Goal: Communication & Community: Answer question/provide support

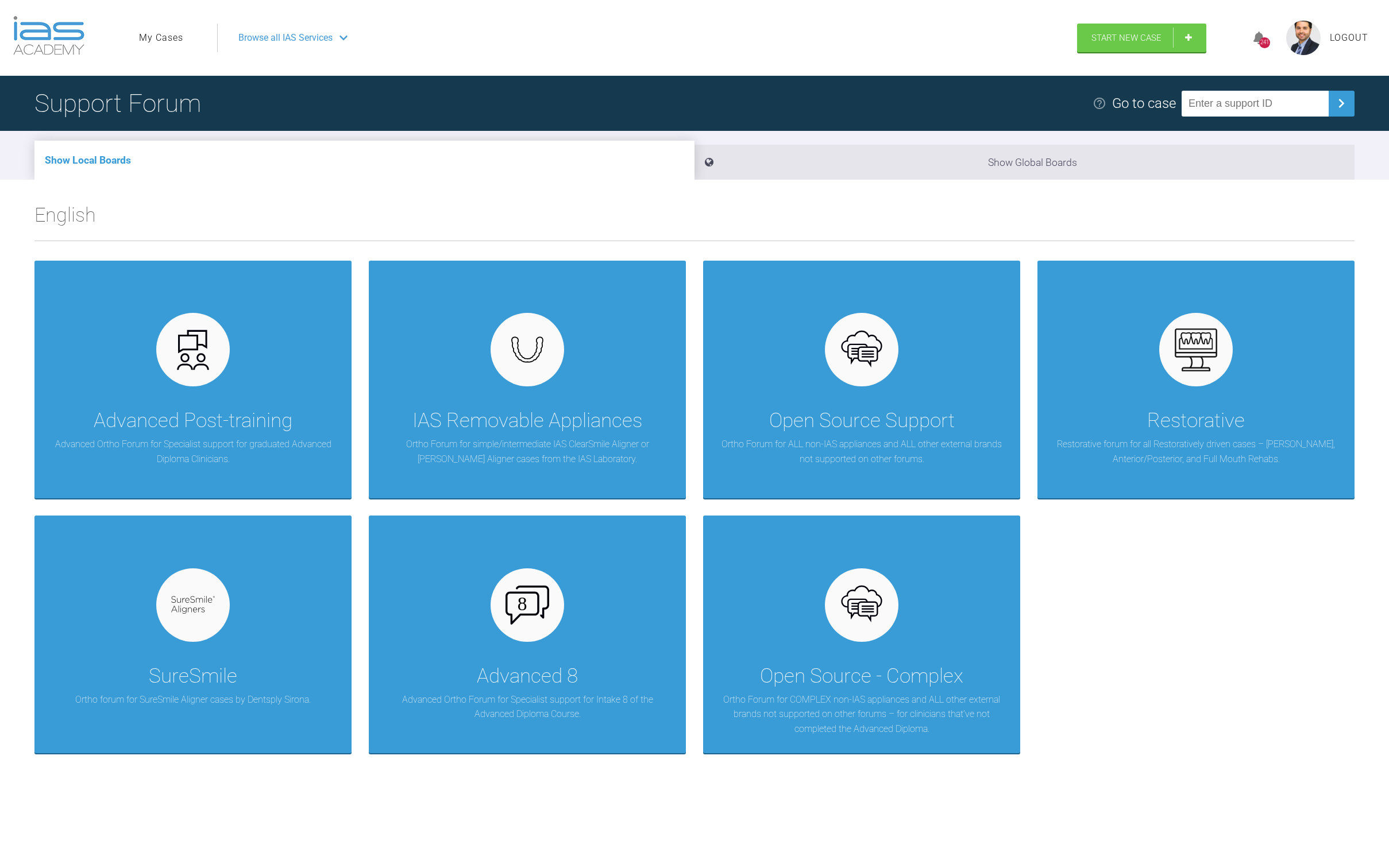
click at [172, 30] on ul "My Cases" at bounding box center [178, 38] width 78 height 29
click at [169, 33] on link "My Cases" at bounding box center [162, 38] width 44 height 15
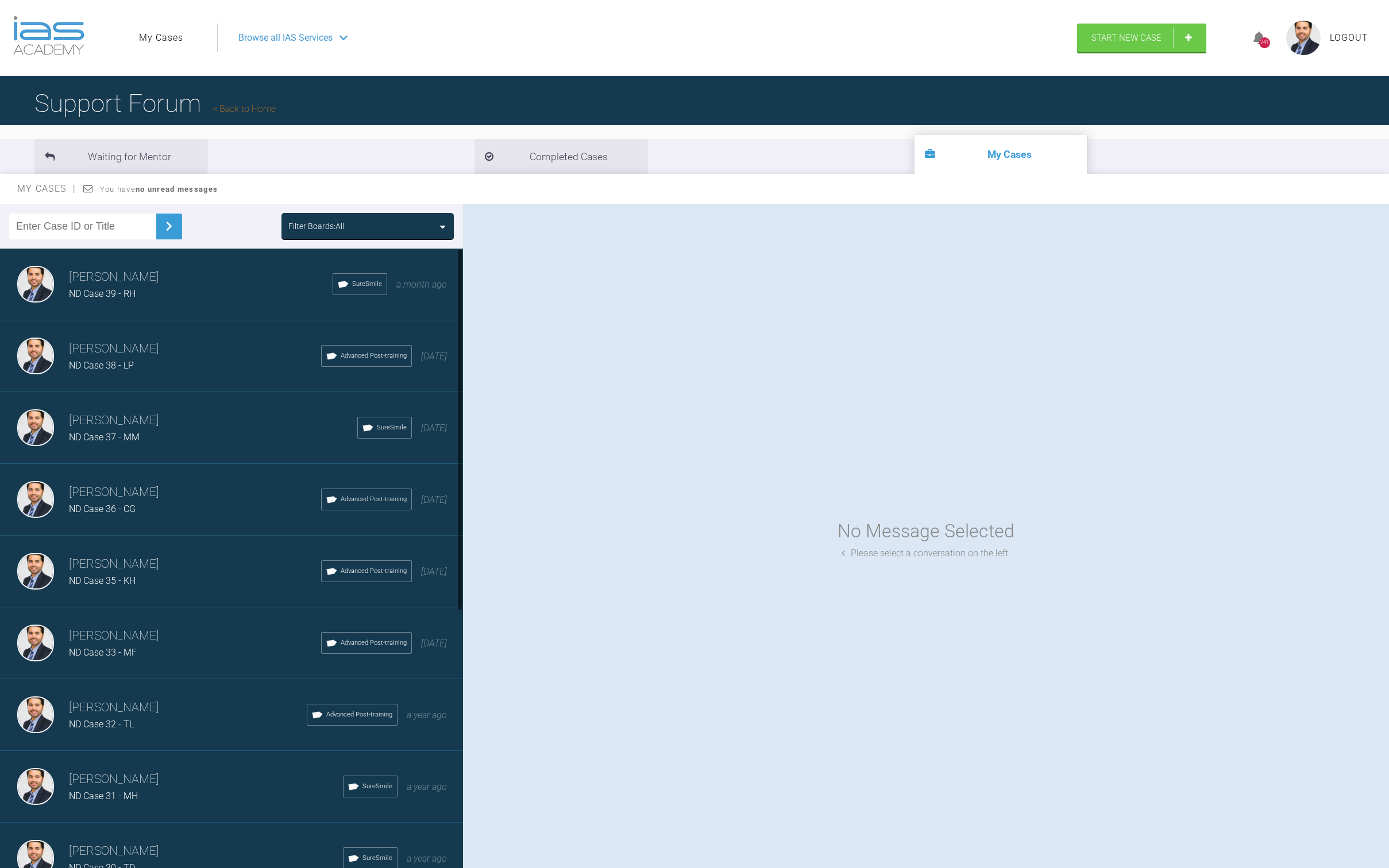
click at [113, 282] on h3 "[PERSON_NAME]" at bounding box center [201, 277] width 264 height 20
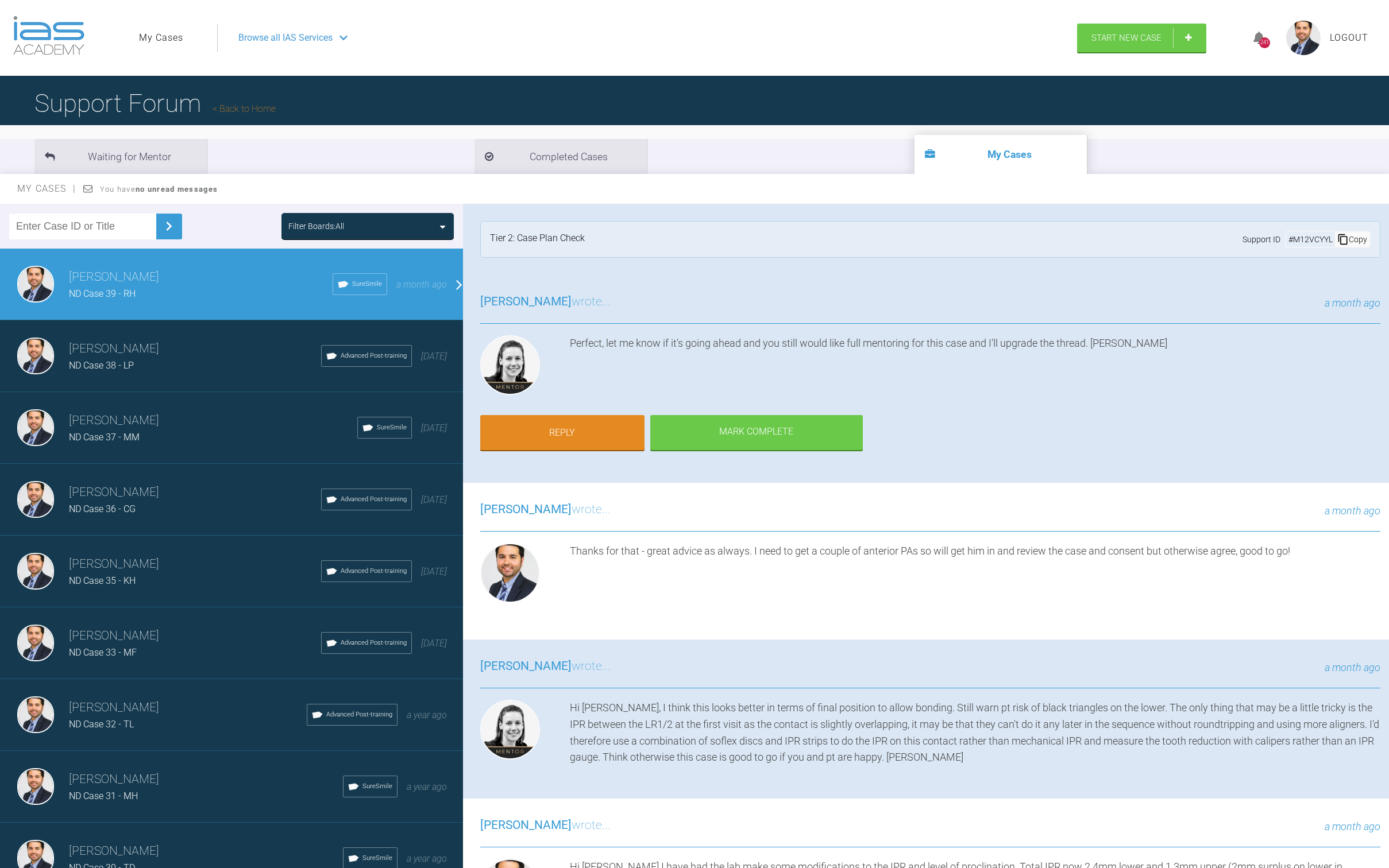
click at [587, 449] on div "Kelly Toft wrote... a month ago Perfect, let me know if it's going ahead and yo…" at bounding box center [931, 378] width 935 height 208
click at [586, 443] on link "Reply" at bounding box center [562, 434] width 164 height 36
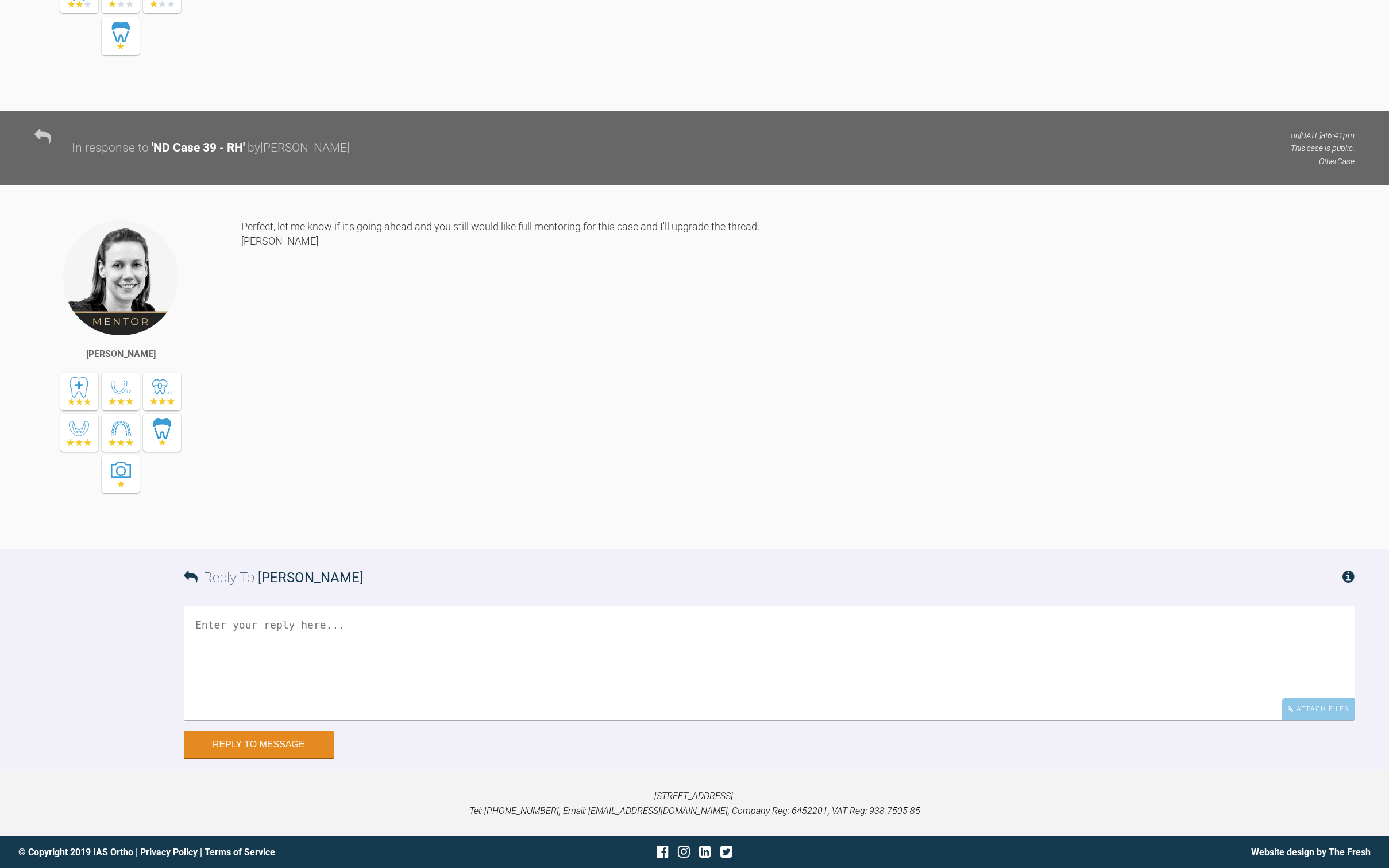
scroll to position [4619, 0]
click at [597, 644] on textarea at bounding box center [769, 663] width 1171 height 114
type textarea "Hi the patient is going ahead with treatment and aligners have been ordered Sho…"
click at [262, 746] on button "Reply to Message" at bounding box center [258, 746] width 150 height 27
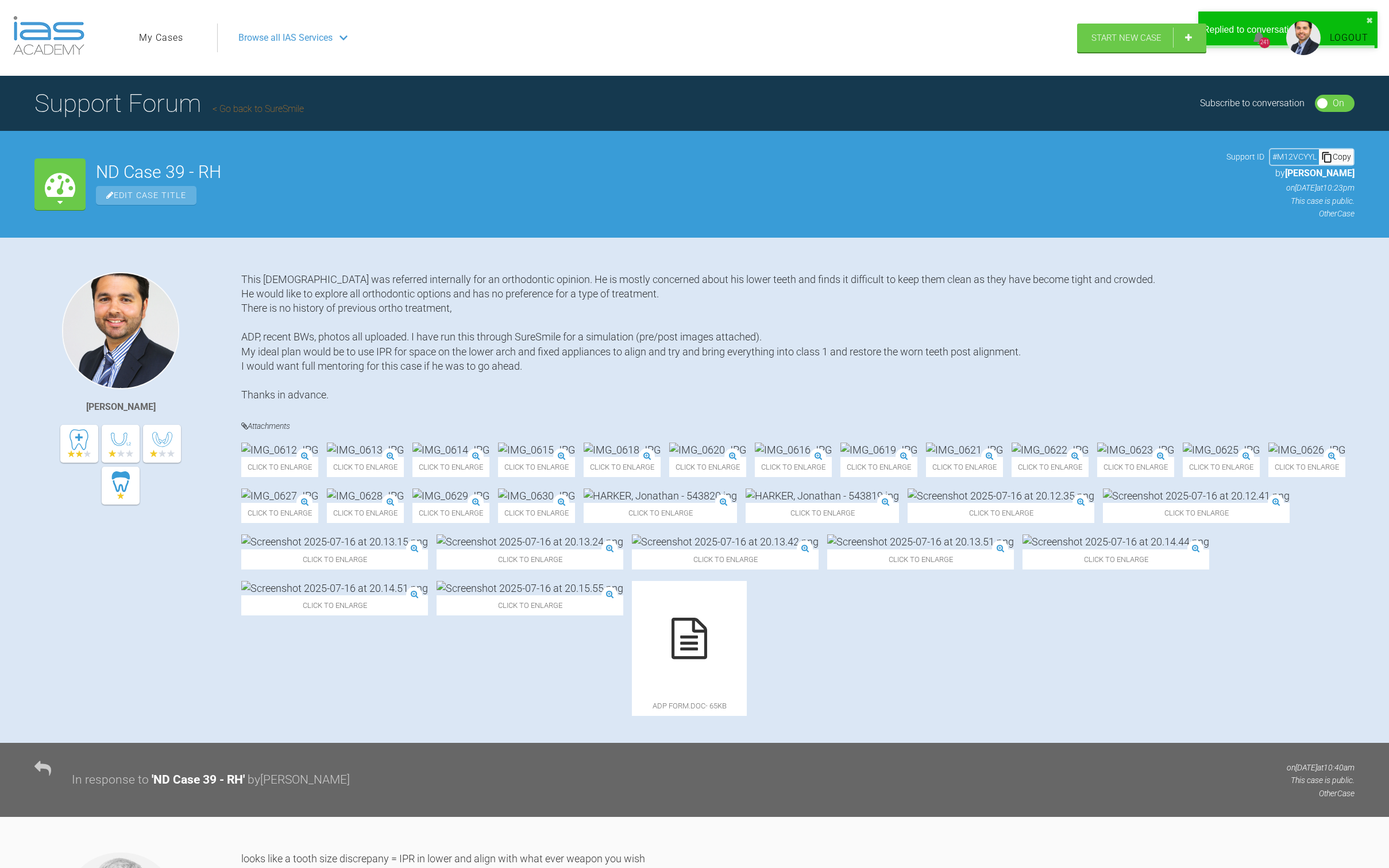
scroll to position [15, 0]
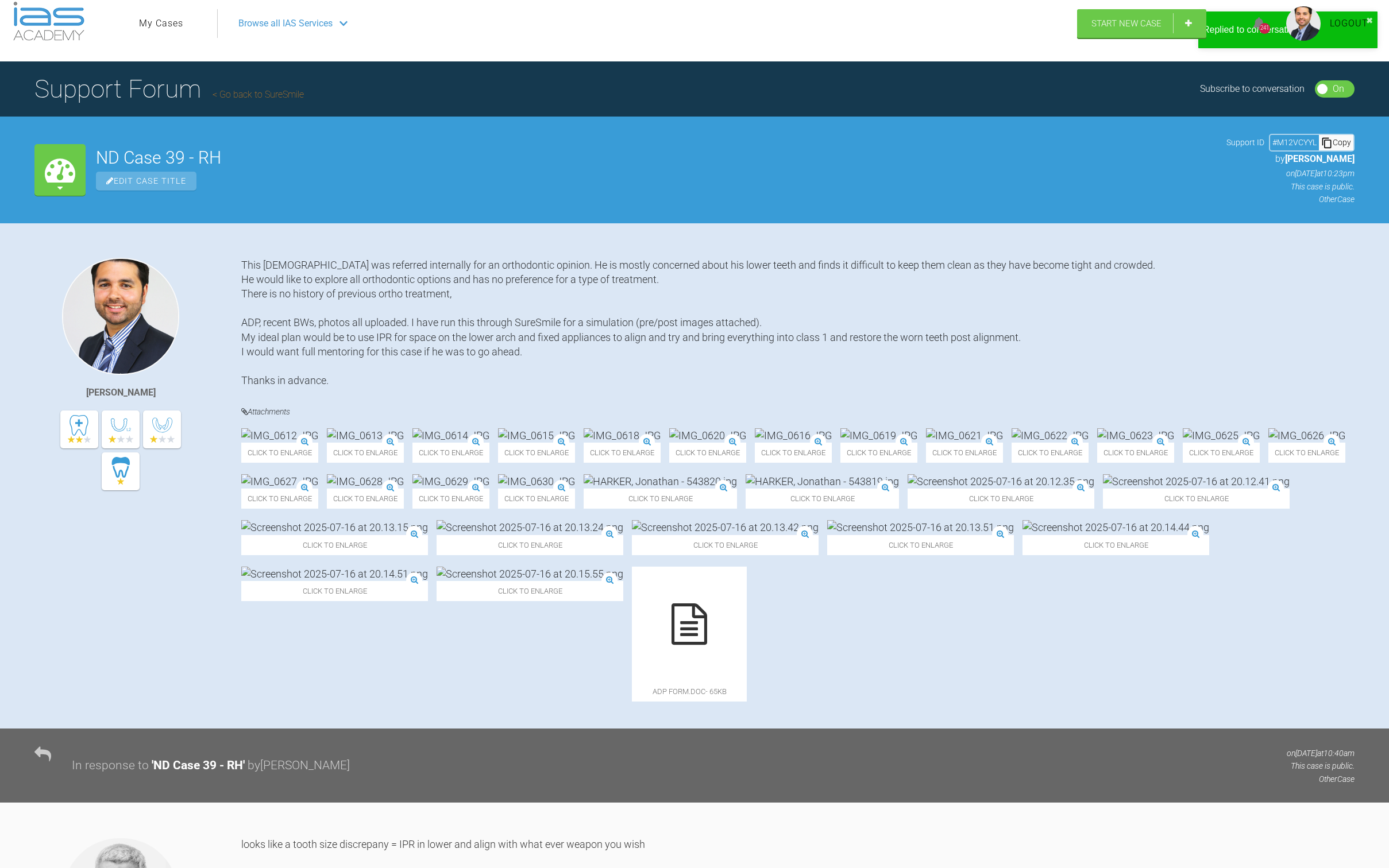
click at [159, 27] on link "My Cases" at bounding box center [162, 23] width 44 height 15
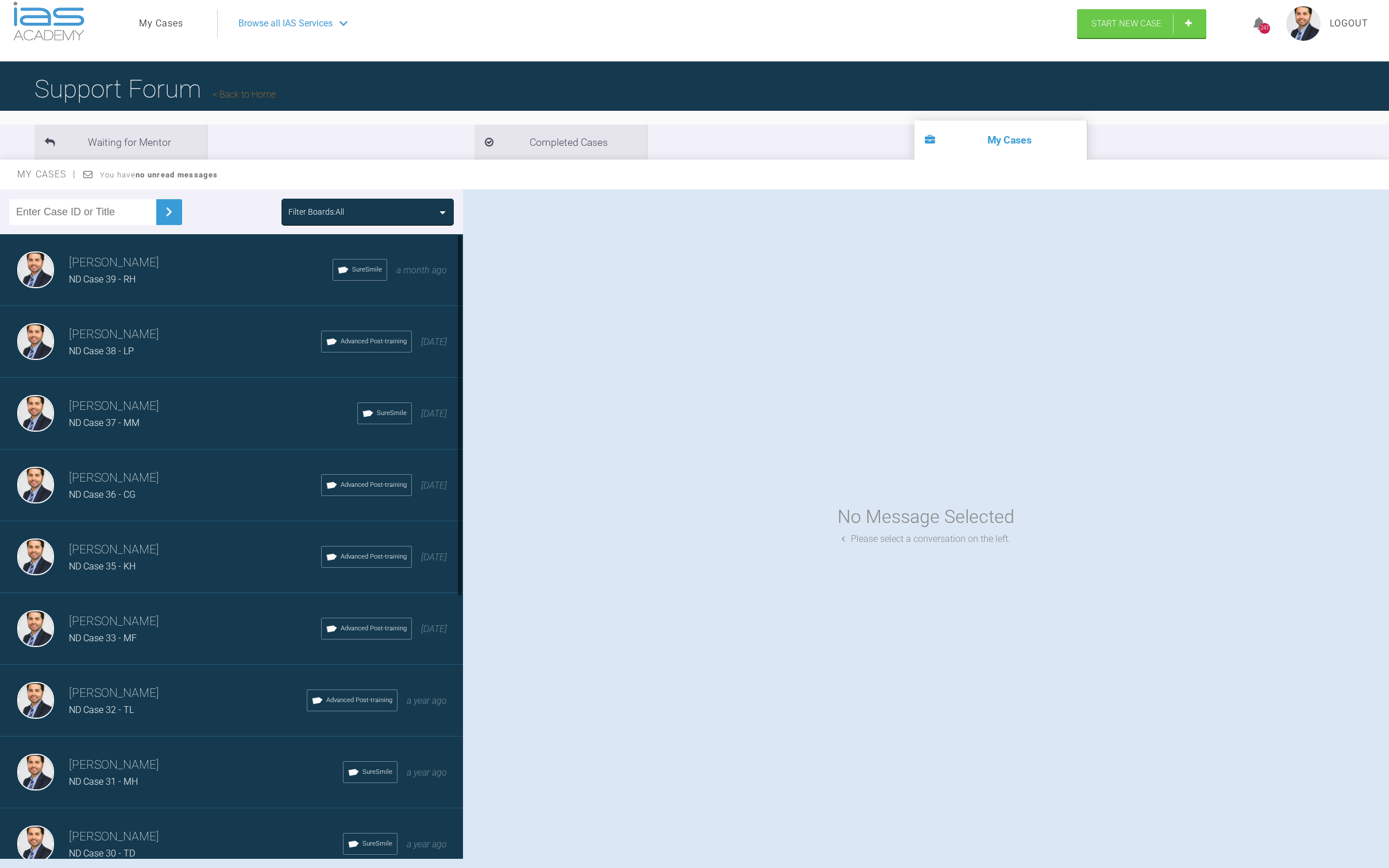
click at [132, 326] on h3 "[PERSON_NAME]" at bounding box center [195, 334] width 252 height 20
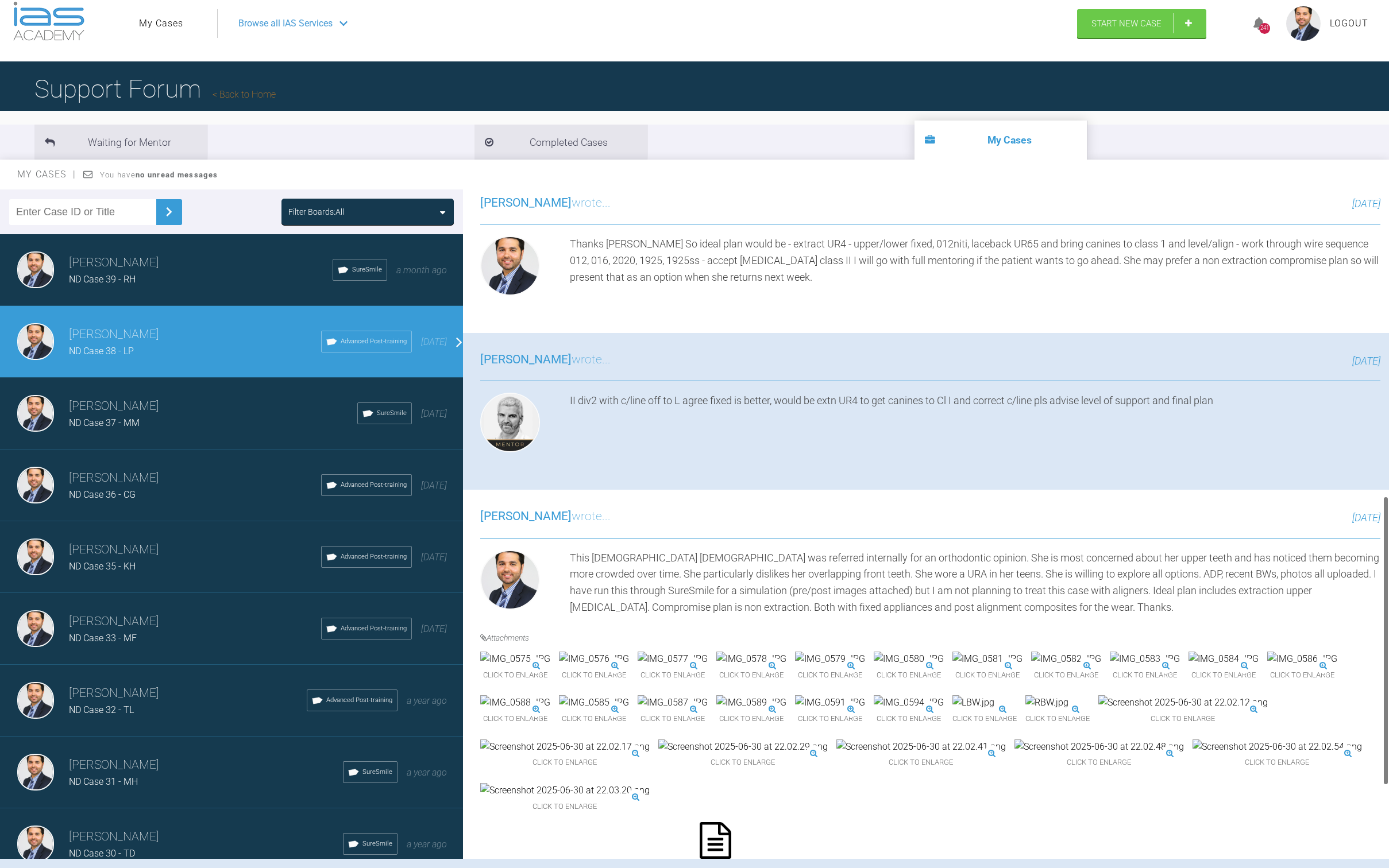
scroll to position [879, 0]
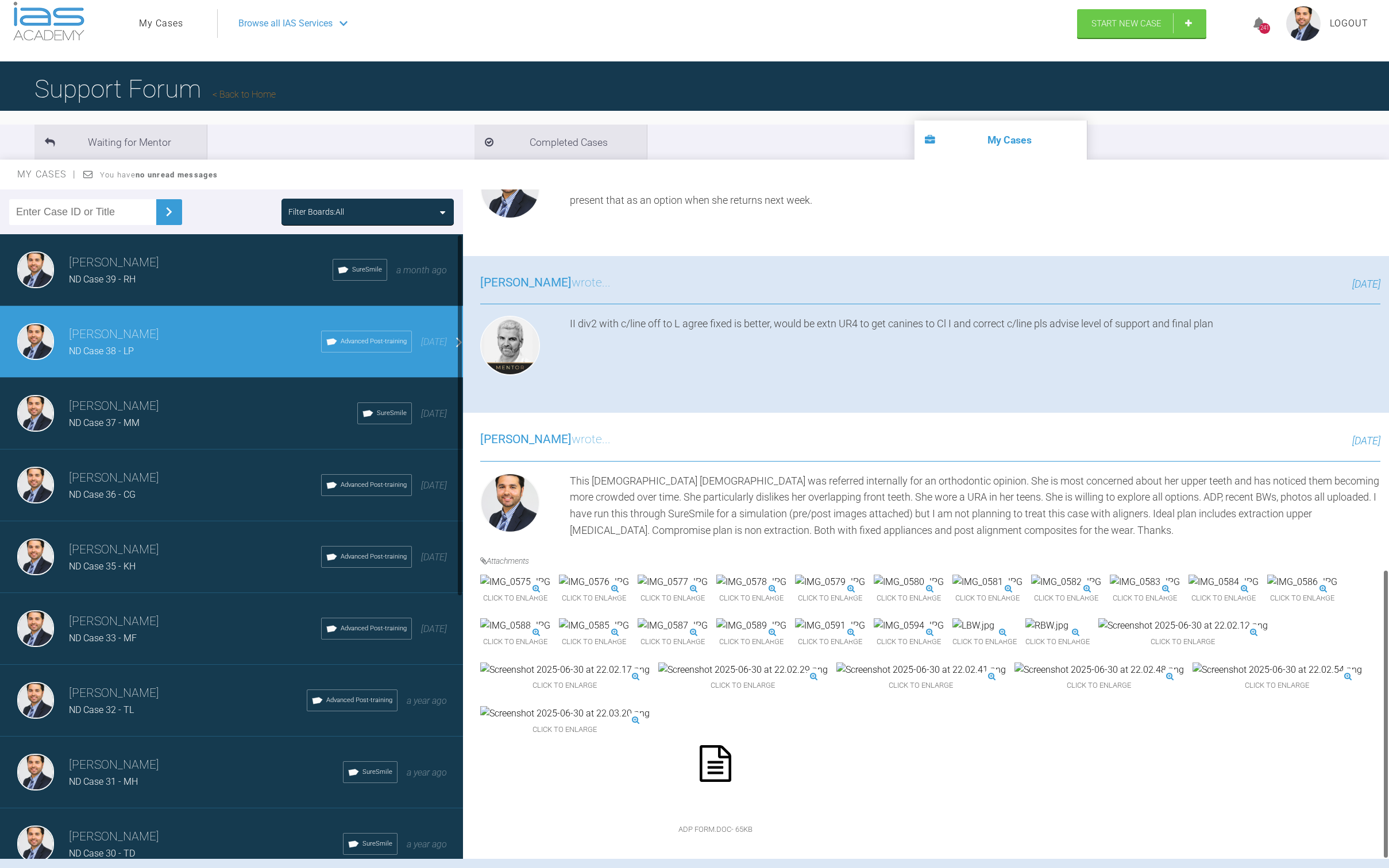
click at [209, 417] on div "ND Case 37 - MM" at bounding box center [213, 423] width 288 height 15
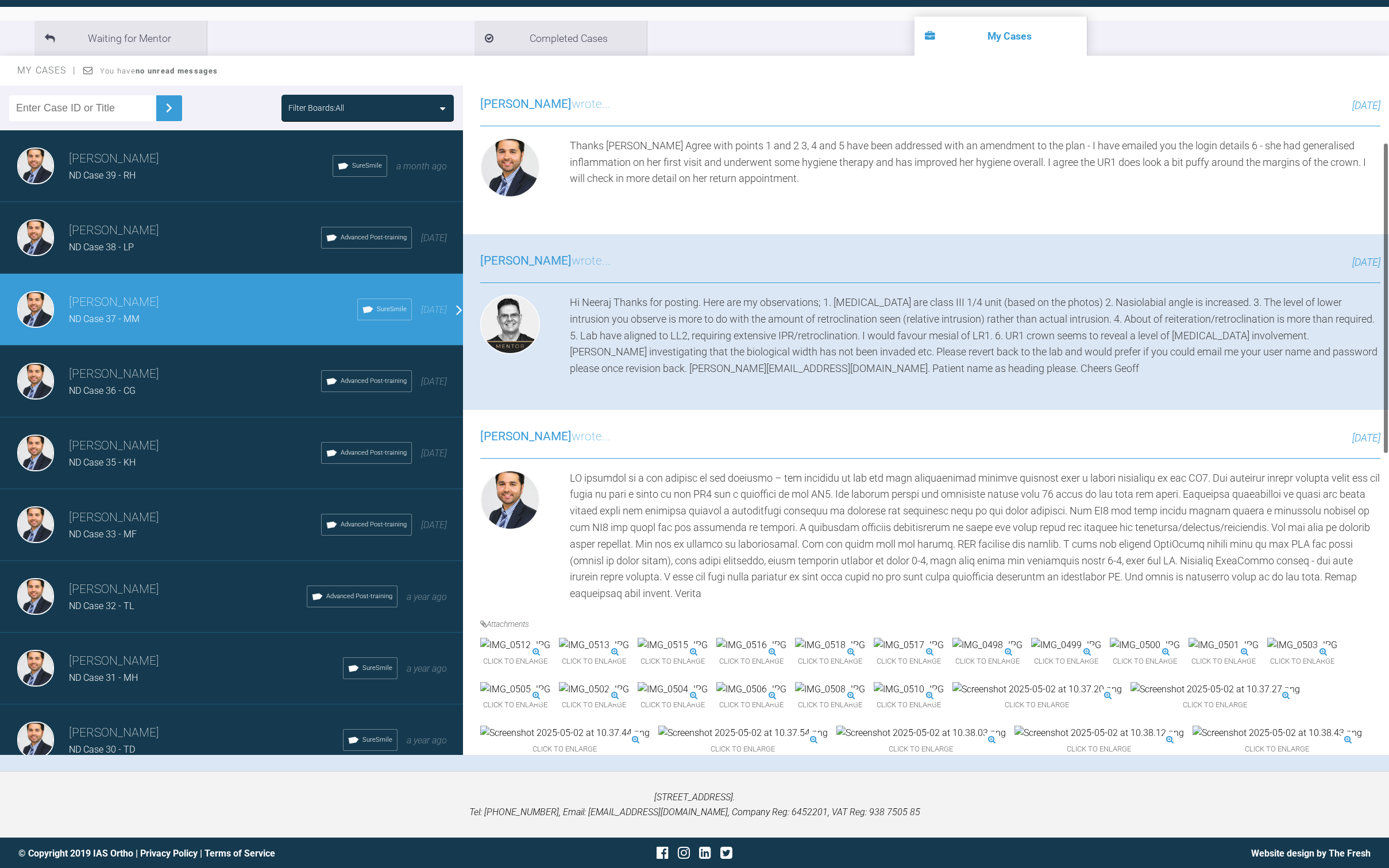
scroll to position [0, 0]
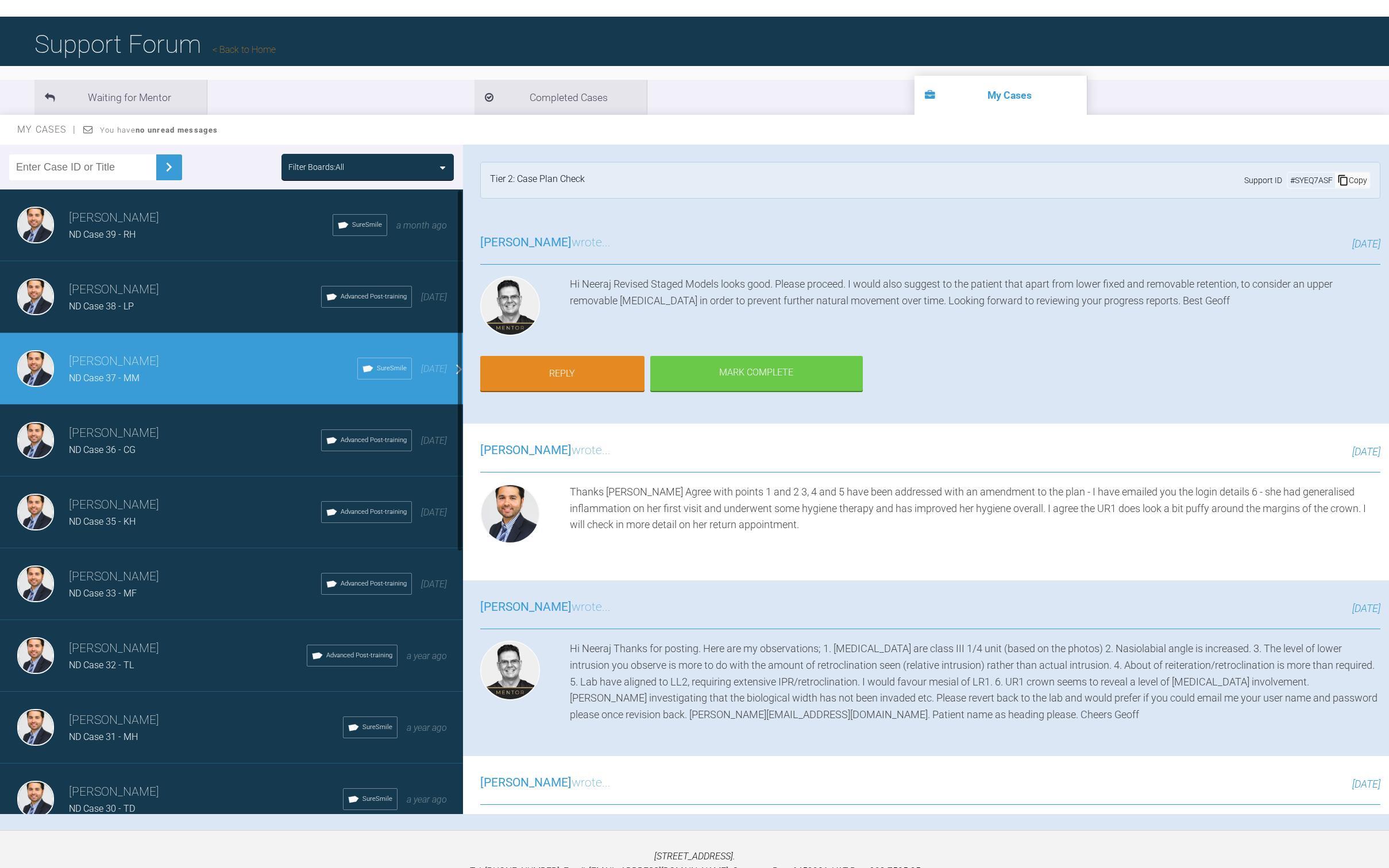
click at [174, 446] on div "ND Case 36 - CG" at bounding box center [195, 449] width 252 height 15
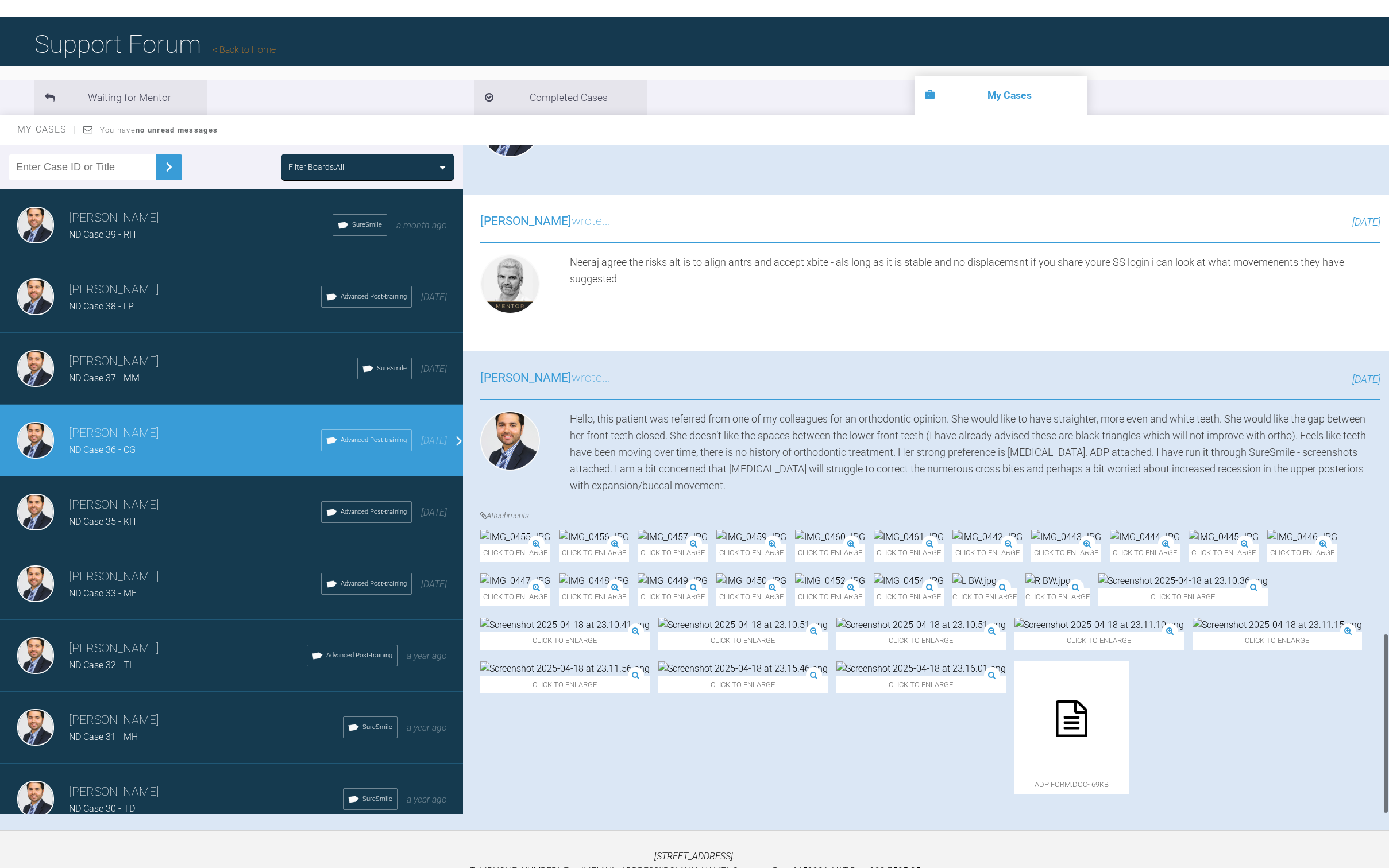
scroll to position [118, 0]
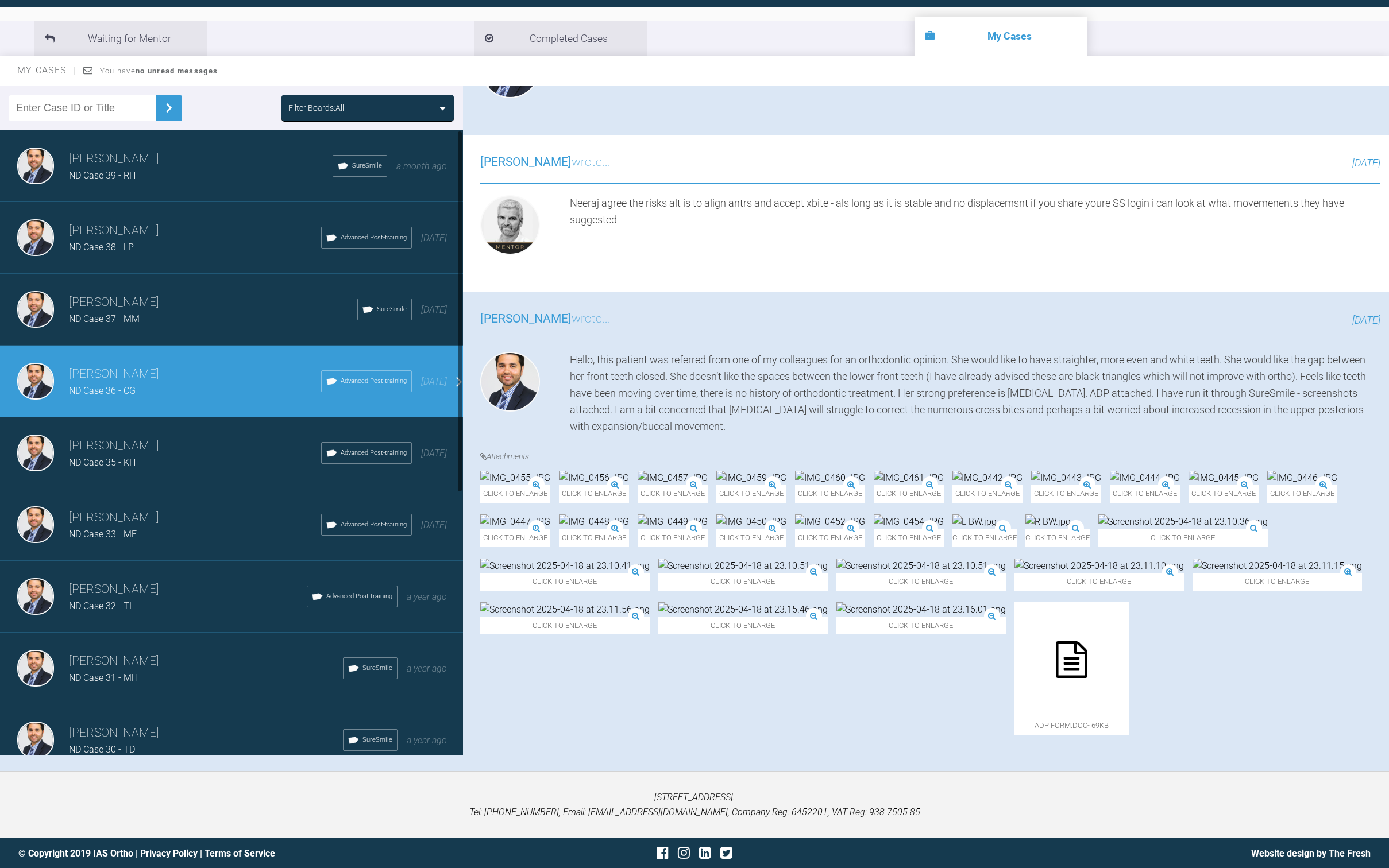
click at [212, 490] on div "Neeraj Diddee ND Case 33 - MF Advanced Post-training 10 months ago" at bounding box center [236, 525] width 472 height 72
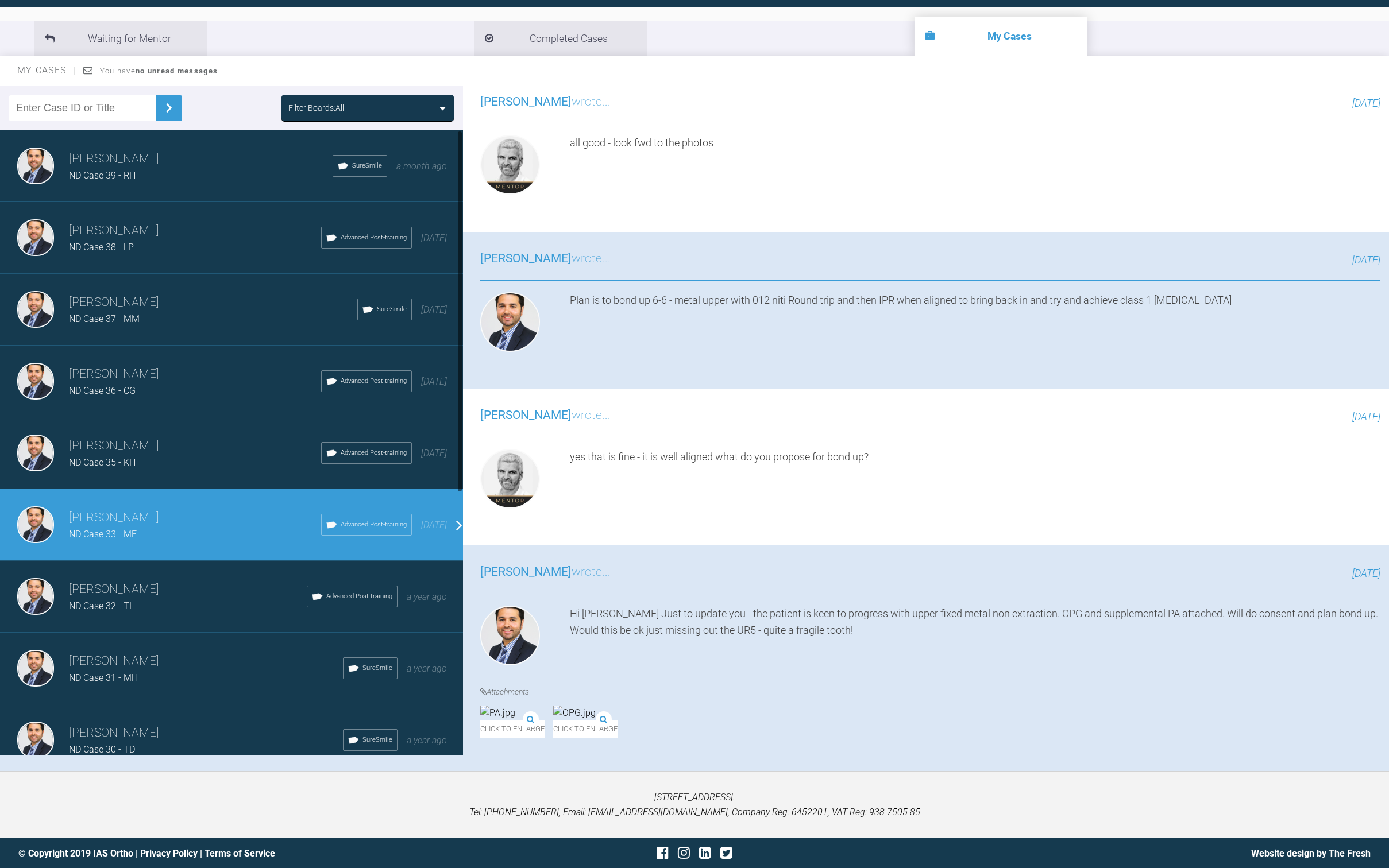
click at [211, 469] on div "Neeraj Diddee ND Case 35 - KH Advanced Post-training 5 months ago" at bounding box center [236, 454] width 472 height 72
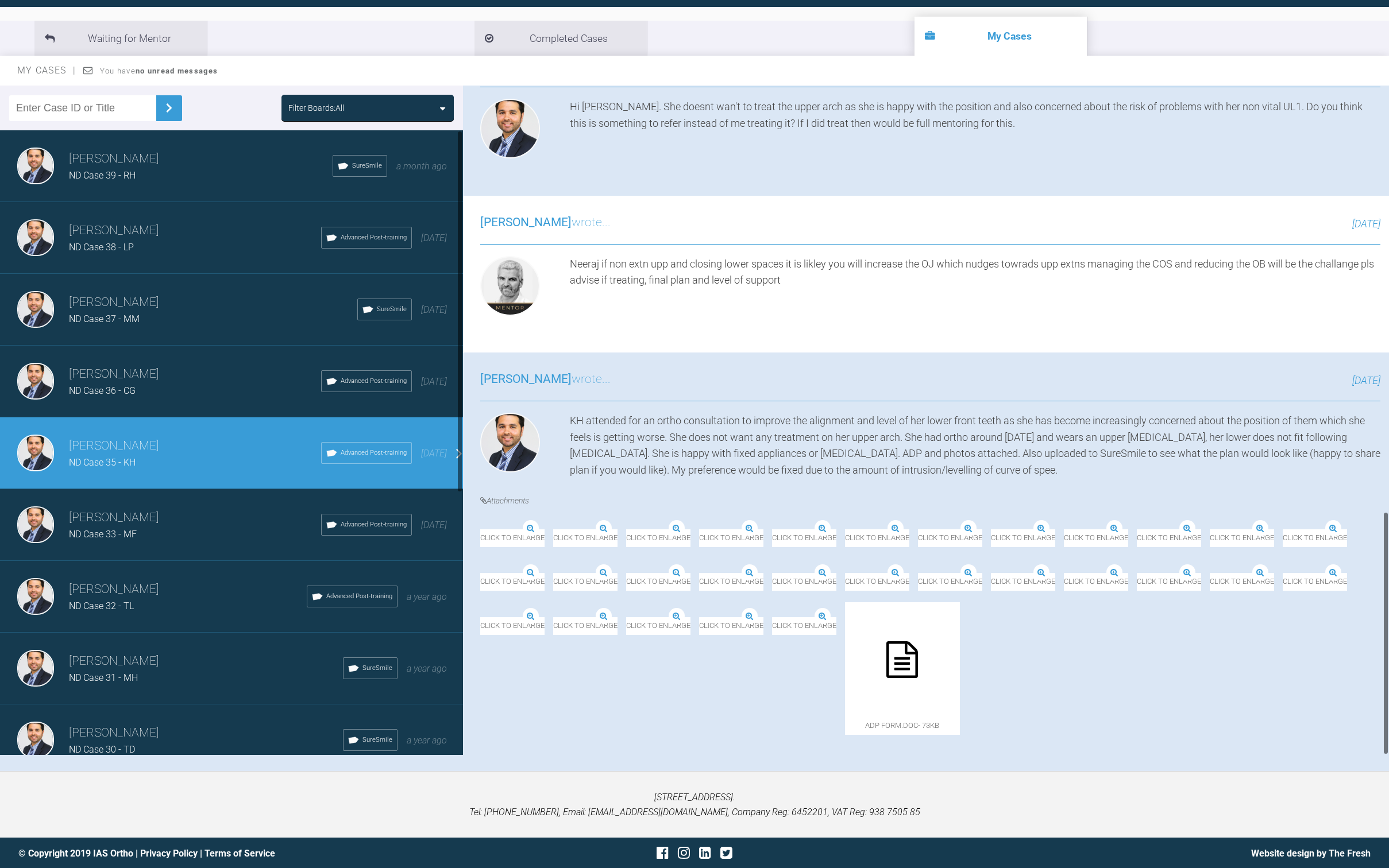
scroll to position [1171, 0]
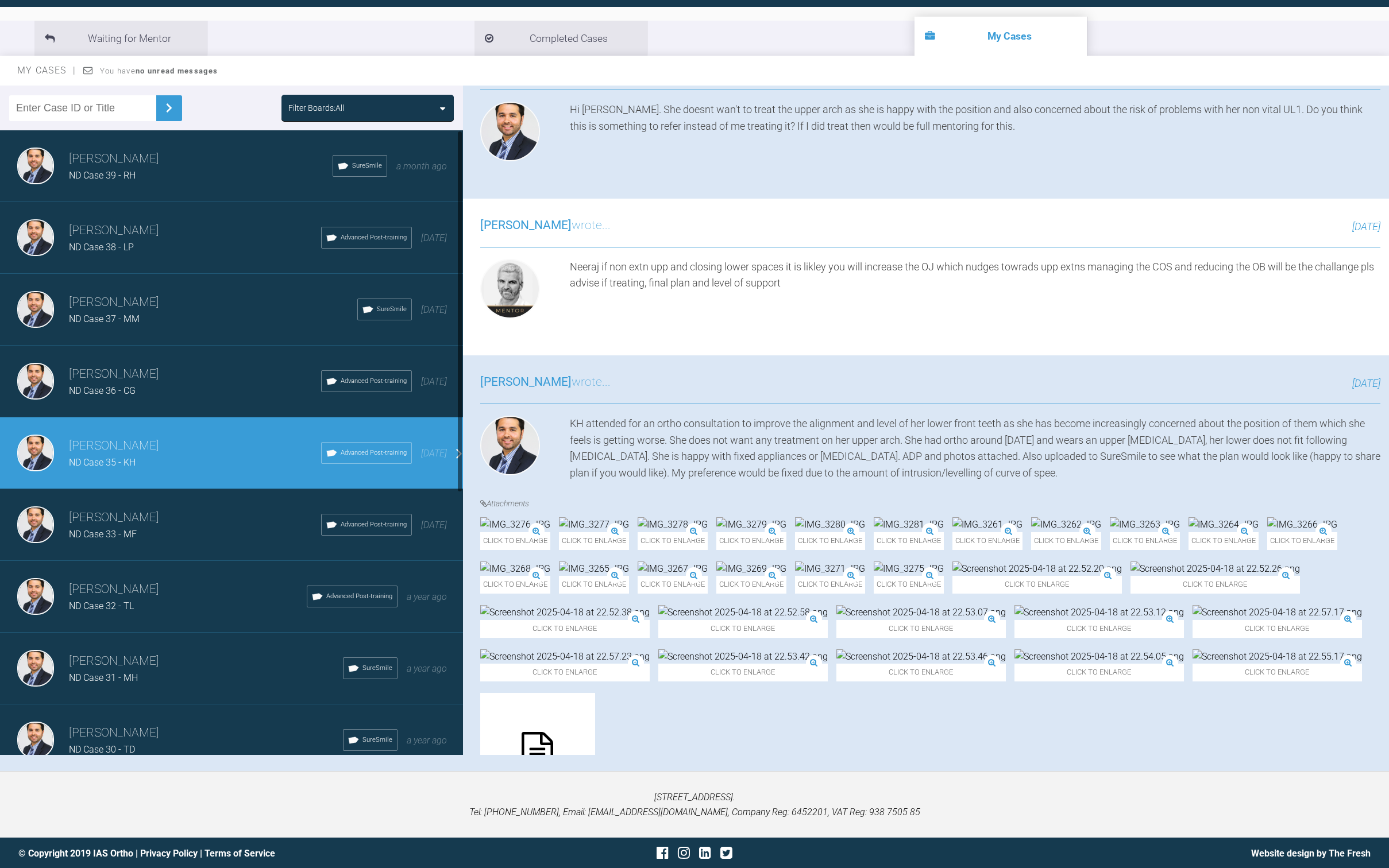
click at [178, 378] on h3 "[PERSON_NAME]" at bounding box center [195, 374] width 252 height 20
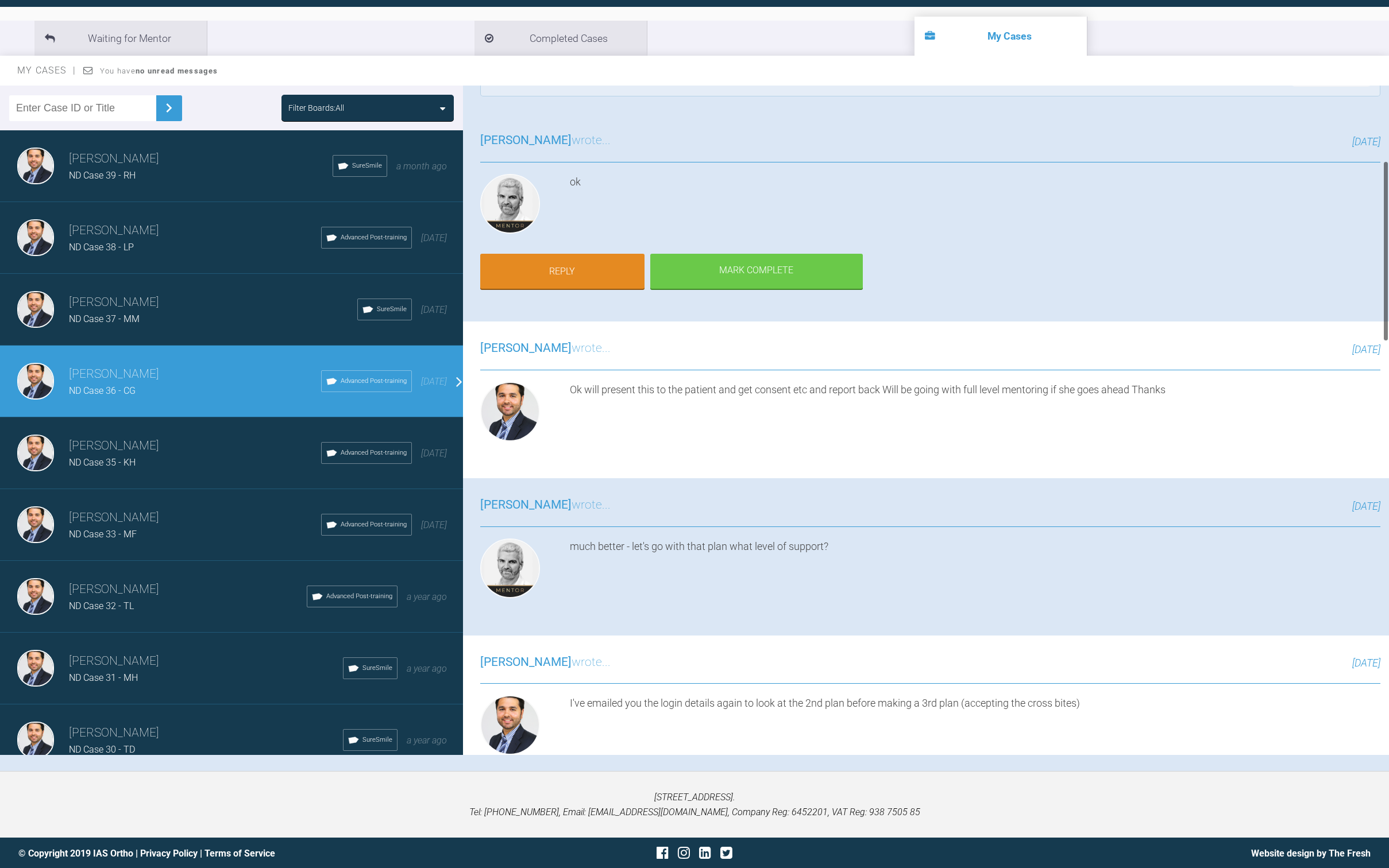
scroll to position [0, 0]
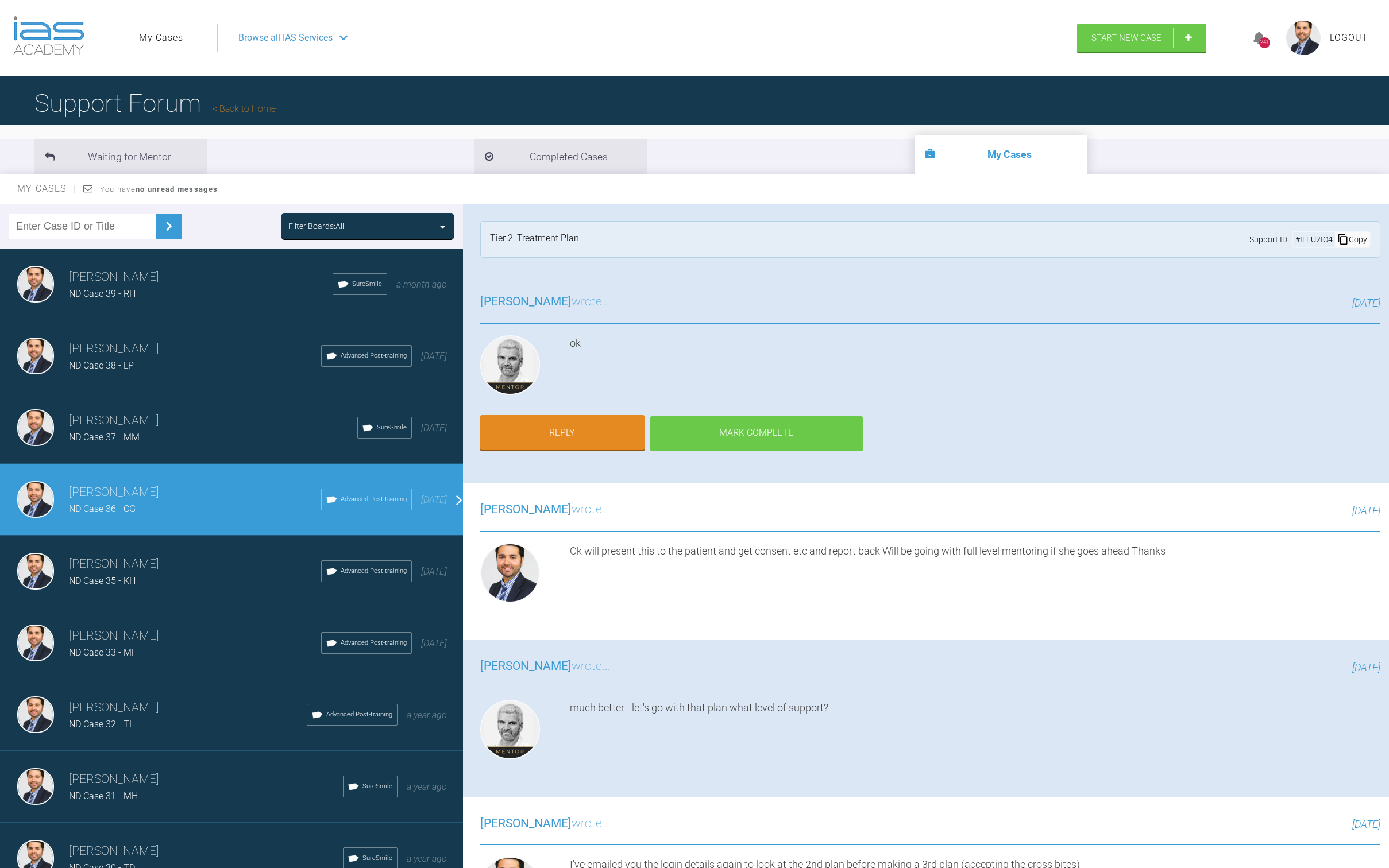
click at [723, 434] on div "Mark Complete" at bounding box center [756, 434] width 213 height 36
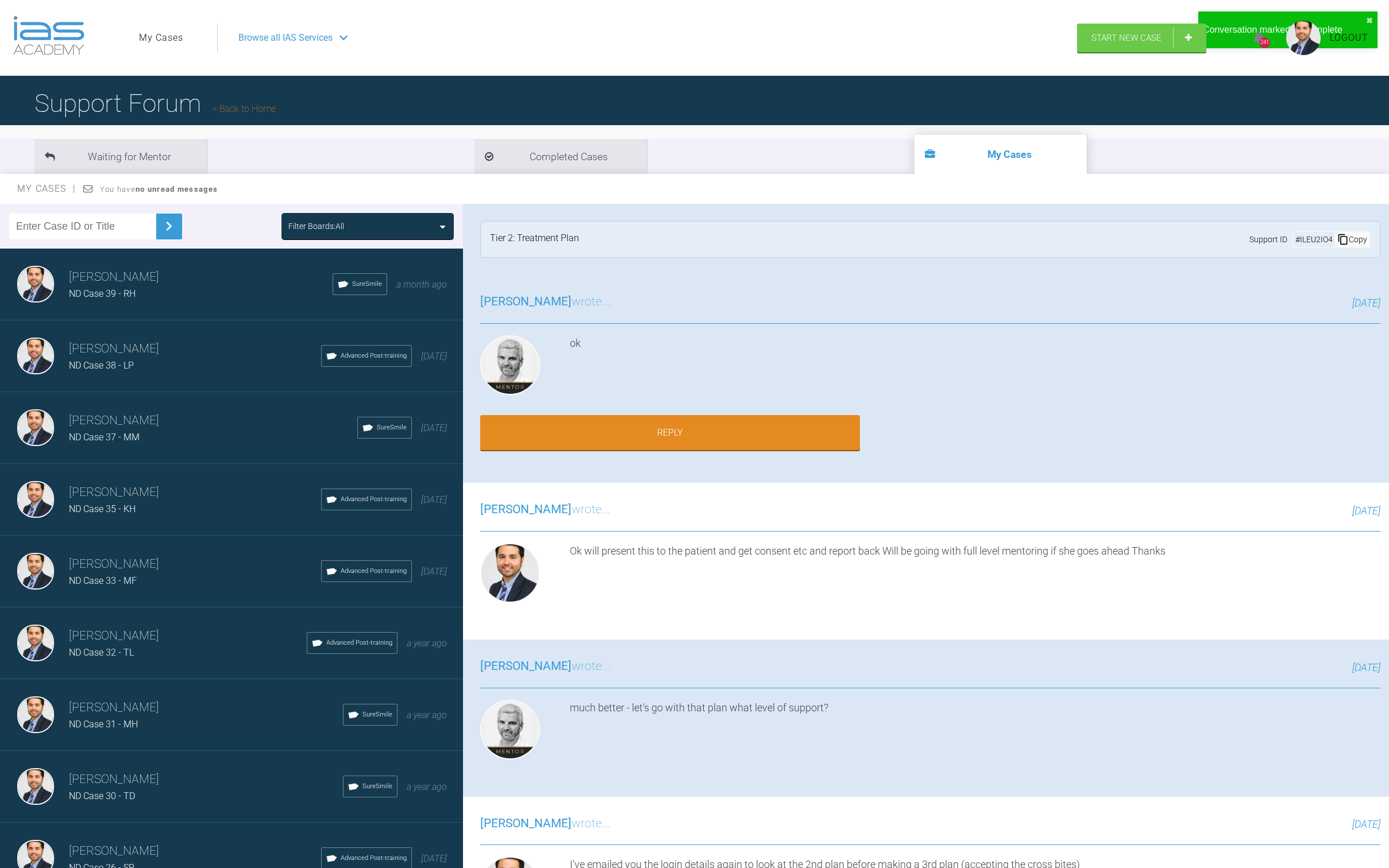
click at [161, 291] on div "ND Case 39 - RH" at bounding box center [201, 293] width 264 height 15
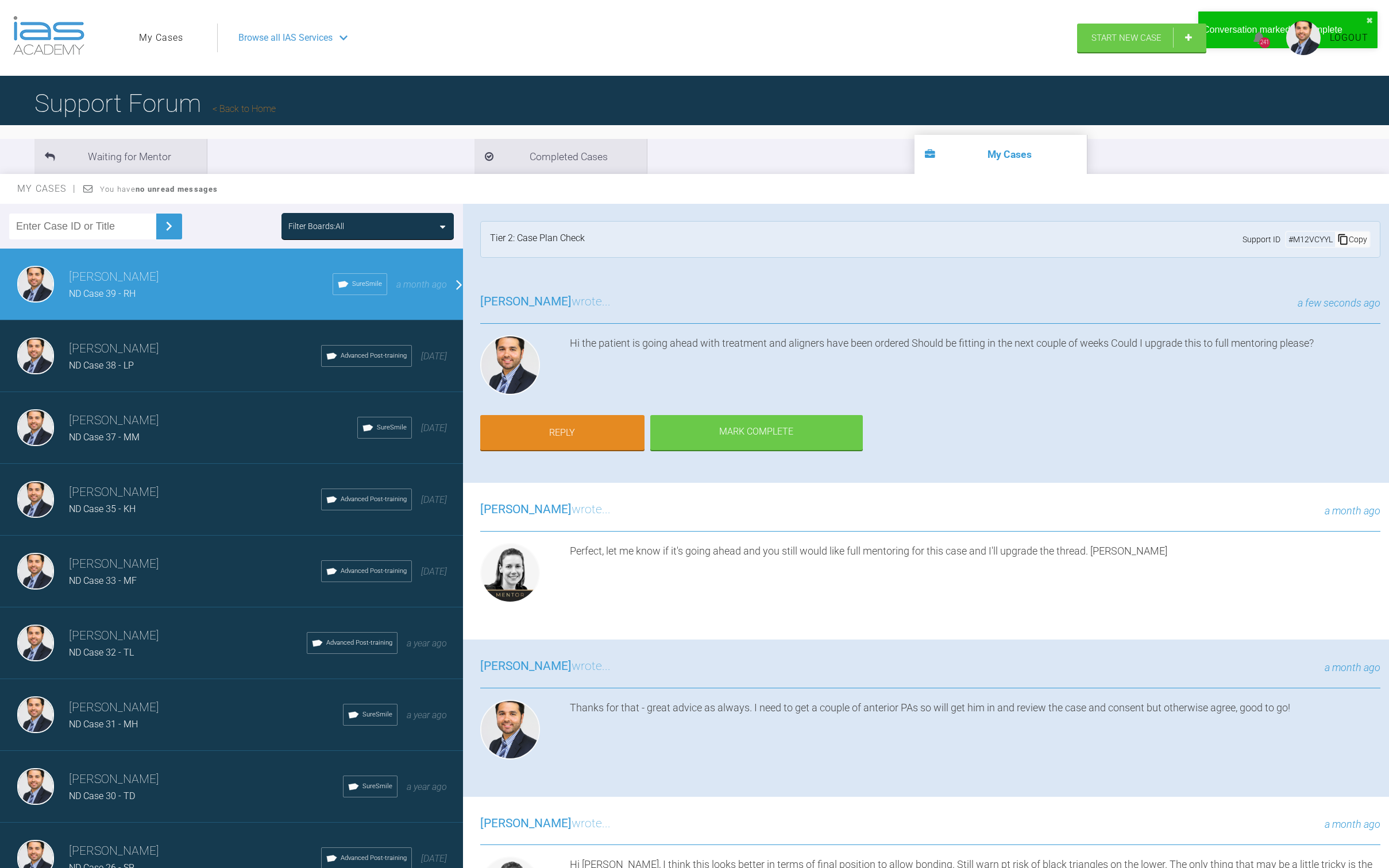
click at [150, 350] on h3 "[PERSON_NAME]" at bounding box center [195, 349] width 252 height 20
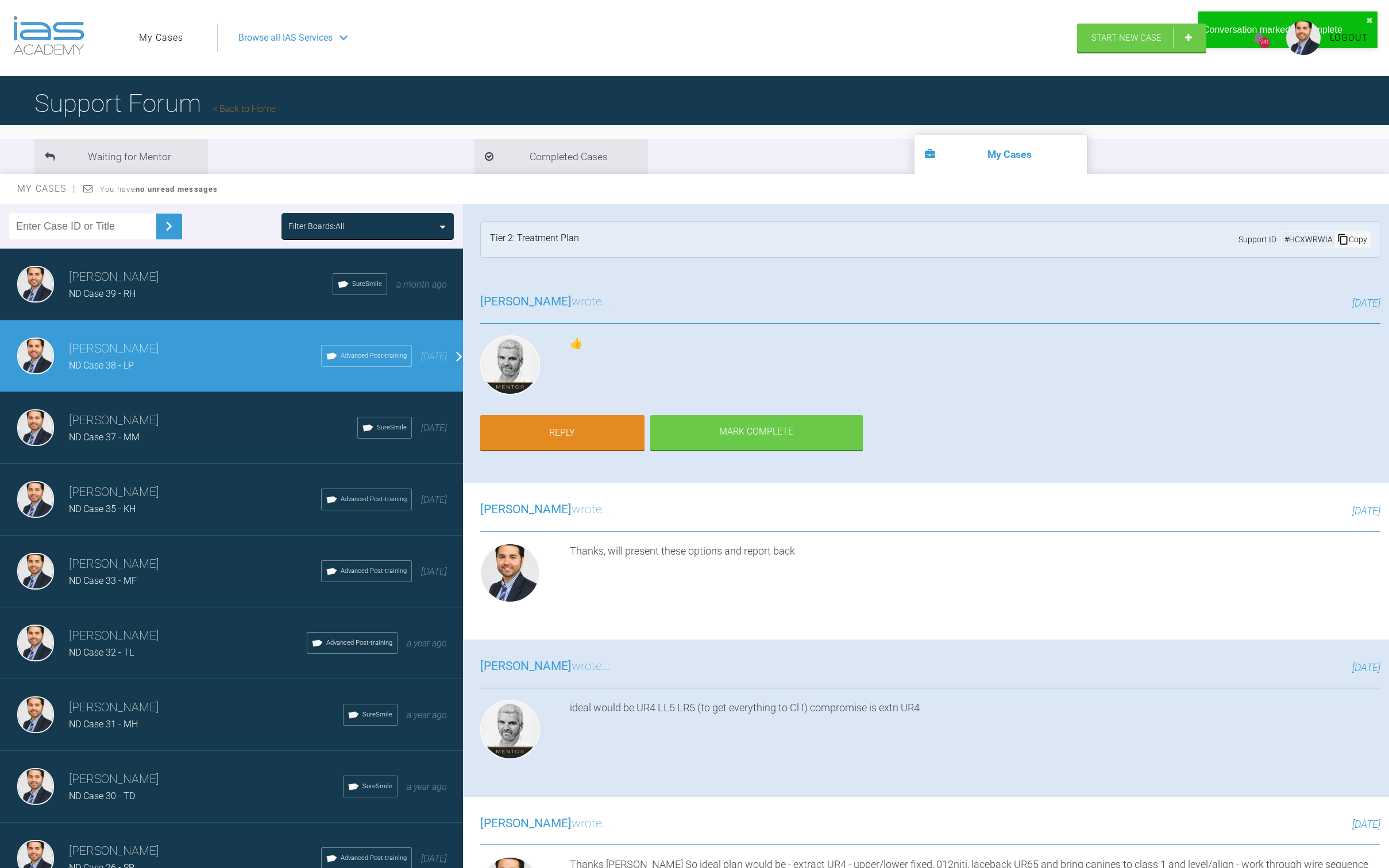
click at [151, 402] on div "[PERSON_NAME] ND Case 37 - MM SureSmile [DATE]" at bounding box center [236, 428] width 472 height 72
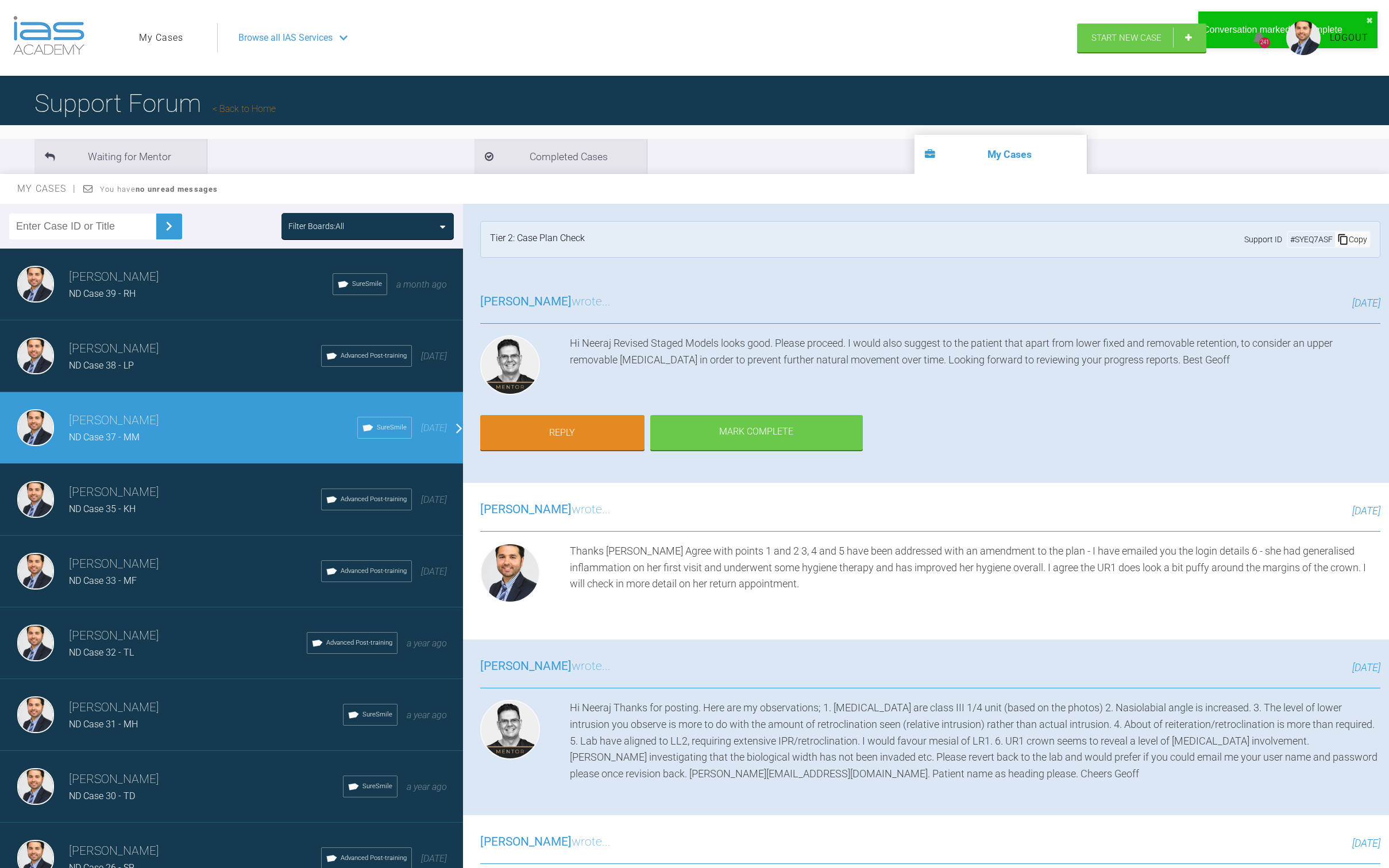
drag, startPoint x: 178, startPoint y: 488, endPoint x: 184, endPoint y: 513, distance: 25.7
click at [178, 488] on h3 "[PERSON_NAME]" at bounding box center [195, 492] width 252 height 20
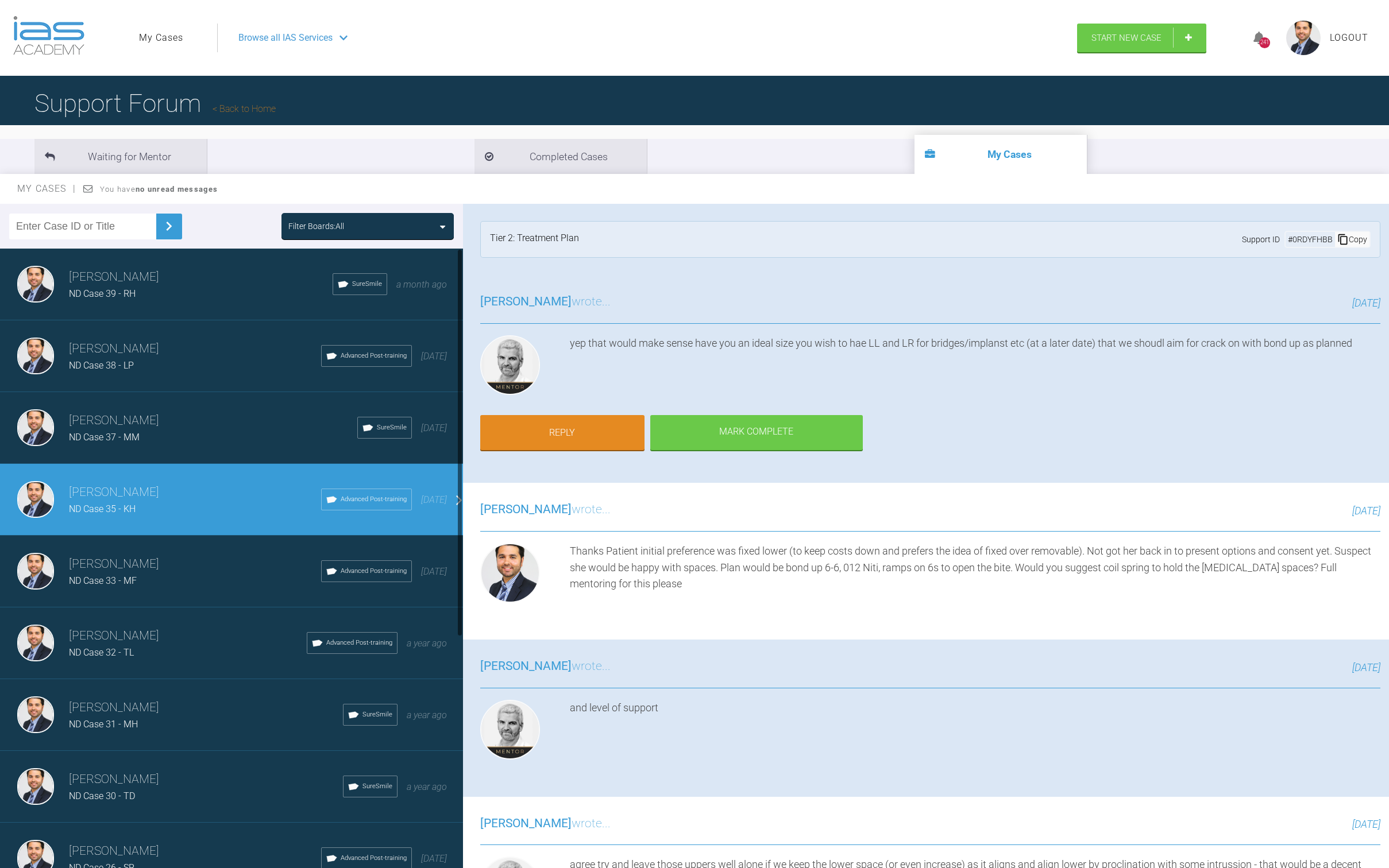
click at [169, 563] on h3 "[PERSON_NAME]" at bounding box center [195, 564] width 252 height 20
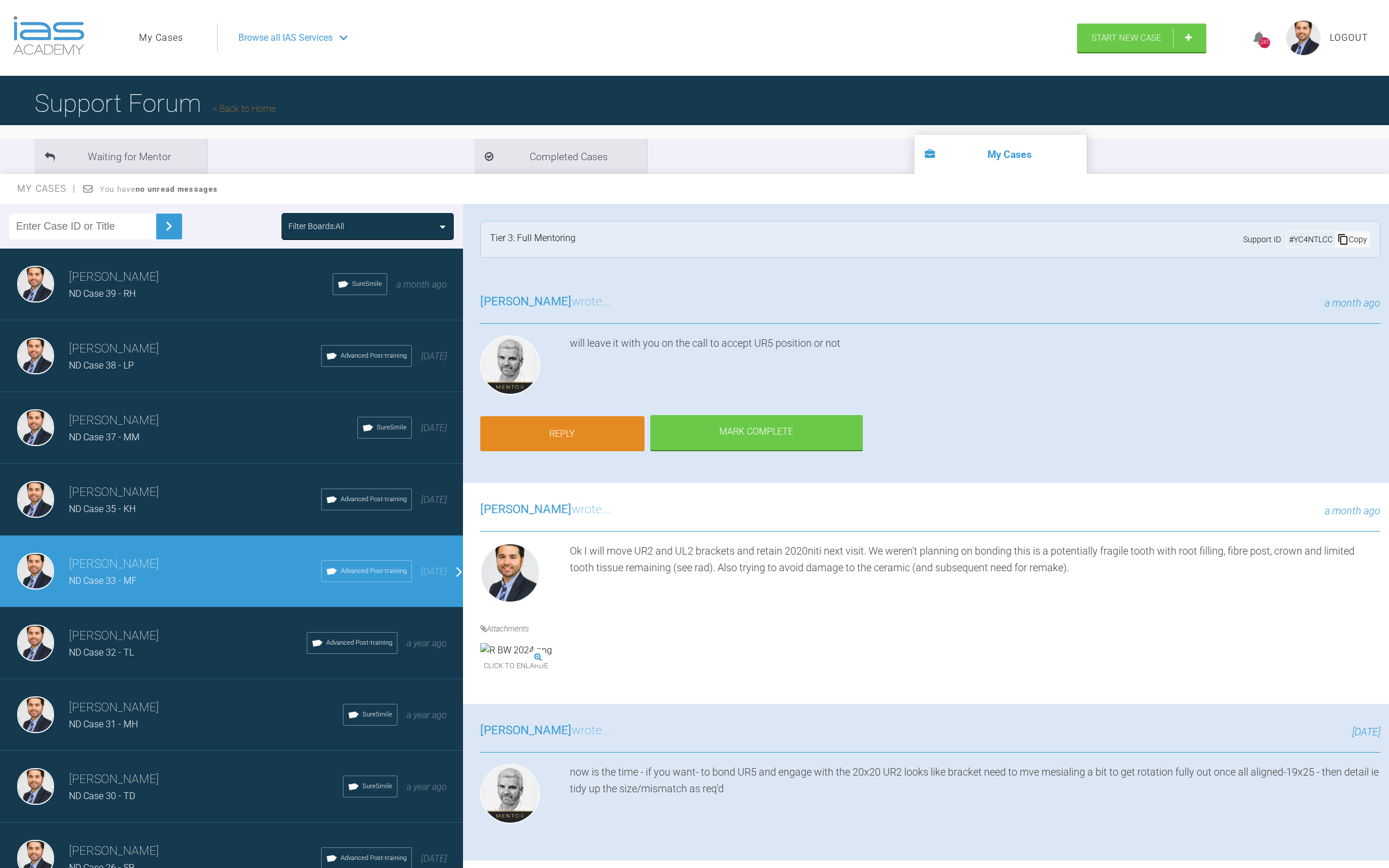
click at [570, 425] on link "Reply" at bounding box center [562, 434] width 164 height 36
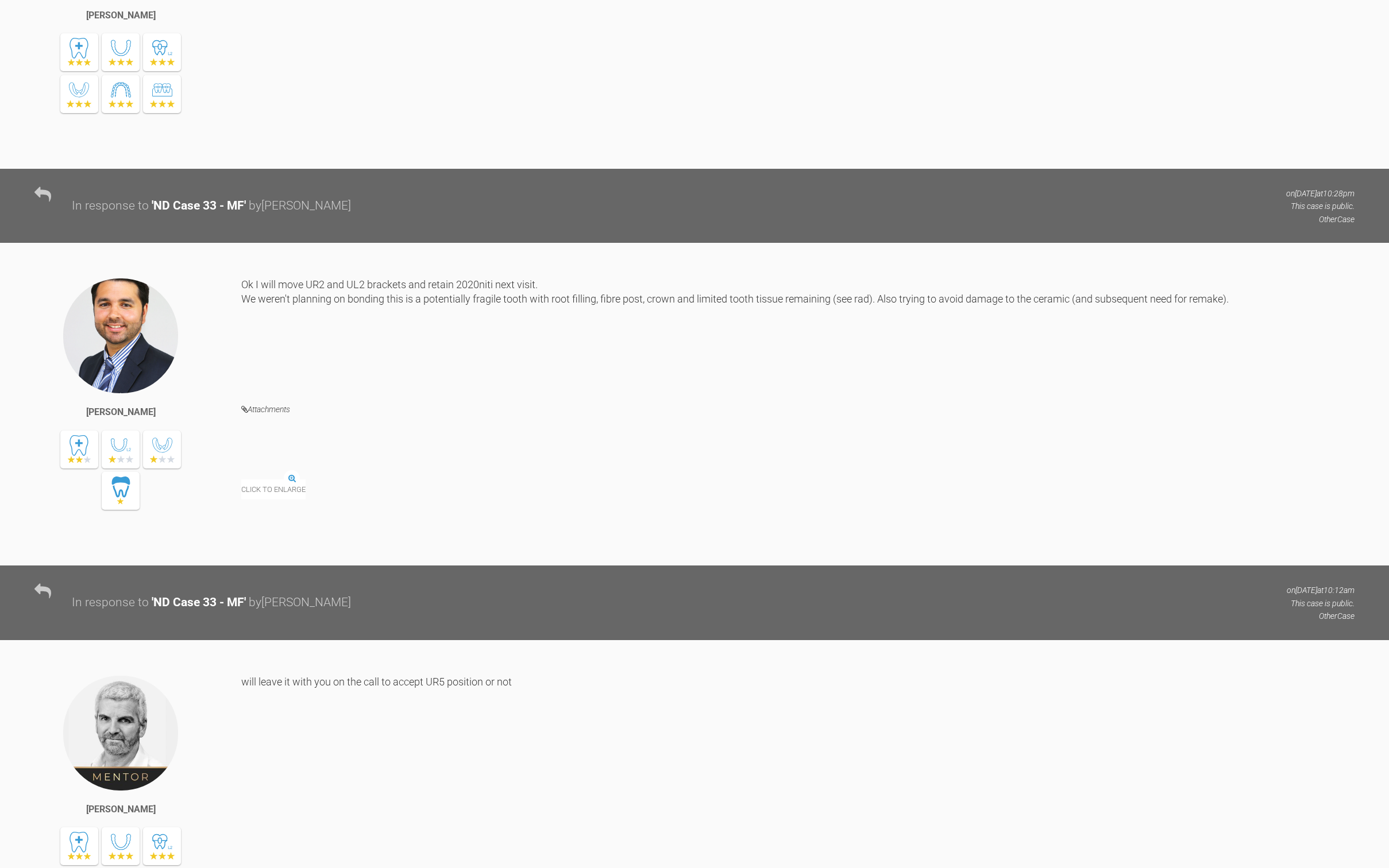
scroll to position [8235, 0]
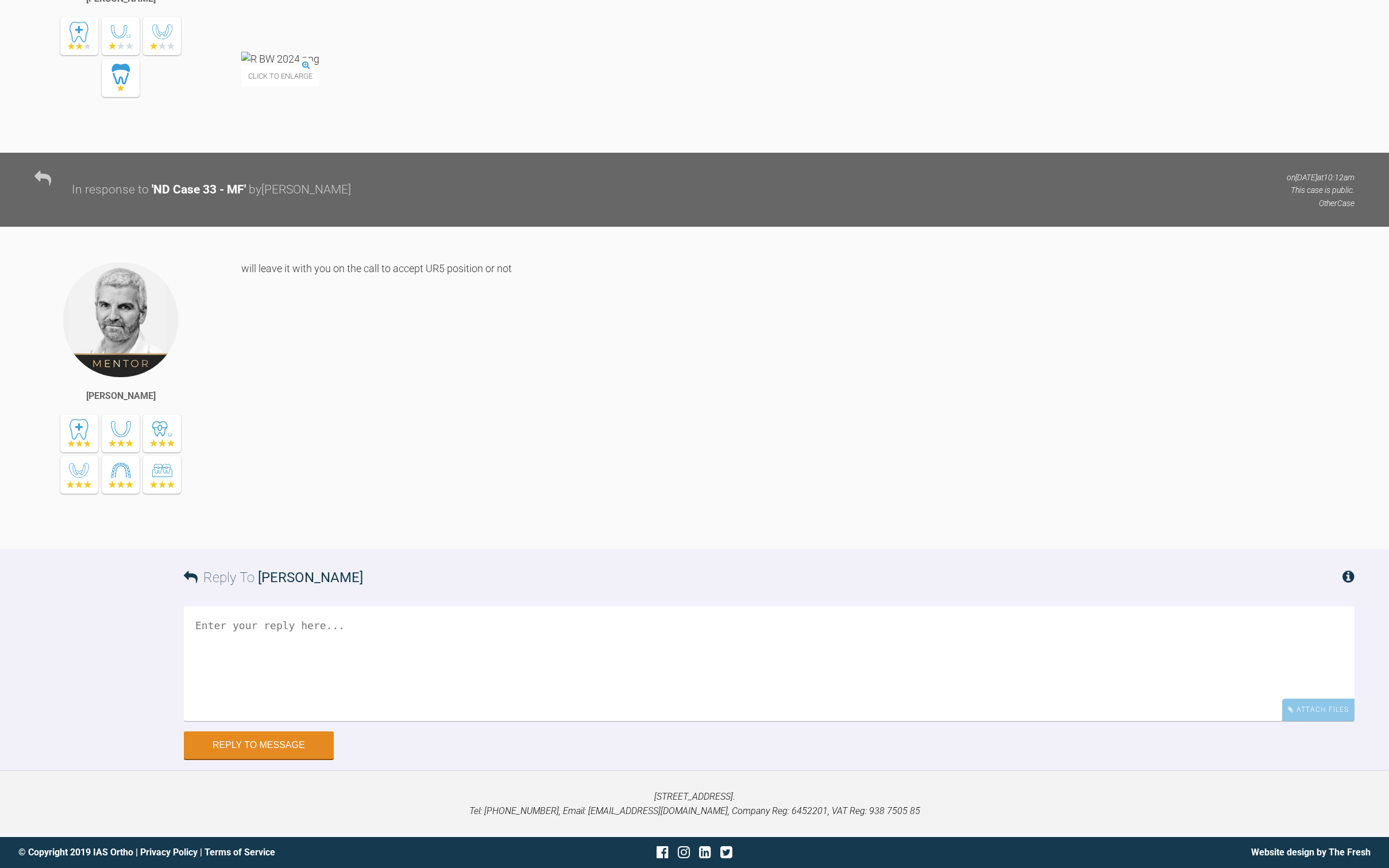
click at [364, 623] on textarea at bounding box center [769, 664] width 1171 height 114
click at [288, 655] on textarea "Hi Ross Had a short review of this lady to discuss interim composites She compl…" at bounding box center [769, 664] width 1171 height 114
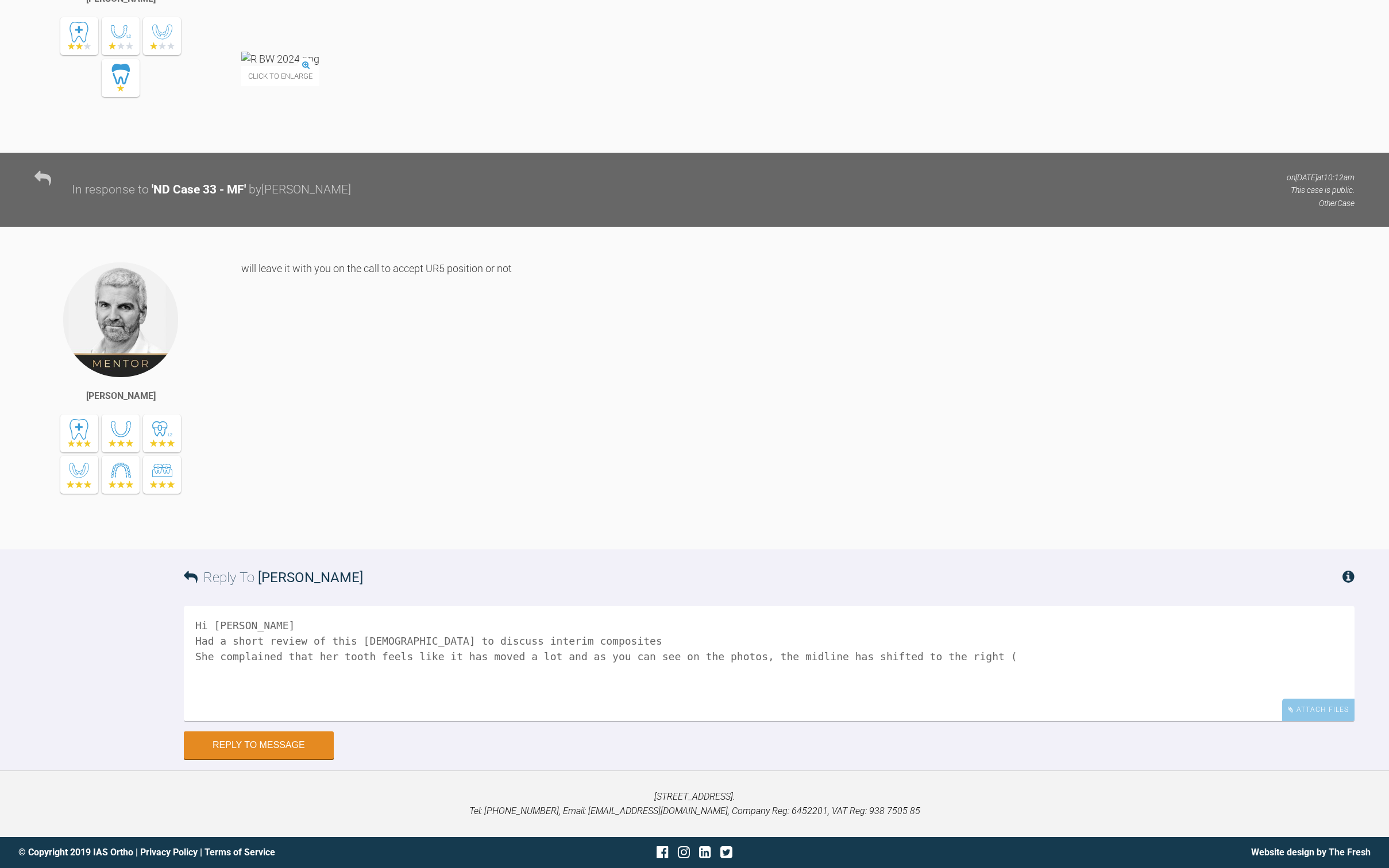
click at [636, 654] on textarea "Hi Ross Had a short review of this lady to discuss interim composites She compl…" at bounding box center [769, 664] width 1171 height 114
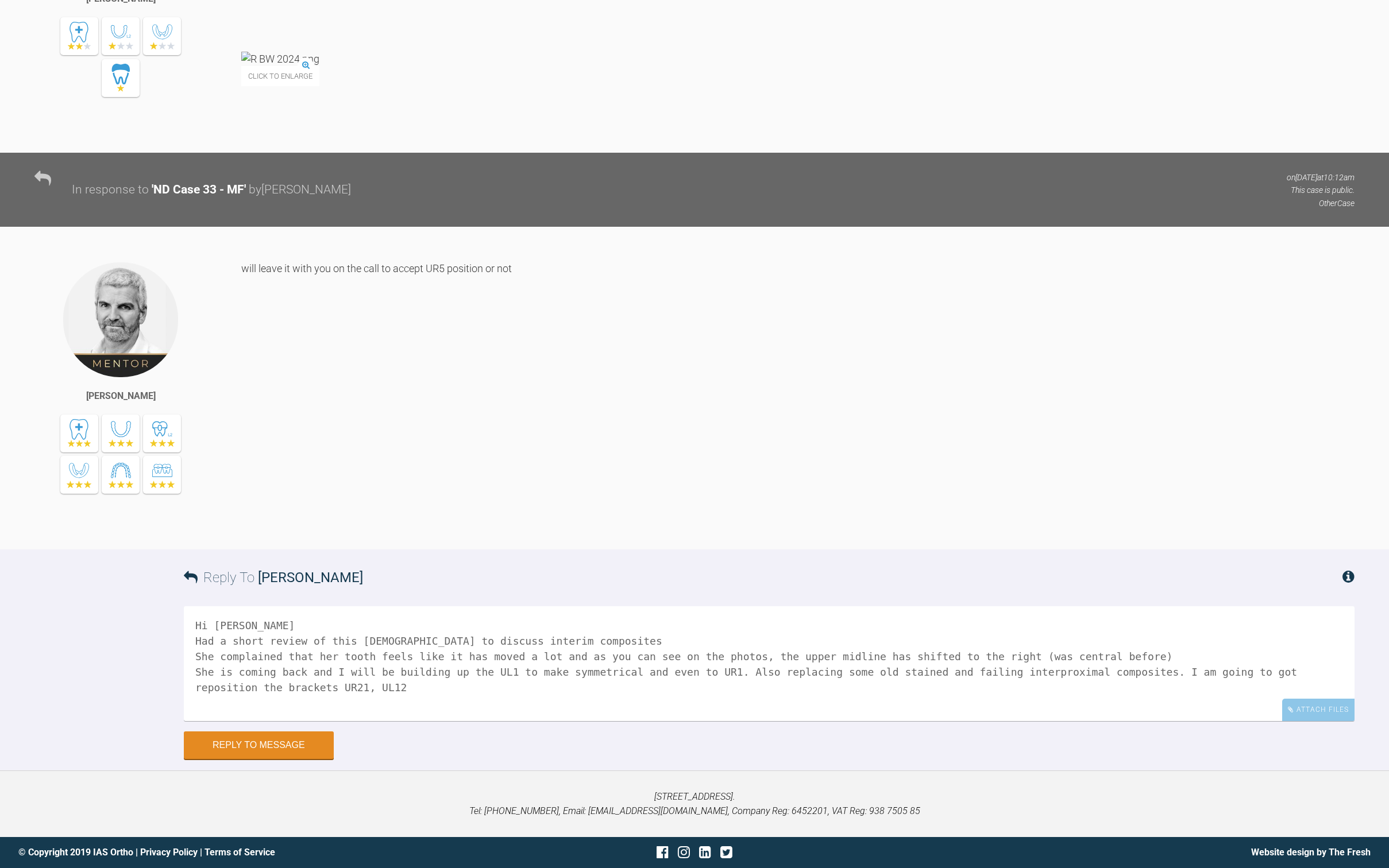
click at [470, 621] on textarea "Hi Ross Had a short review of this lady to discuss interim composites She compl…" at bounding box center [769, 664] width 1171 height 114
click at [963, 663] on textarea "Hi Ross. Had a short review of this lady to discuss interim composites. She com…" at bounding box center [769, 664] width 1171 height 114
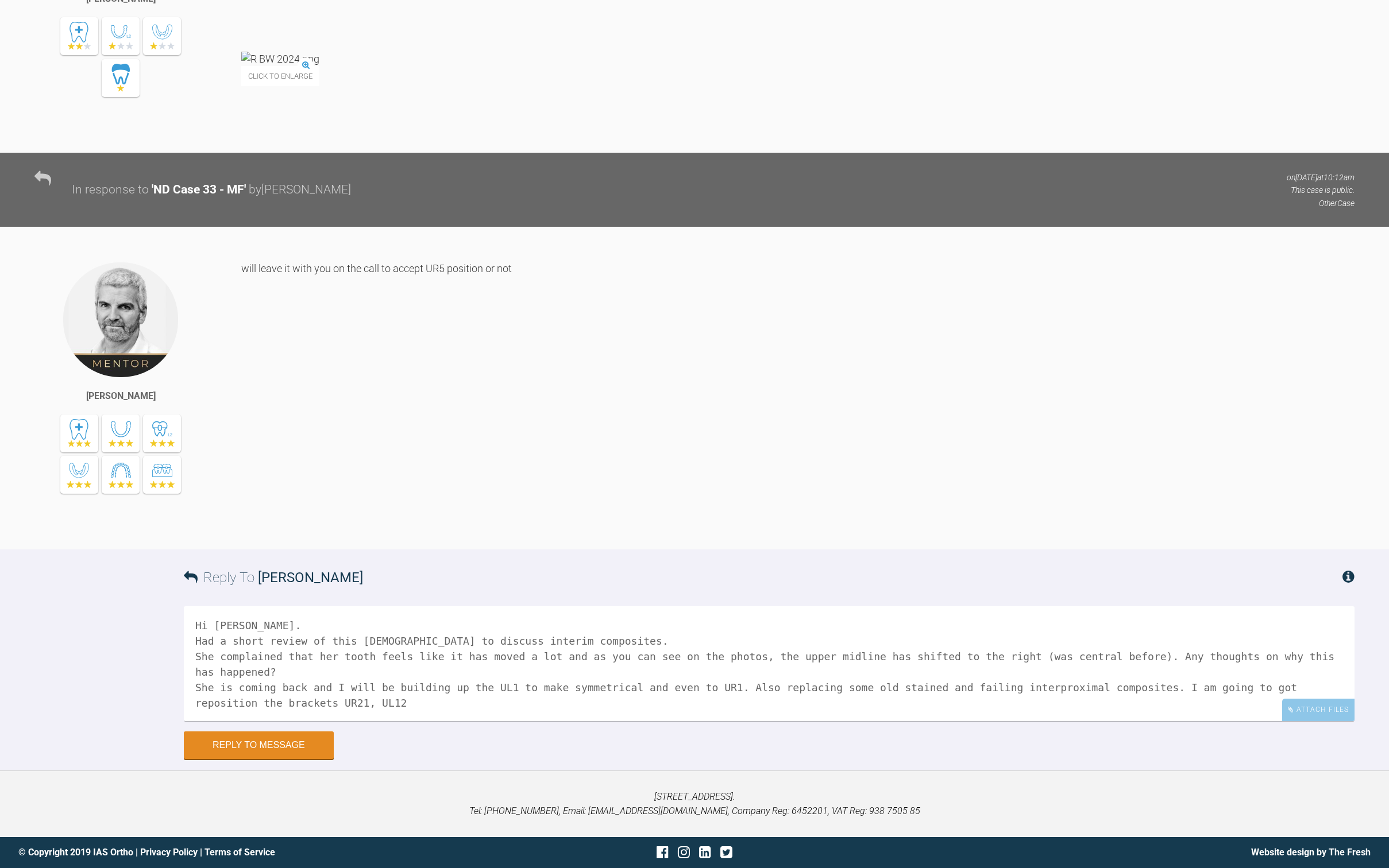
click at [293, 668] on textarea "Hi Ross. Had a short review of this lady to discuss interim composites. She com…" at bounding box center [769, 664] width 1171 height 114
click at [1312, 713] on div "Attach Files" at bounding box center [1318, 710] width 73 height 22
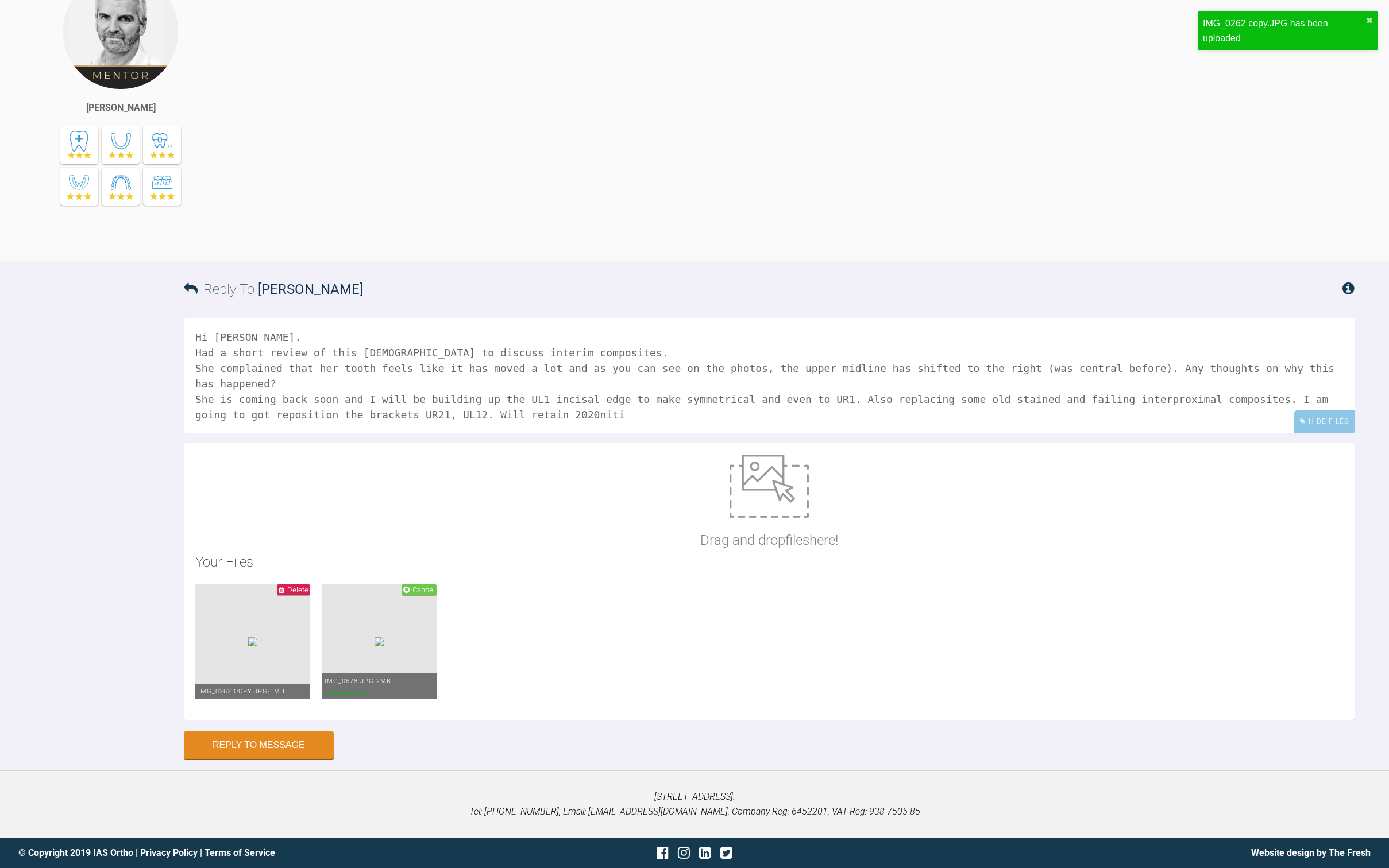
scroll to position [8523, 0]
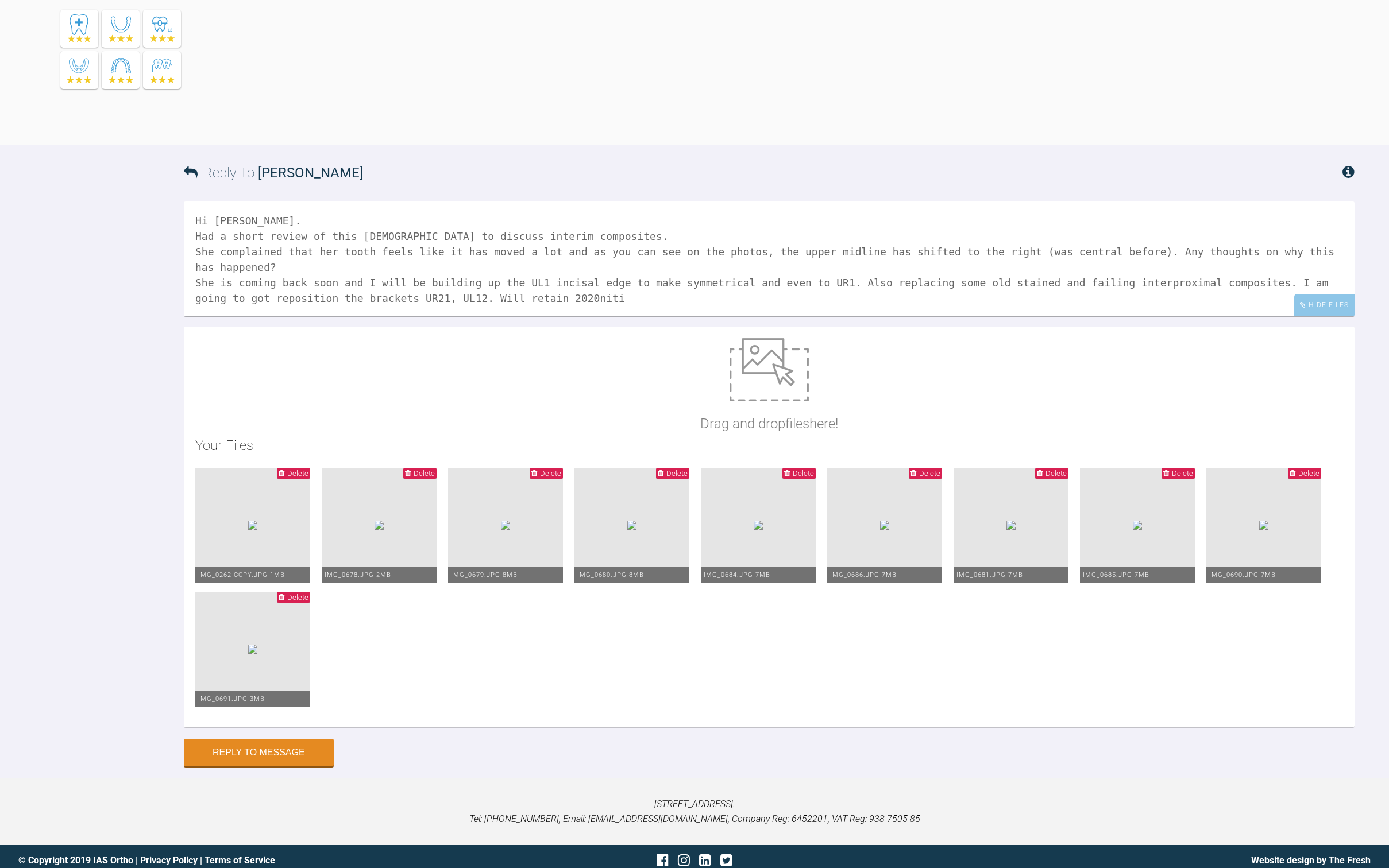
click at [1333, 316] on textarea "Hi Ross. Had a short review of this lady to discuss interim composites. She com…" at bounding box center [769, 259] width 1171 height 114
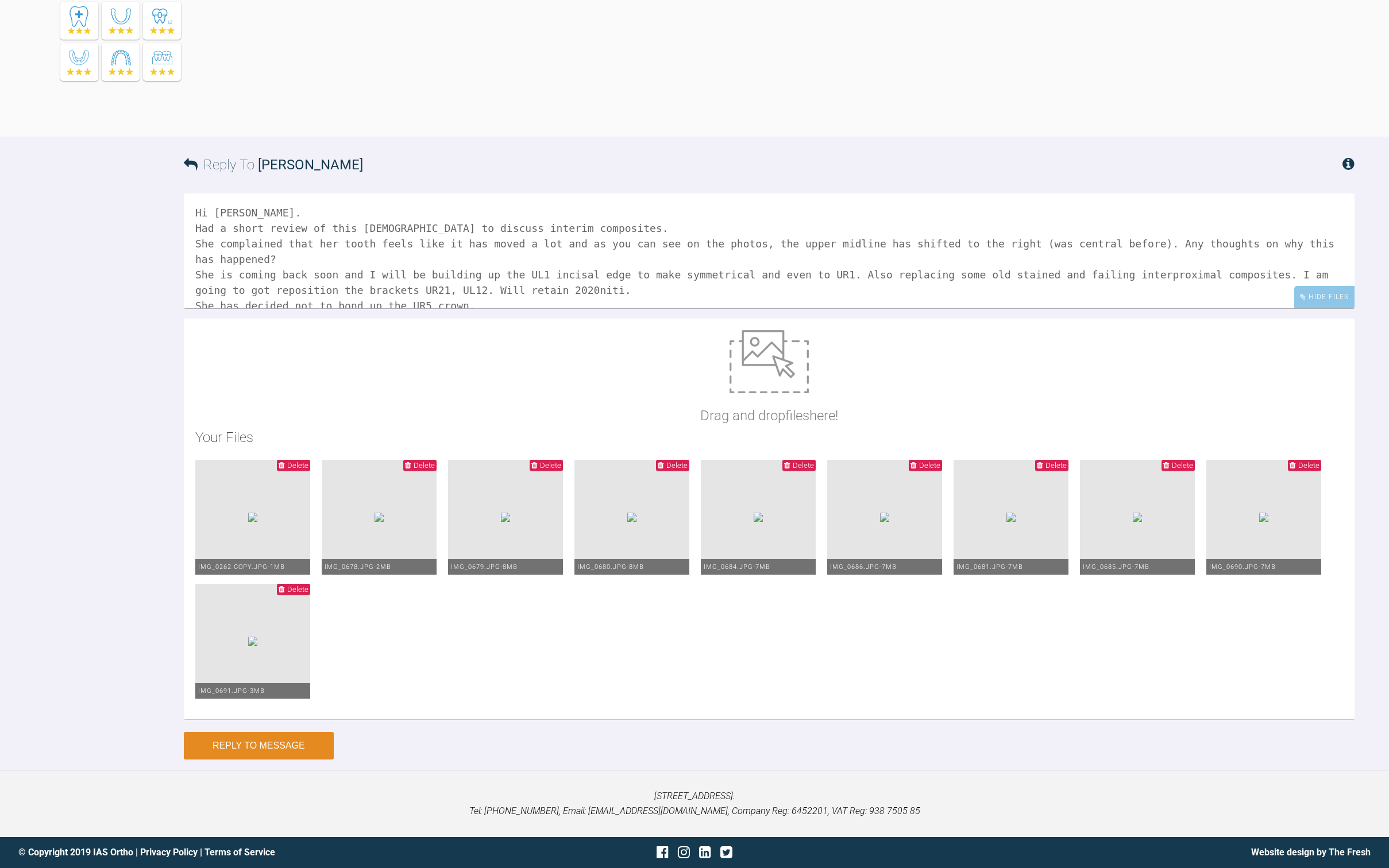
type textarea "Hi [PERSON_NAME]. Had a short review of this [DEMOGRAPHIC_DATA] to discuss inte…"
click at [297, 745] on button "Reply to Message" at bounding box center [258, 746] width 150 height 27
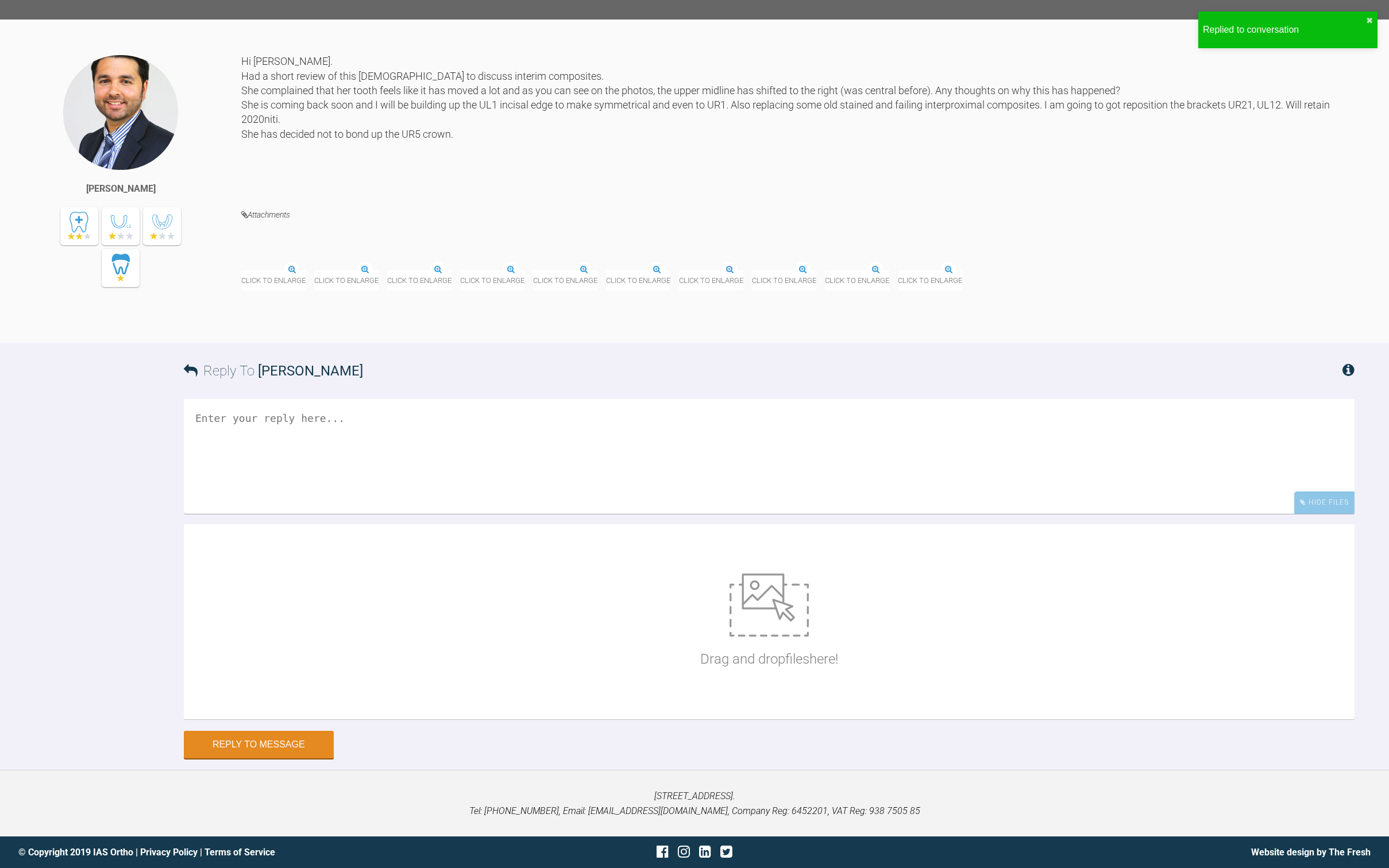
scroll to position [8837, 0]
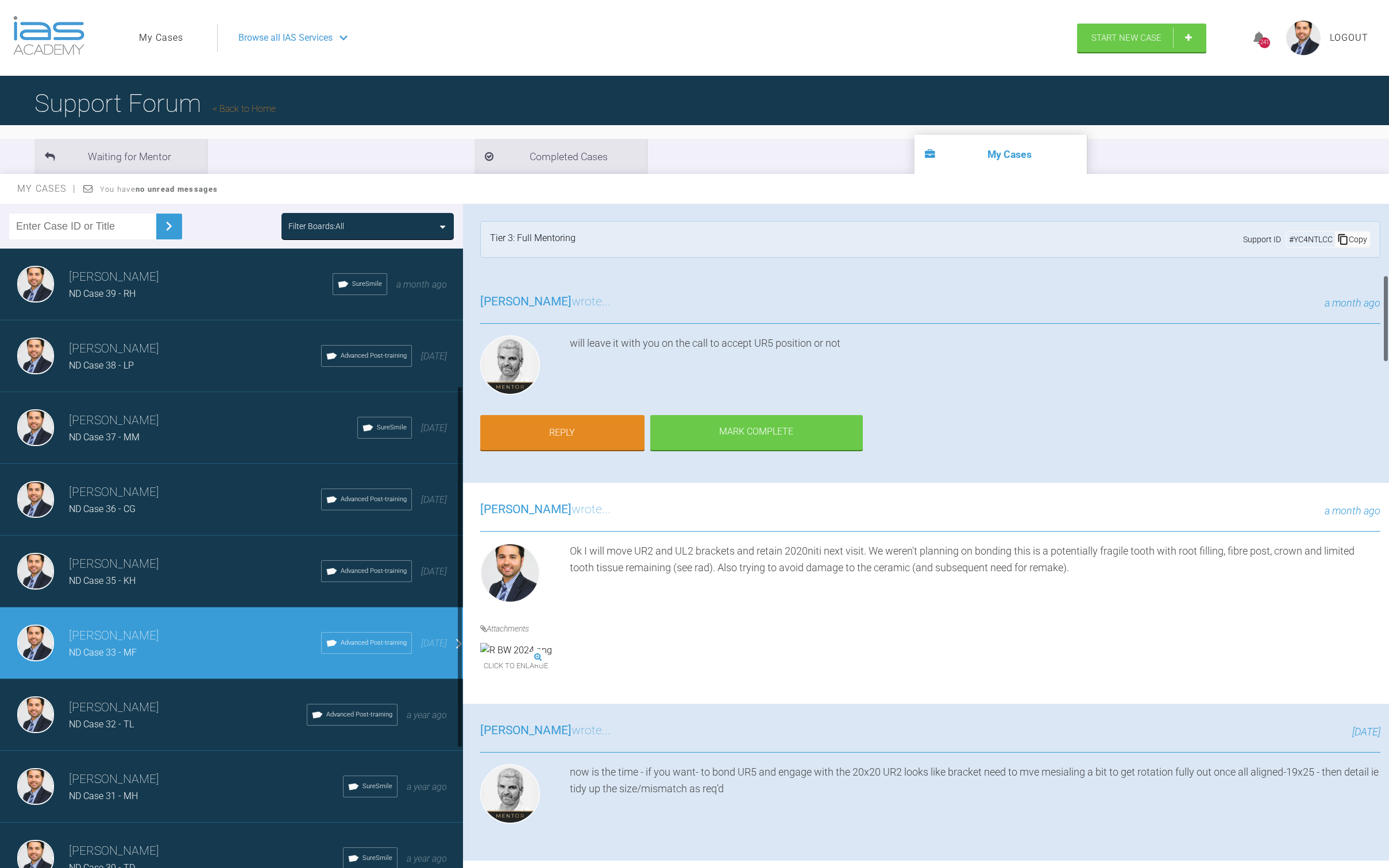
click at [205, 698] on h3 "[PERSON_NAME]" at bounding box center [188, 707] width 238 height 20
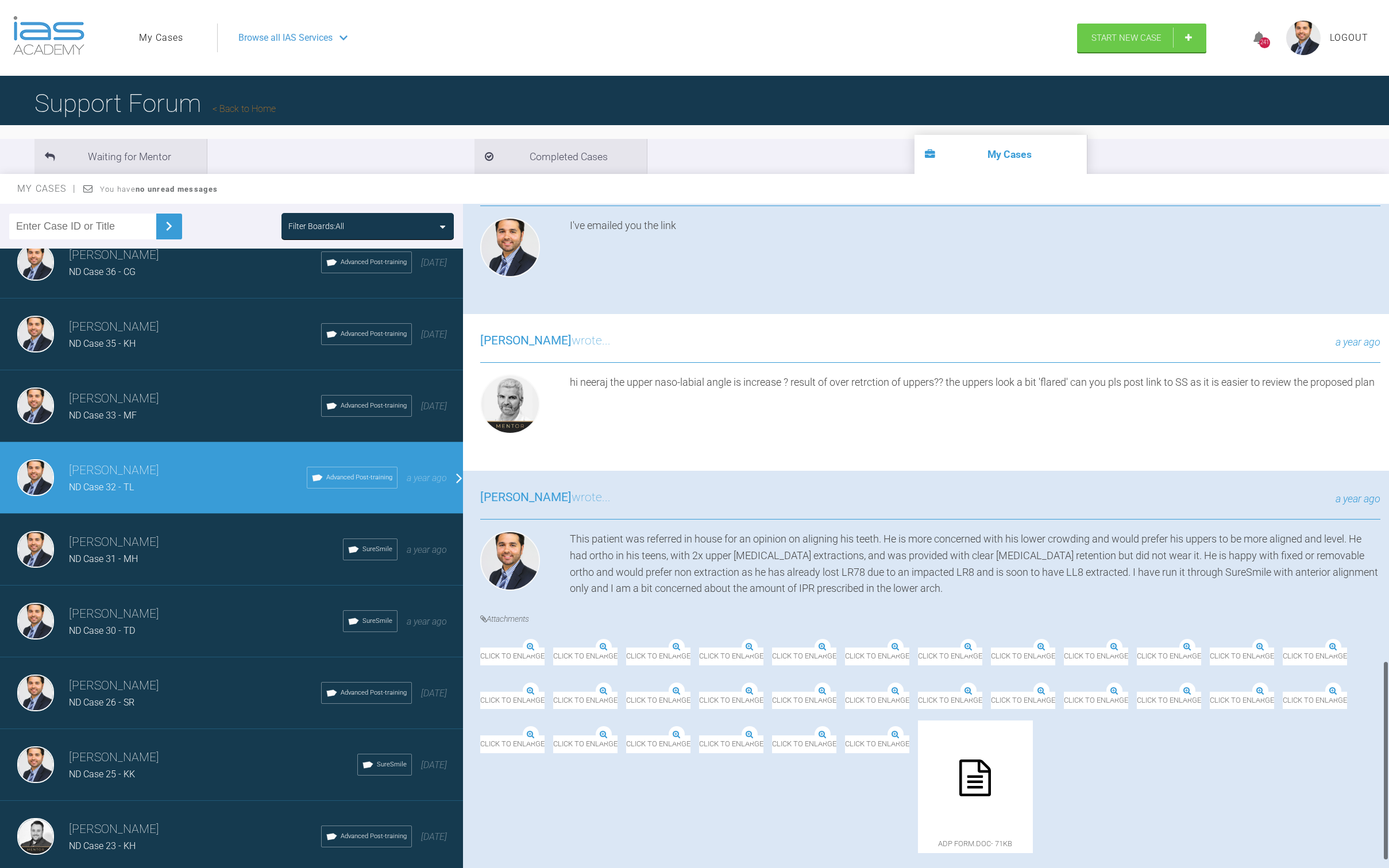
scroll to position [1469, 0]
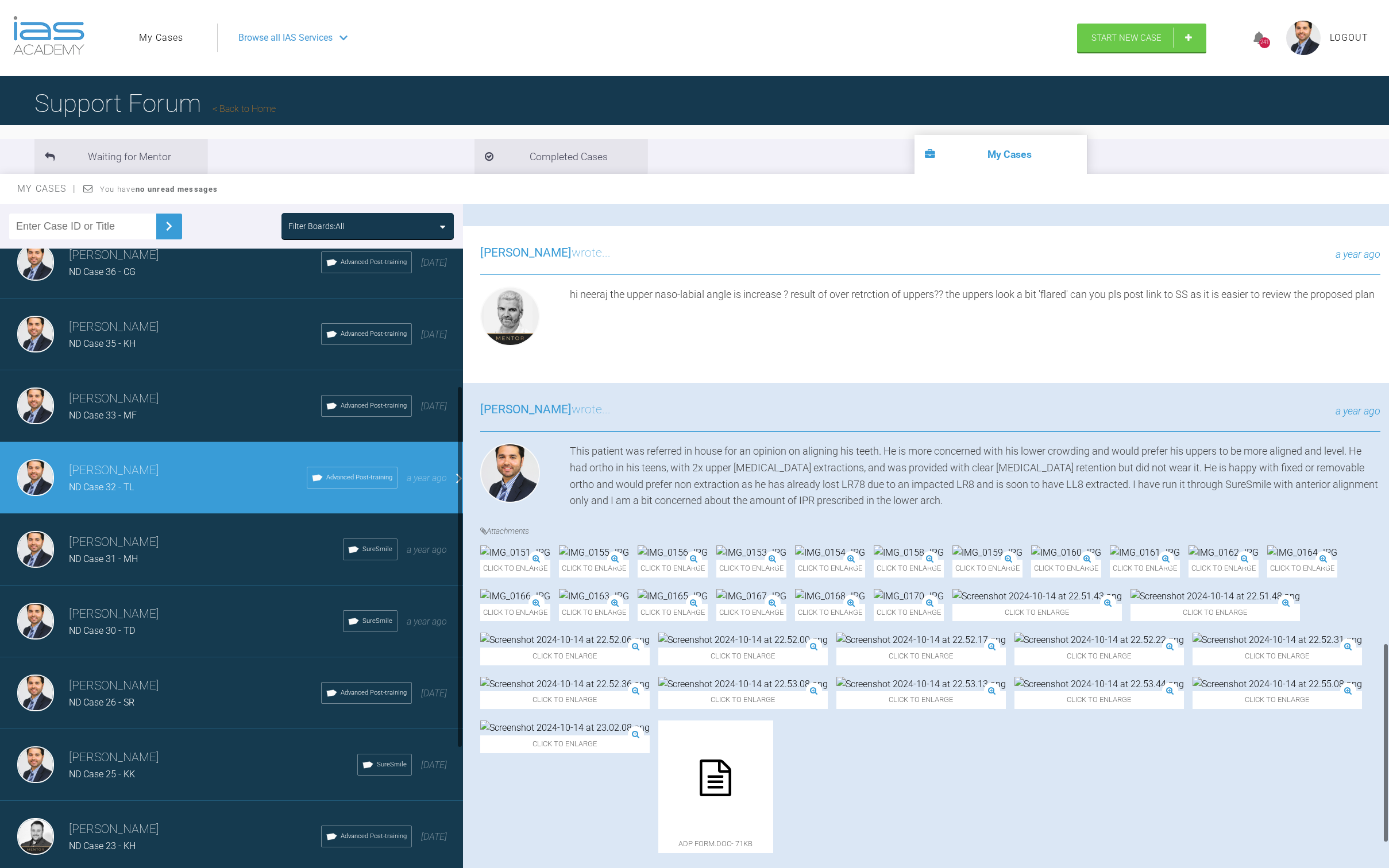
click at [215, 552] on div "ND Case 31 - MH" at bounding box center [206, 559] width 274 height 15
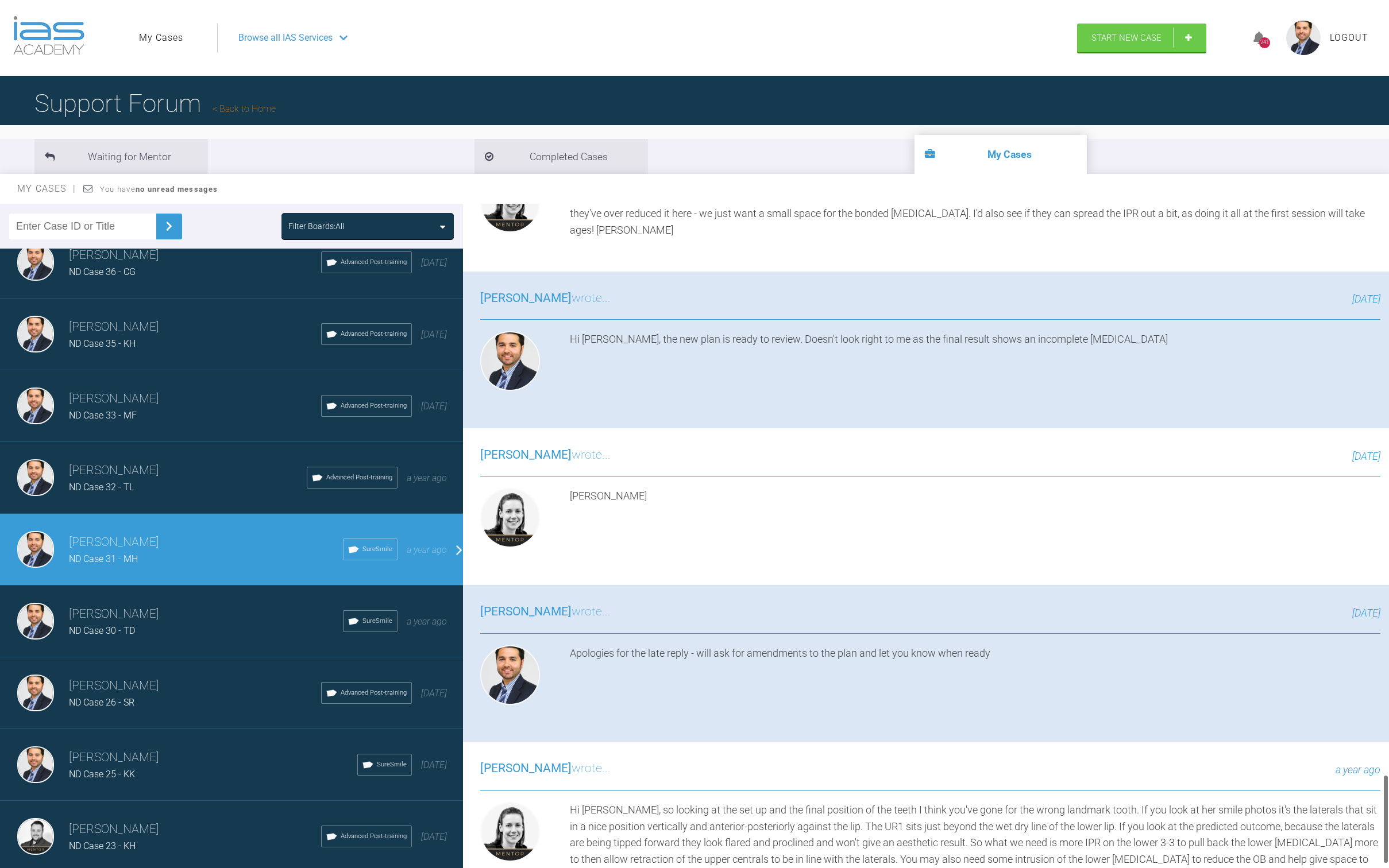
scroll to position [0, 0]
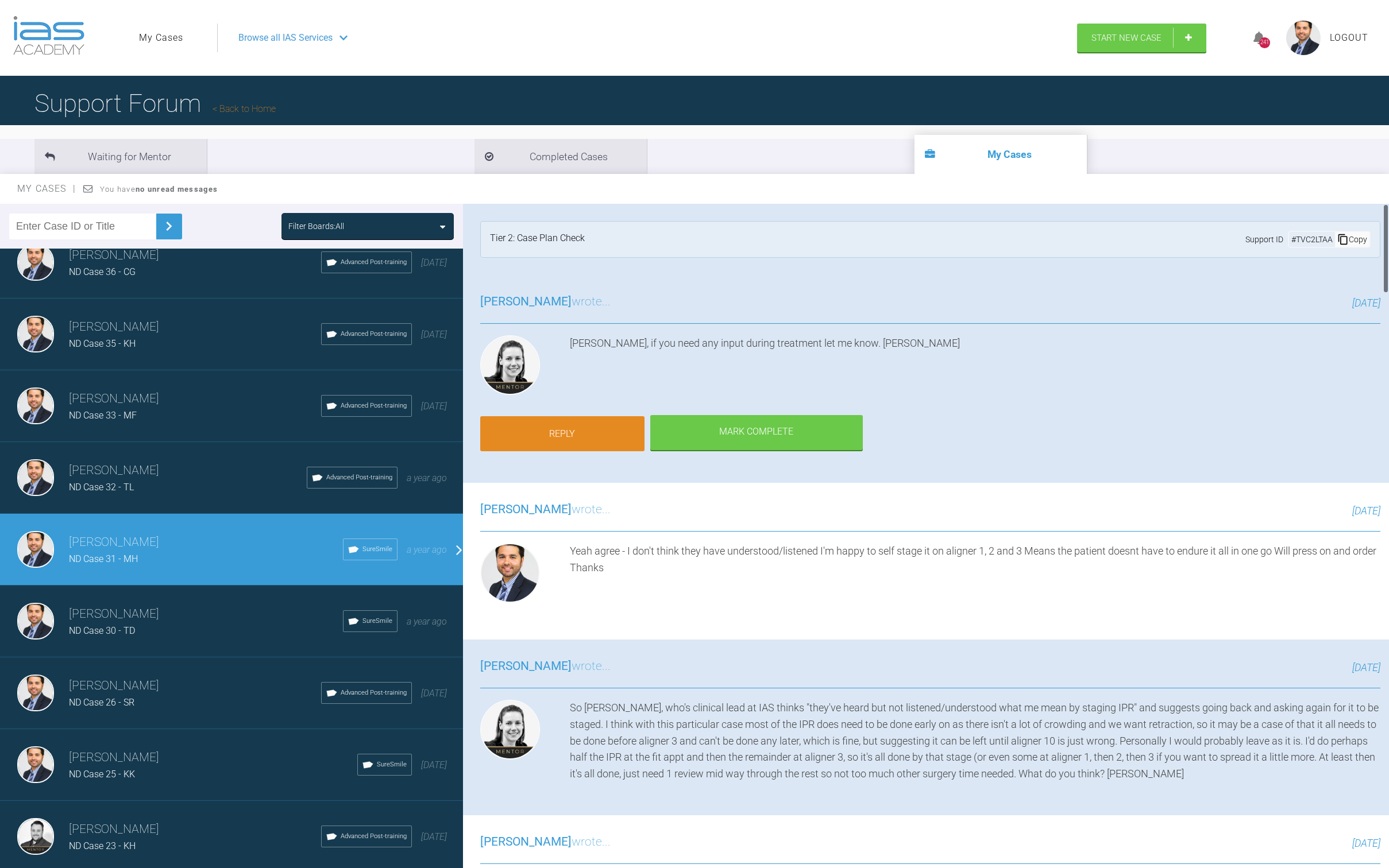
click at [561, 443] on link "Reply" at bounding box center [562, 434] width 164 height 36
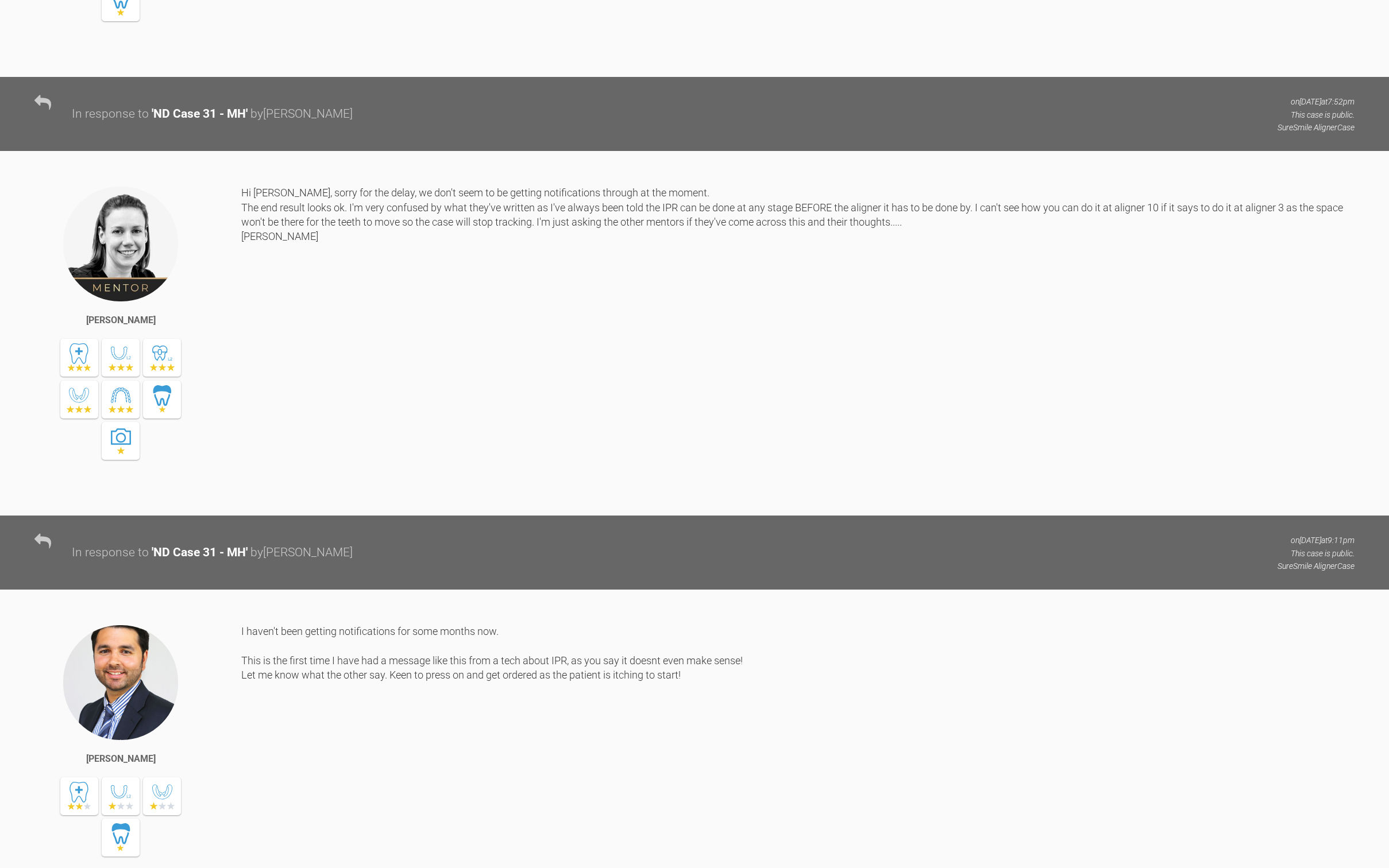
scroll to position [10516, 0]
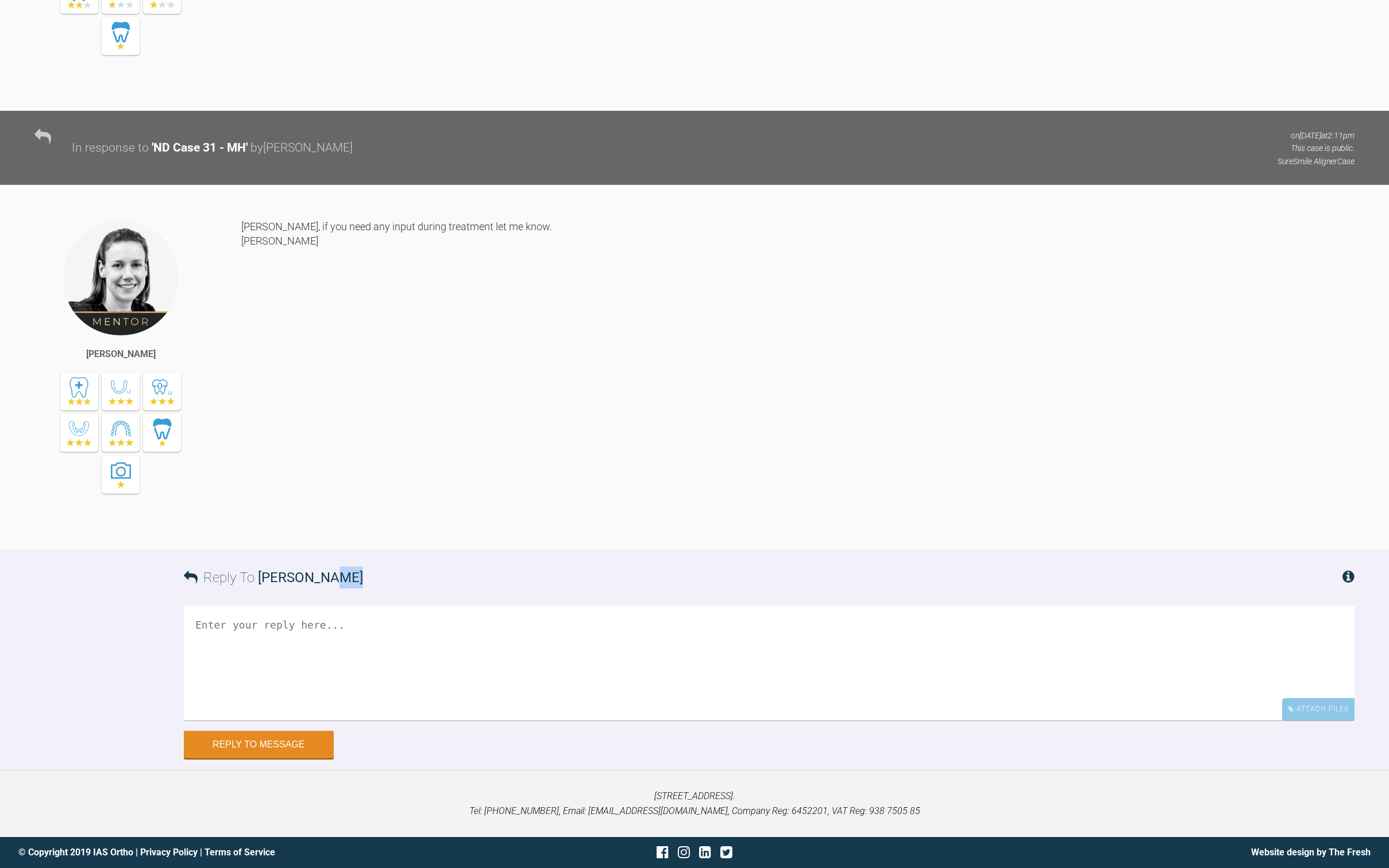
click at [491, 623] on div "Reply To [PERSON_NAME] Attach Files Drag and drop files here! Reply to Message" at bounding box center [694, 654] width 1389 height 209
click at [481, 659] on textarea at bounding box center [769, 663] width 1171 height 114
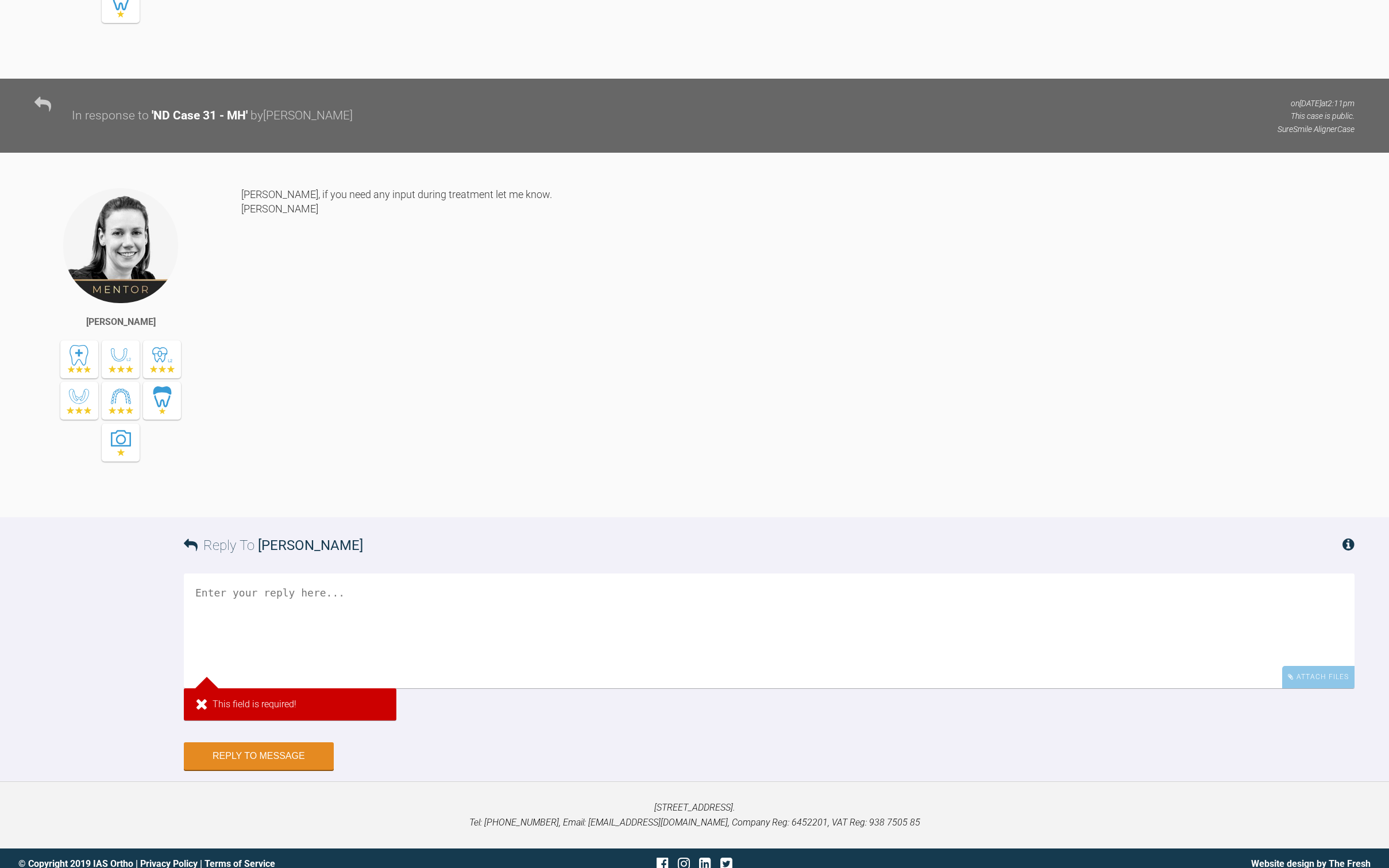
click at [398, 649] on textarea at bounding box center [769, 630] width 1171 height 114
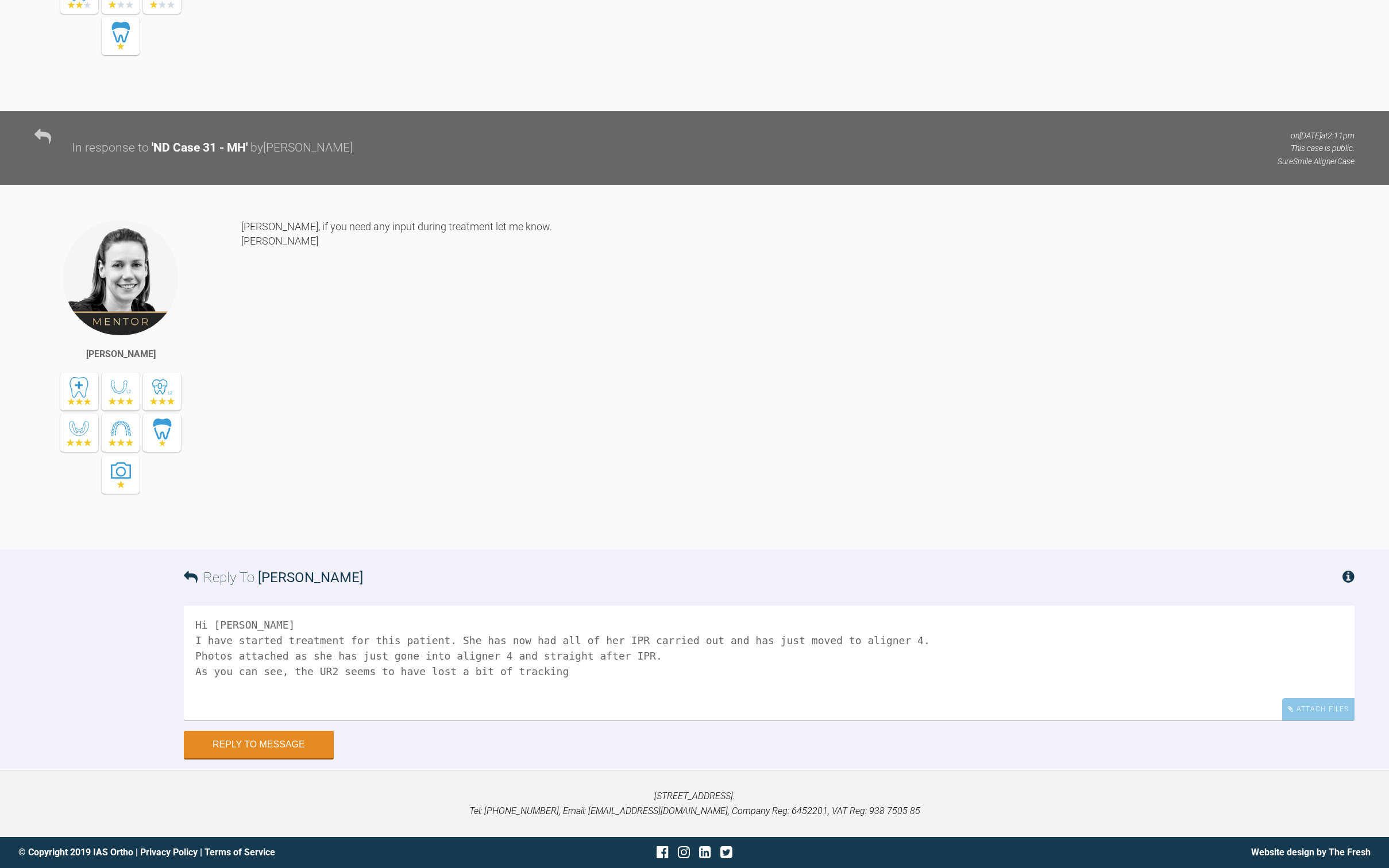
click at [786, 650] on textarea "Hi [PERSON_NAME] I have started treatment for this patient. She has now had all…" at bounding box center [769, 663] width 1171 height 114
click at [786, 648] on textarea "Hi [PERSON_NAME] I have started treatment for this patient. She has now had all…" at bounding box center [769, 663] width 1171 height 114
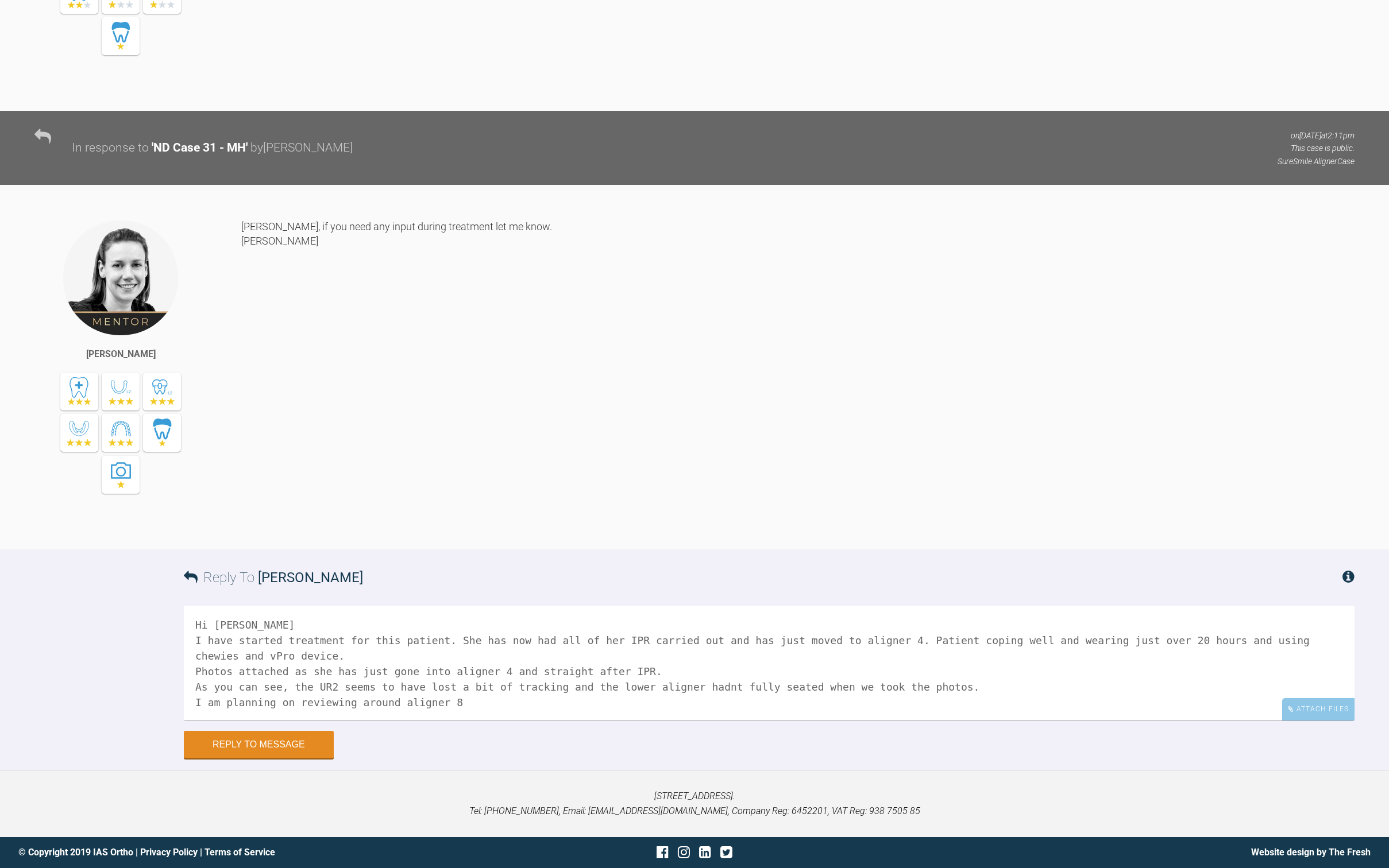
click at [587, 673] on textarea "Hi [PERSON_NAME] I have started treatment for this patient. She has now had all…" at bounding box center [769, 663] width 1171 height 114
click at [569, 684] on textarea "Hi [PERSON_NAME] I have started treatment for this patient. She has now had all…" at bounding box center [769, 663] width 1171 height 114
type textarea "Hi [PERSON_NAME] I have started treatment for this patient. She has now had all…"
click at [1298, 711] on div "Attach Files" at bounding box center [1318, 709] width 73 height 22
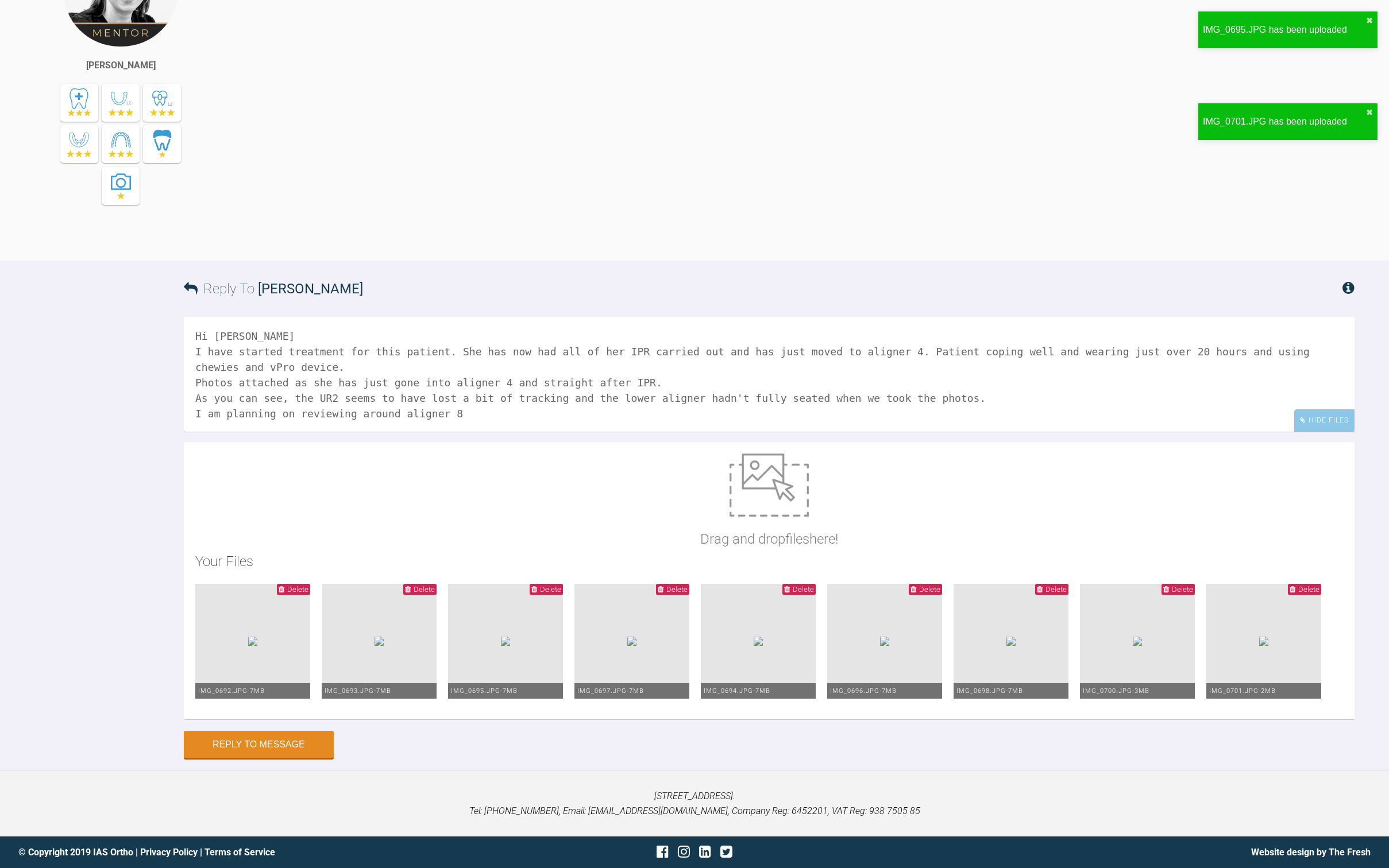
scroll to position [10929, 0]
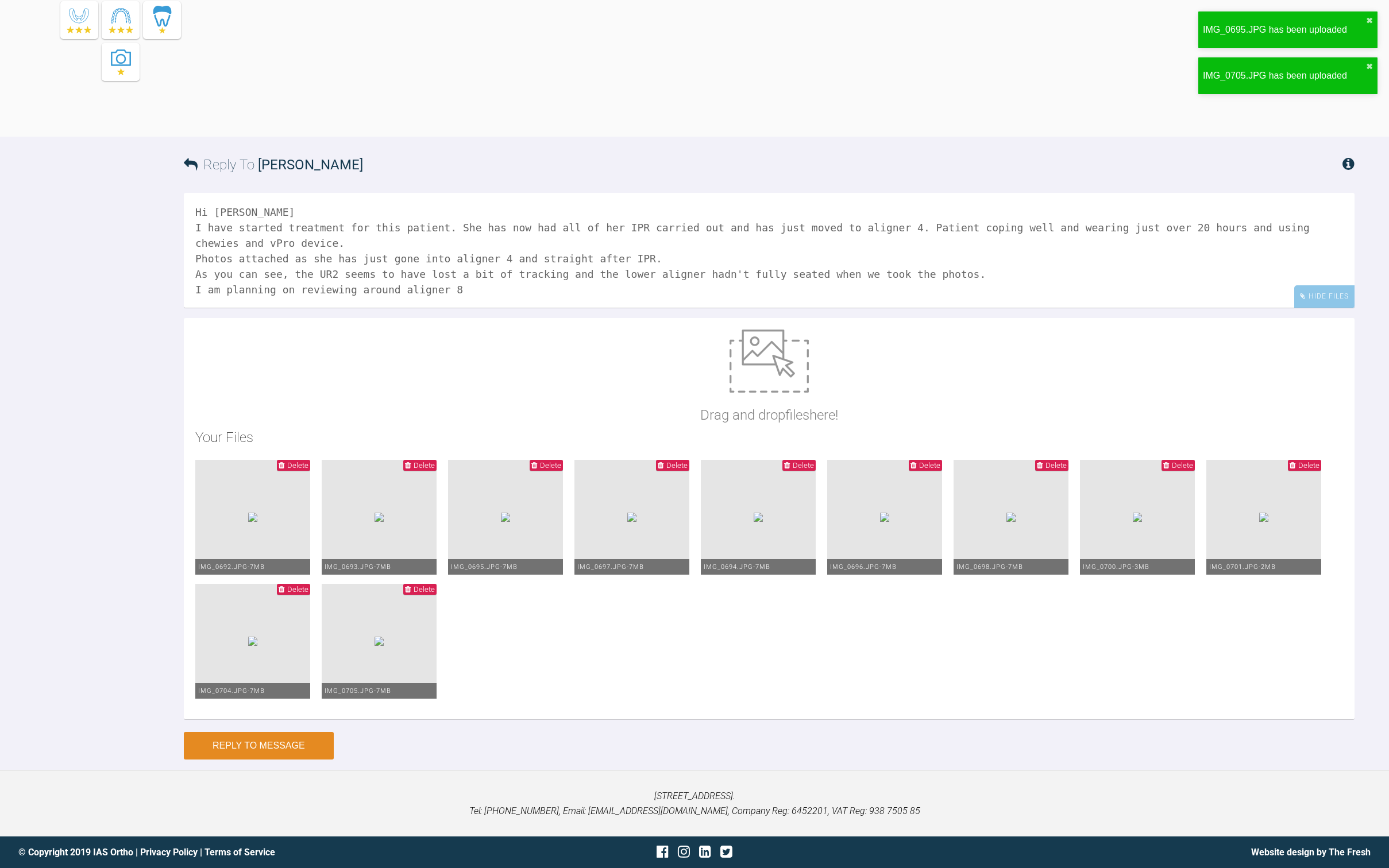
click at [294, 754] on button "Reply to Message" at bounding box center [258, 746] width 150 height 27
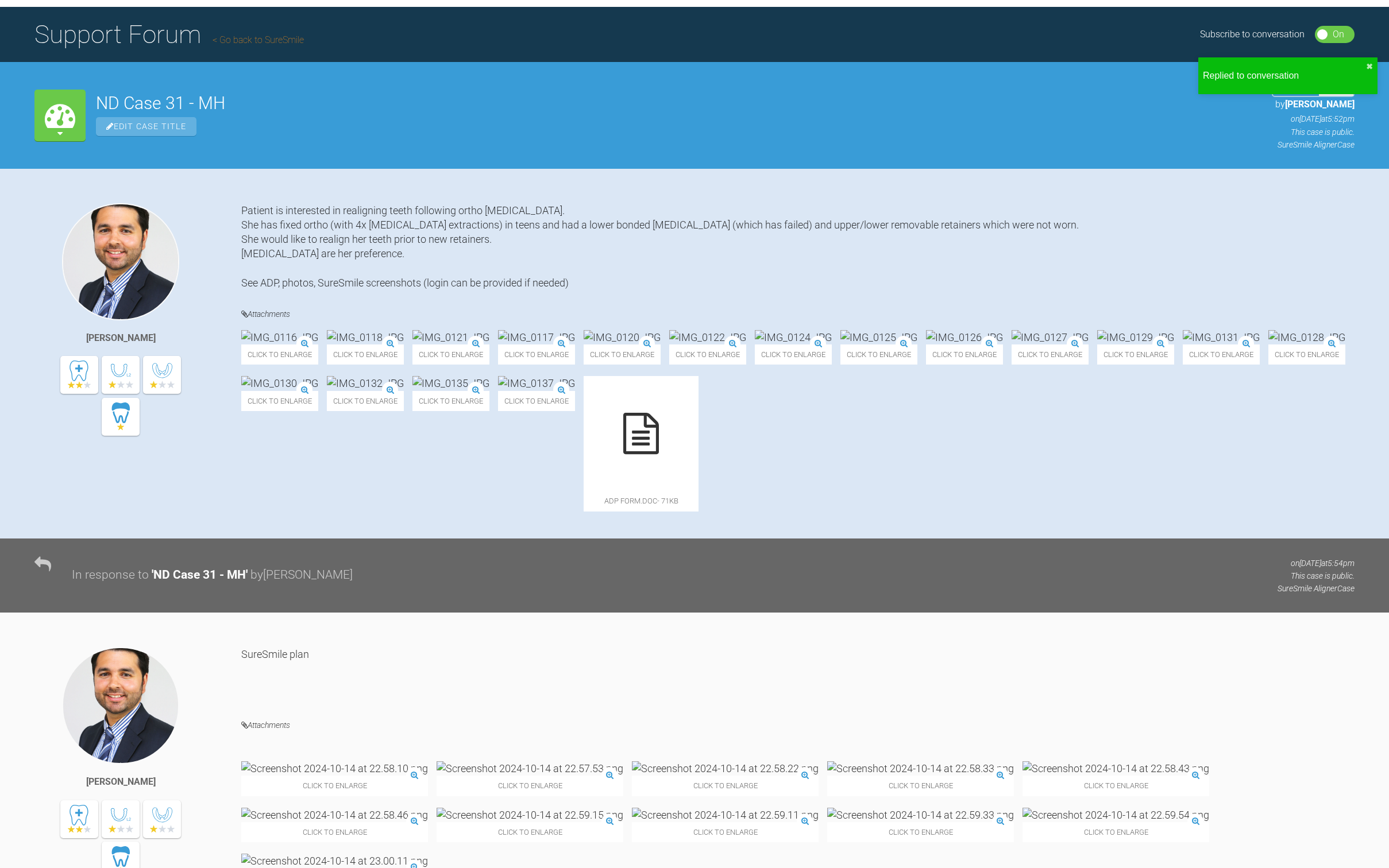
scroll to position [0, 0]
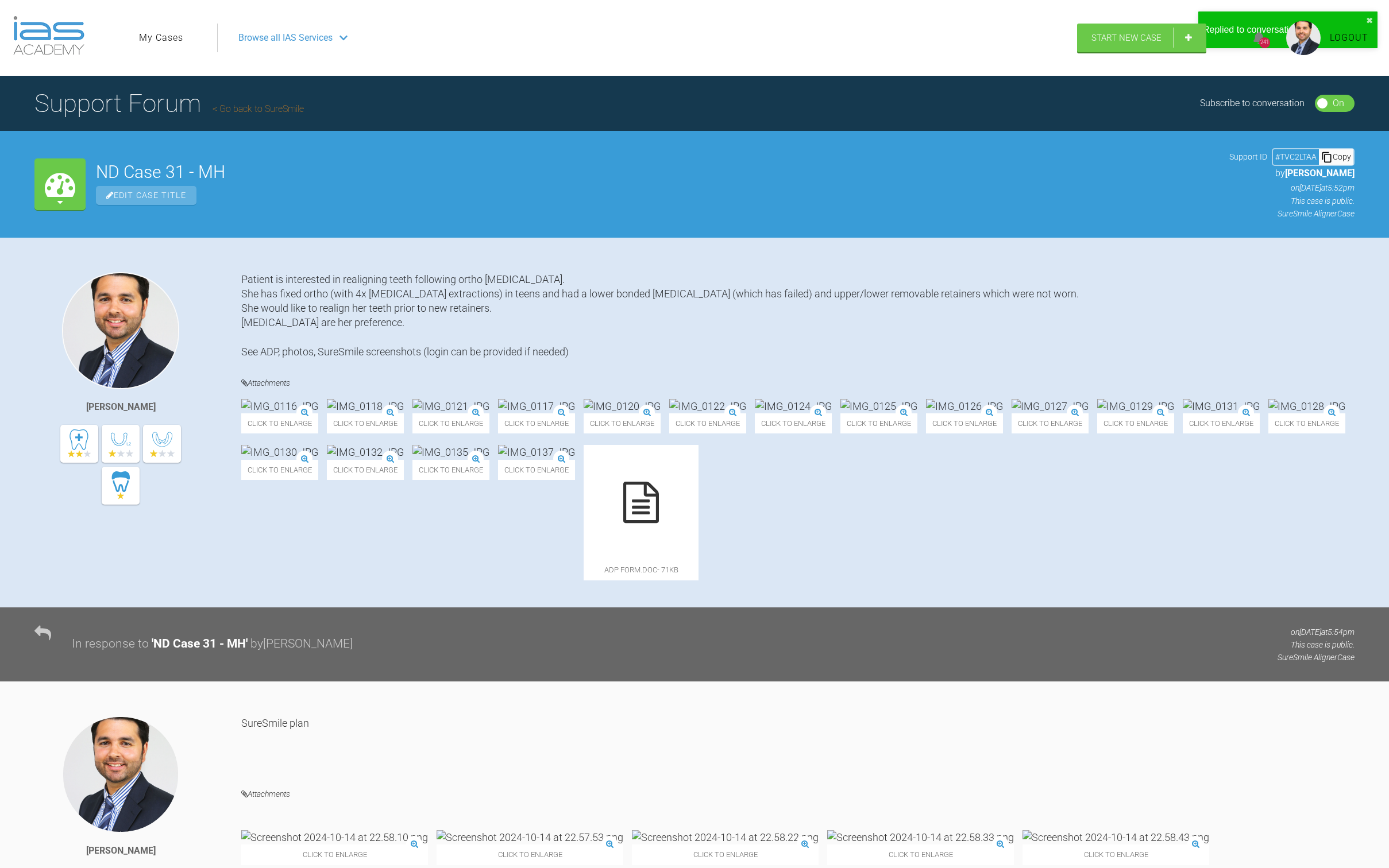
click at [153, 45] on ul "My Cases" at bounding box center [178, 38] width 78 height 29
click at [155, 38] on link "My Cases" at bounding box center [162, 38] width 44 height 15
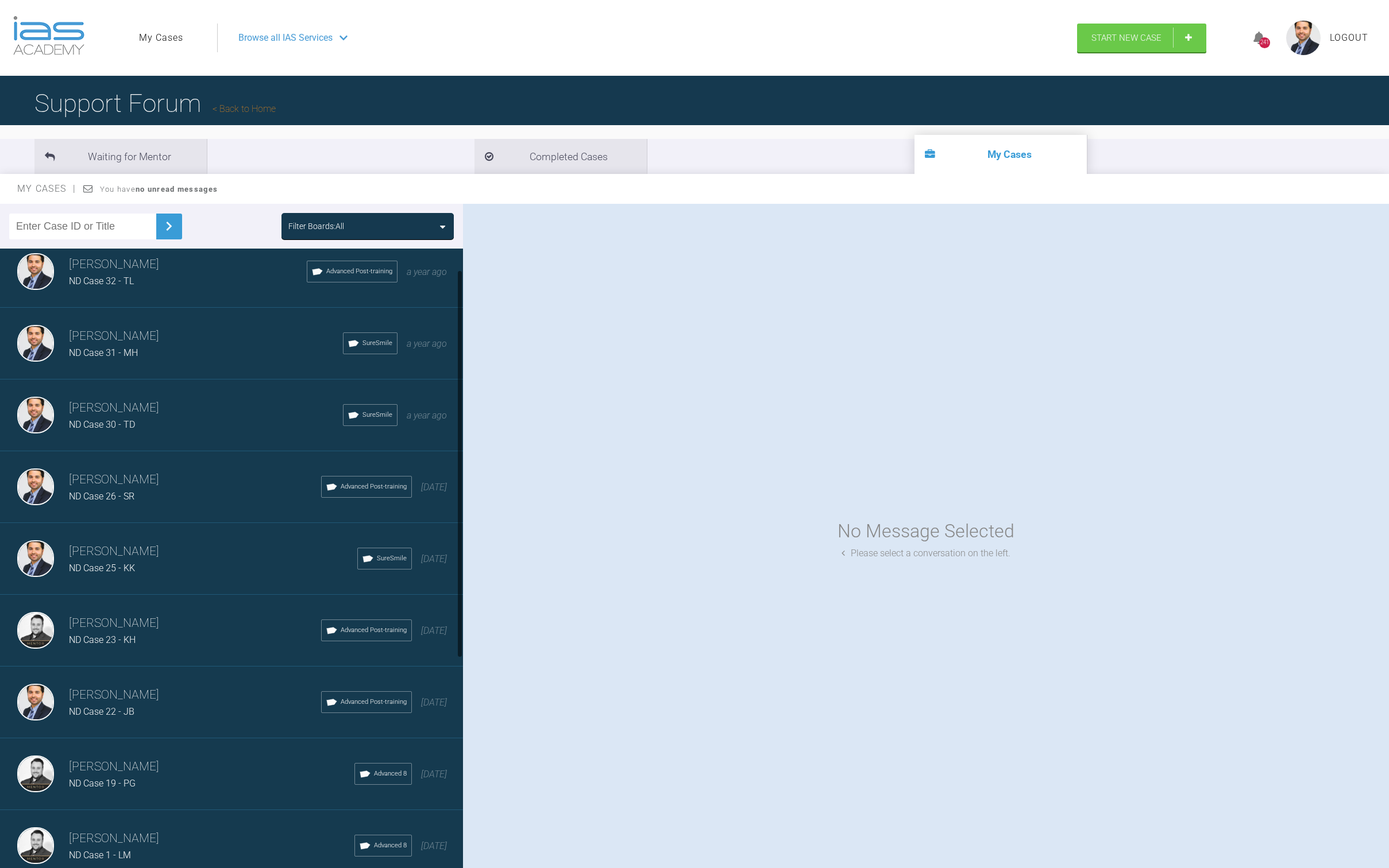
scroll to position [59, 0]
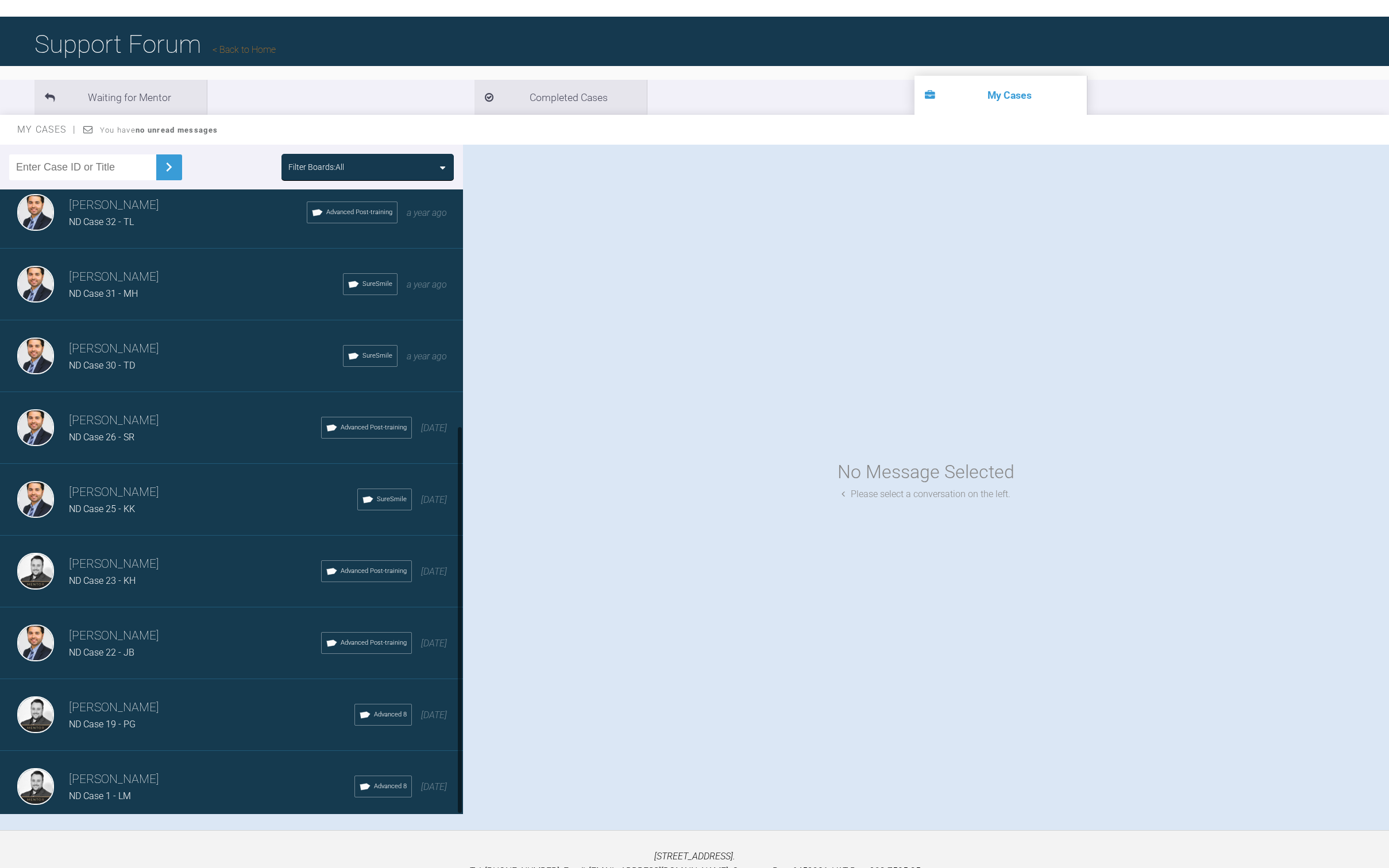
click at [141, 773] on h3 "[PERSON_NAME]" at bounding box center [212, 779] width 285 height 20
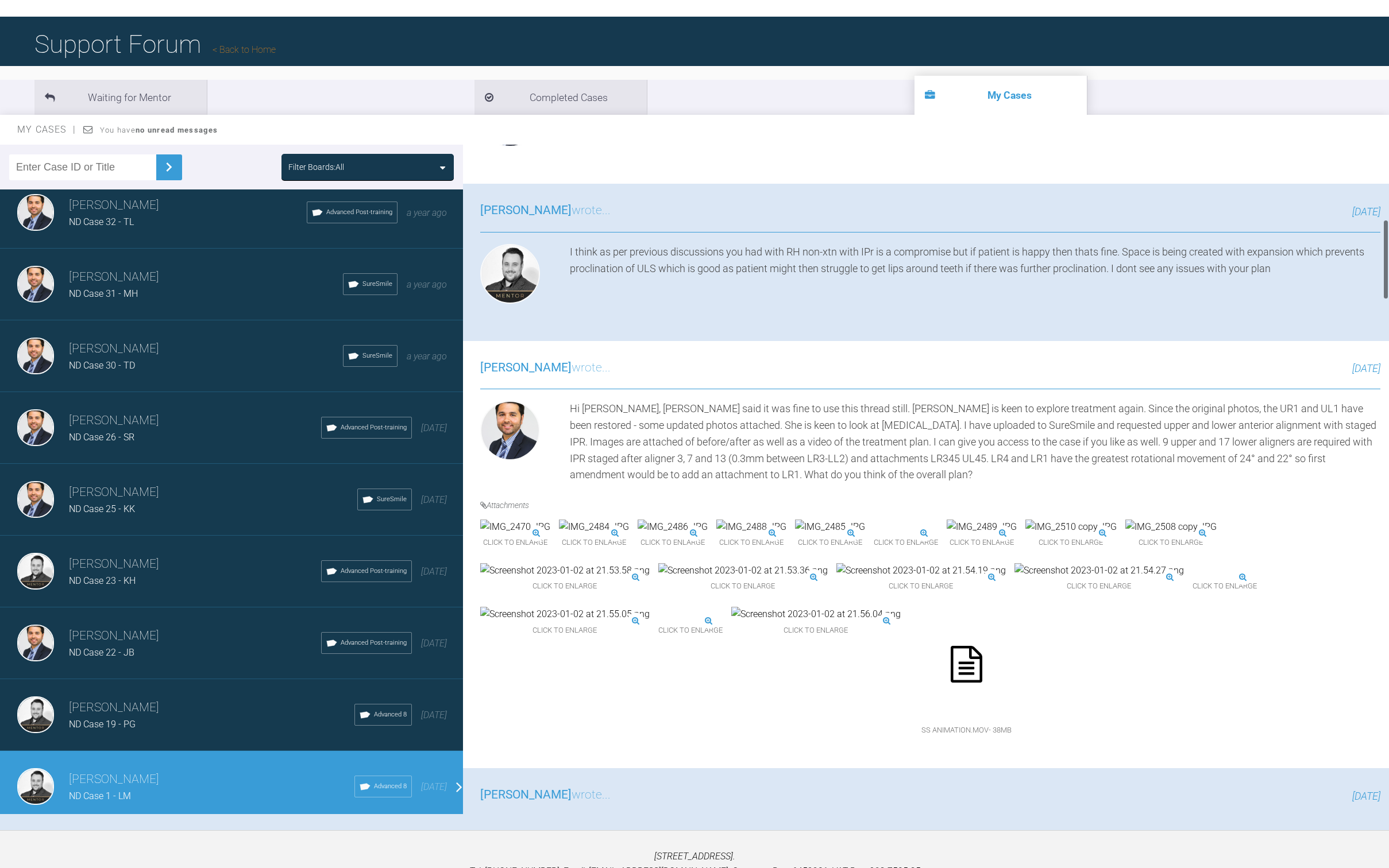
scroll to position [742, 0]
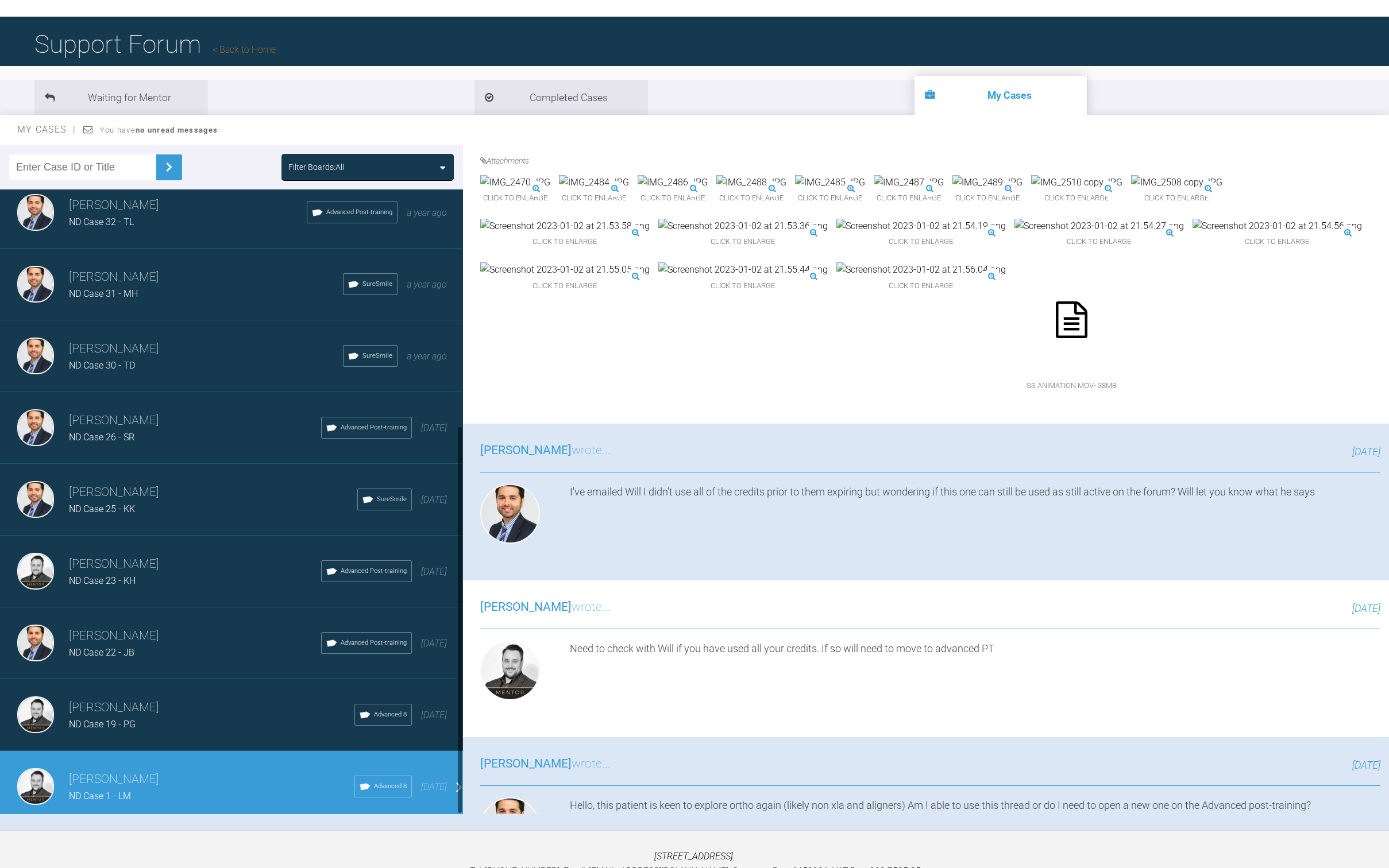
click at [219, 705] on h3 "[PERSON_NAME]" at bounding box center [212, 707] width 285 height 20
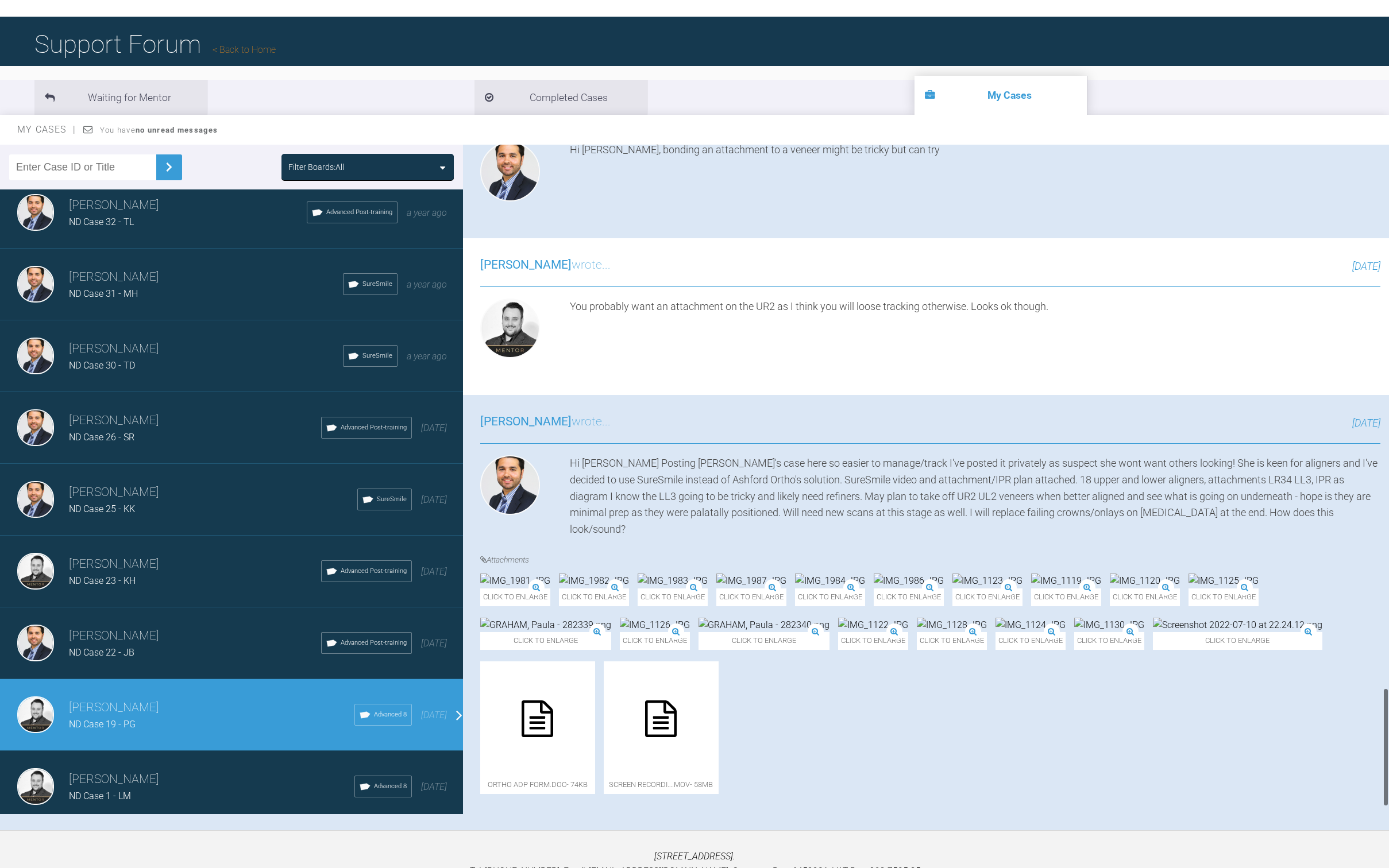
scroll to position [118, 0]
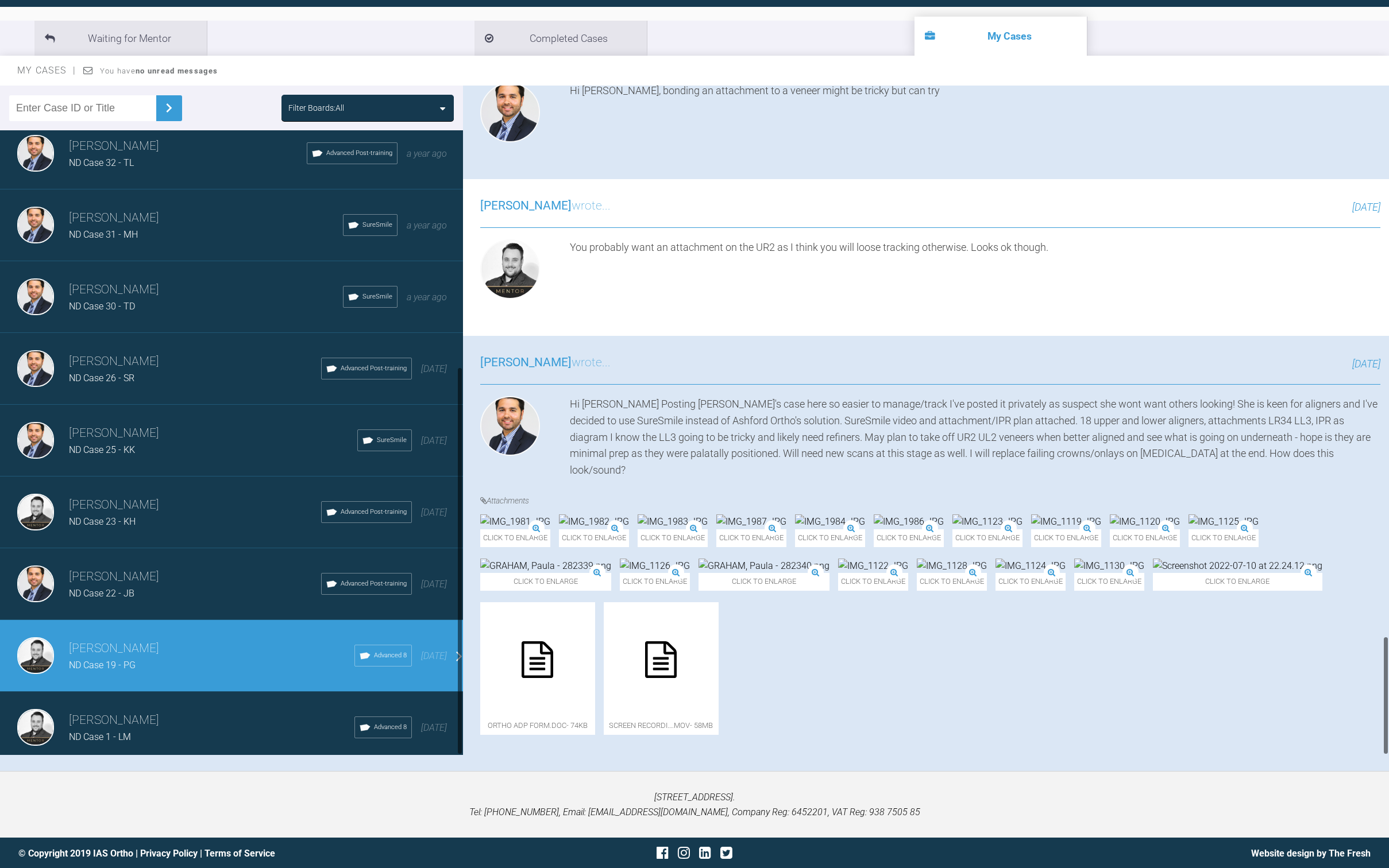
click at [144, 568] on h3 "[PERSON_NAME]" at bounding box center [195, 577] width 252 height 20
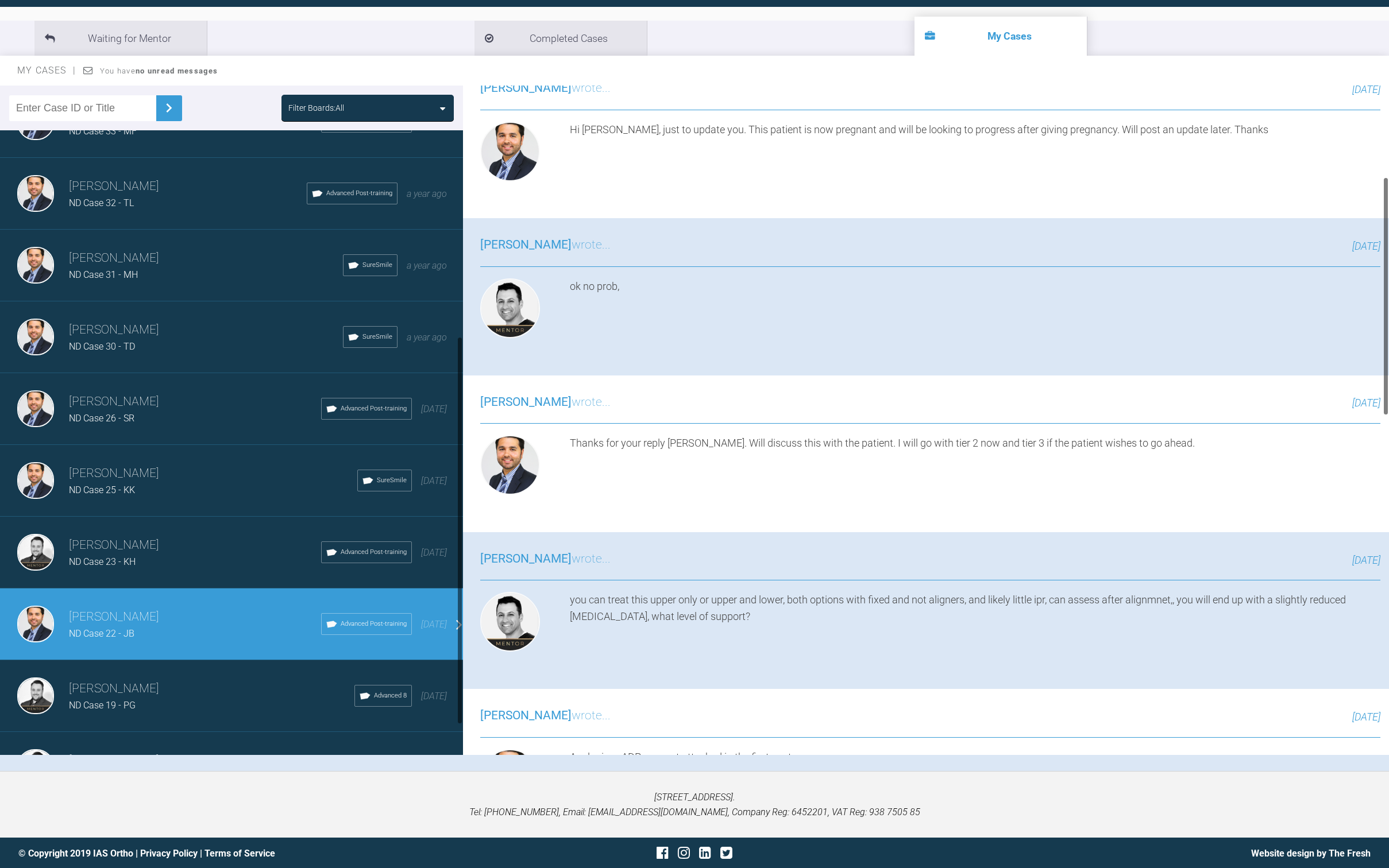
scroll to position [0, 0]
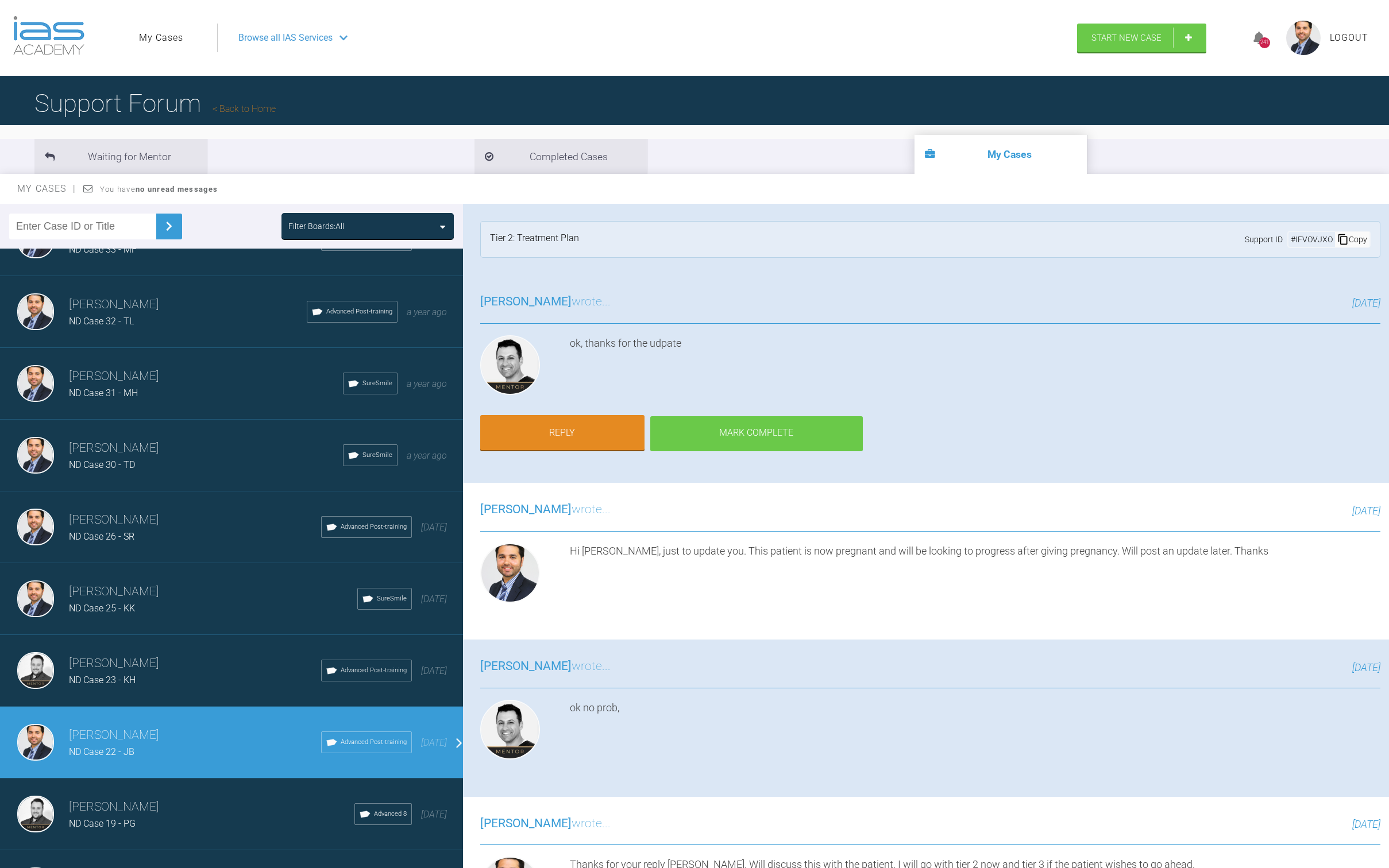
click at [742, 424] on div "Mark Complete" at bounding box center [756, 434] width 213 height 36
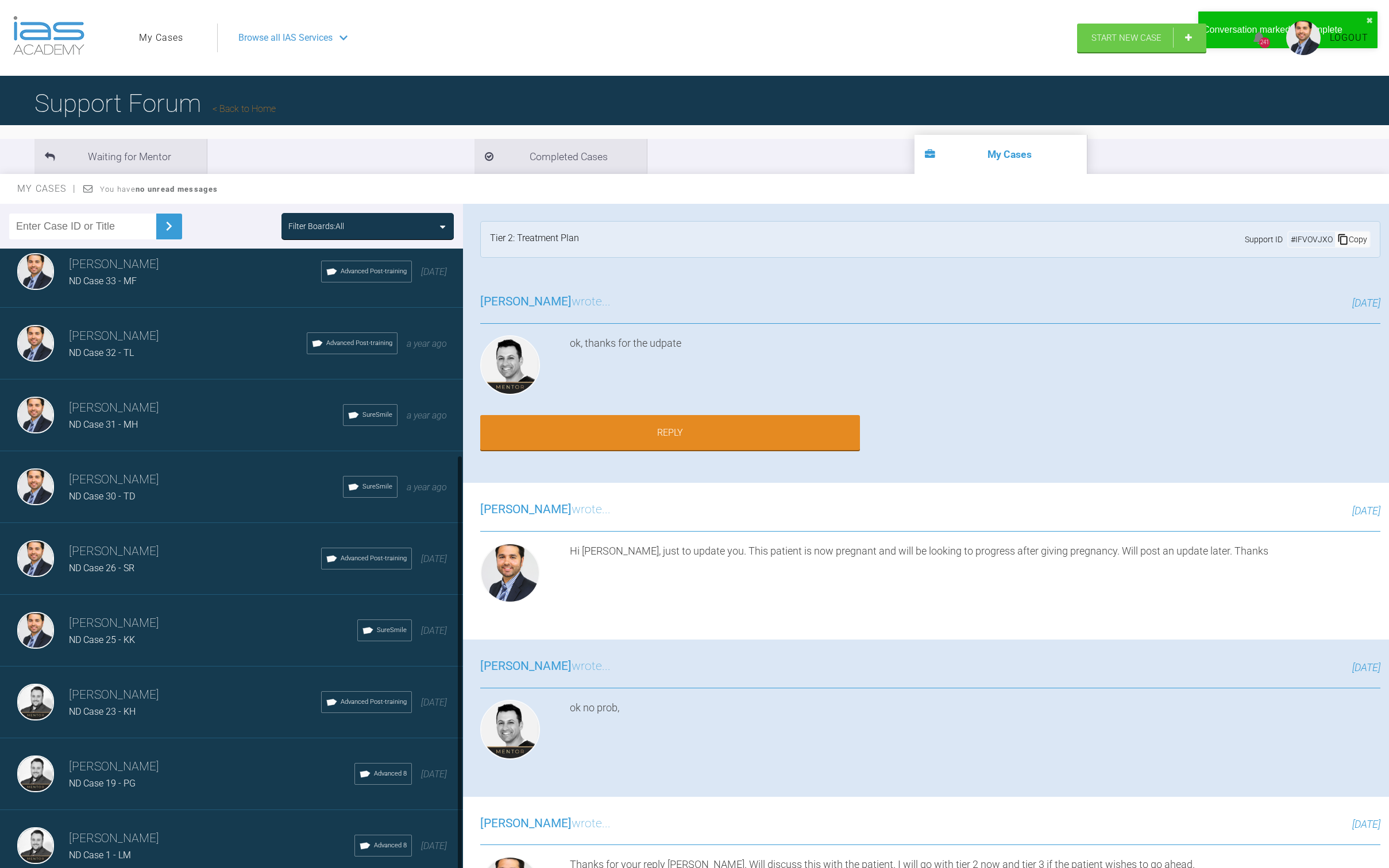
scroll to position [118, 0]
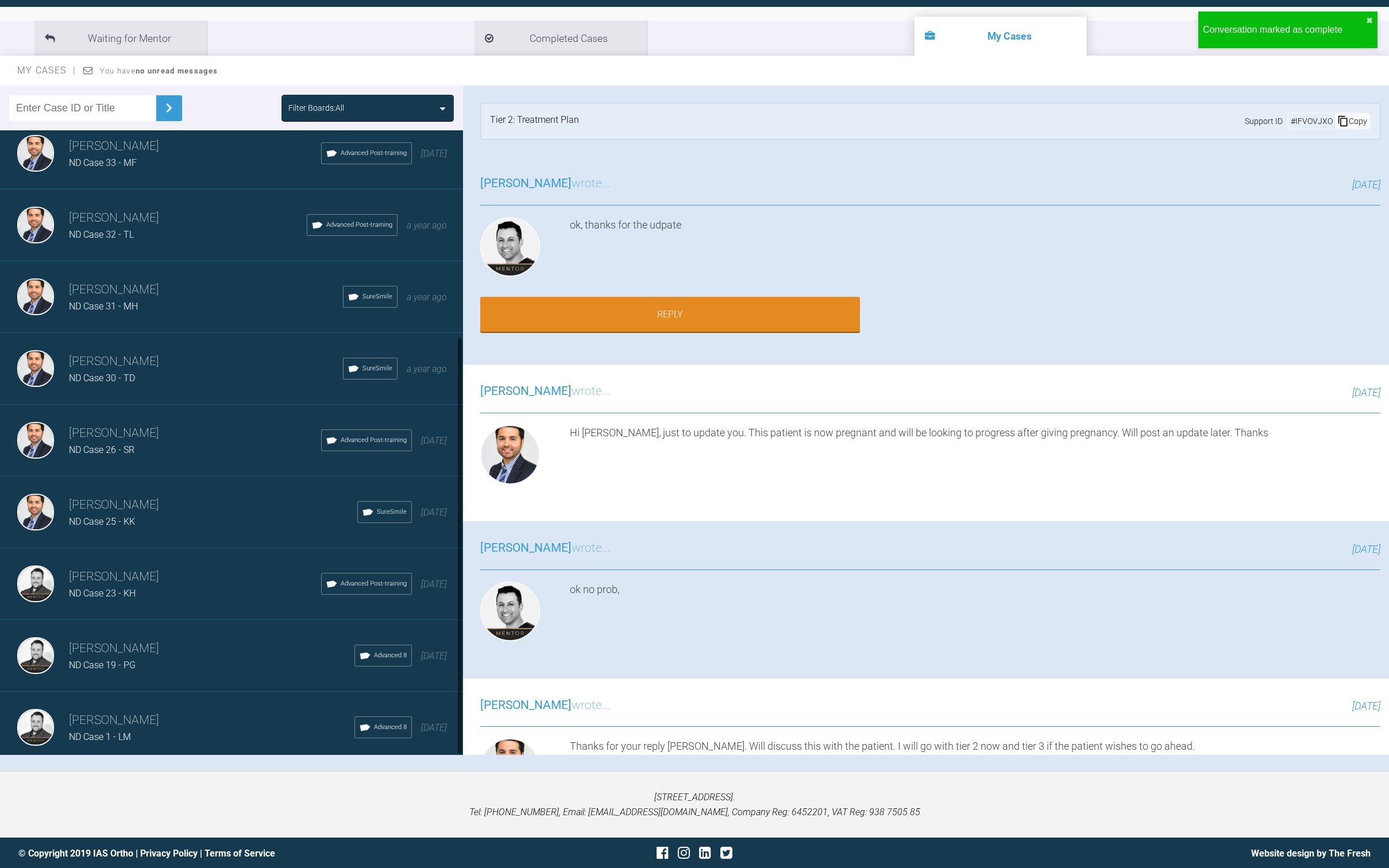
click at [131, 567] on h3 "[PERSON_NAME]" at bounding box center [195, 577] width 252 height 20
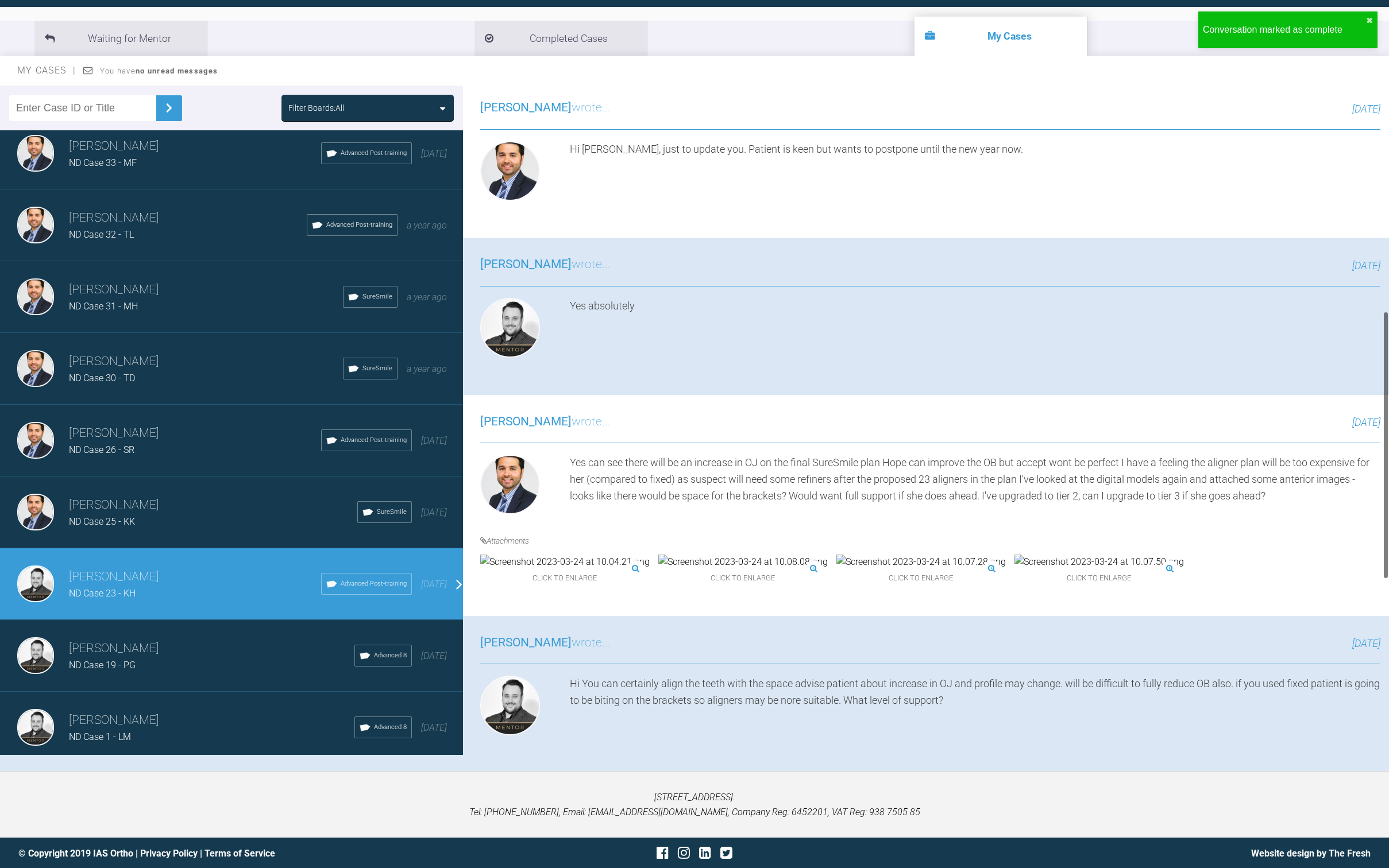
scroll to position [683, 0]
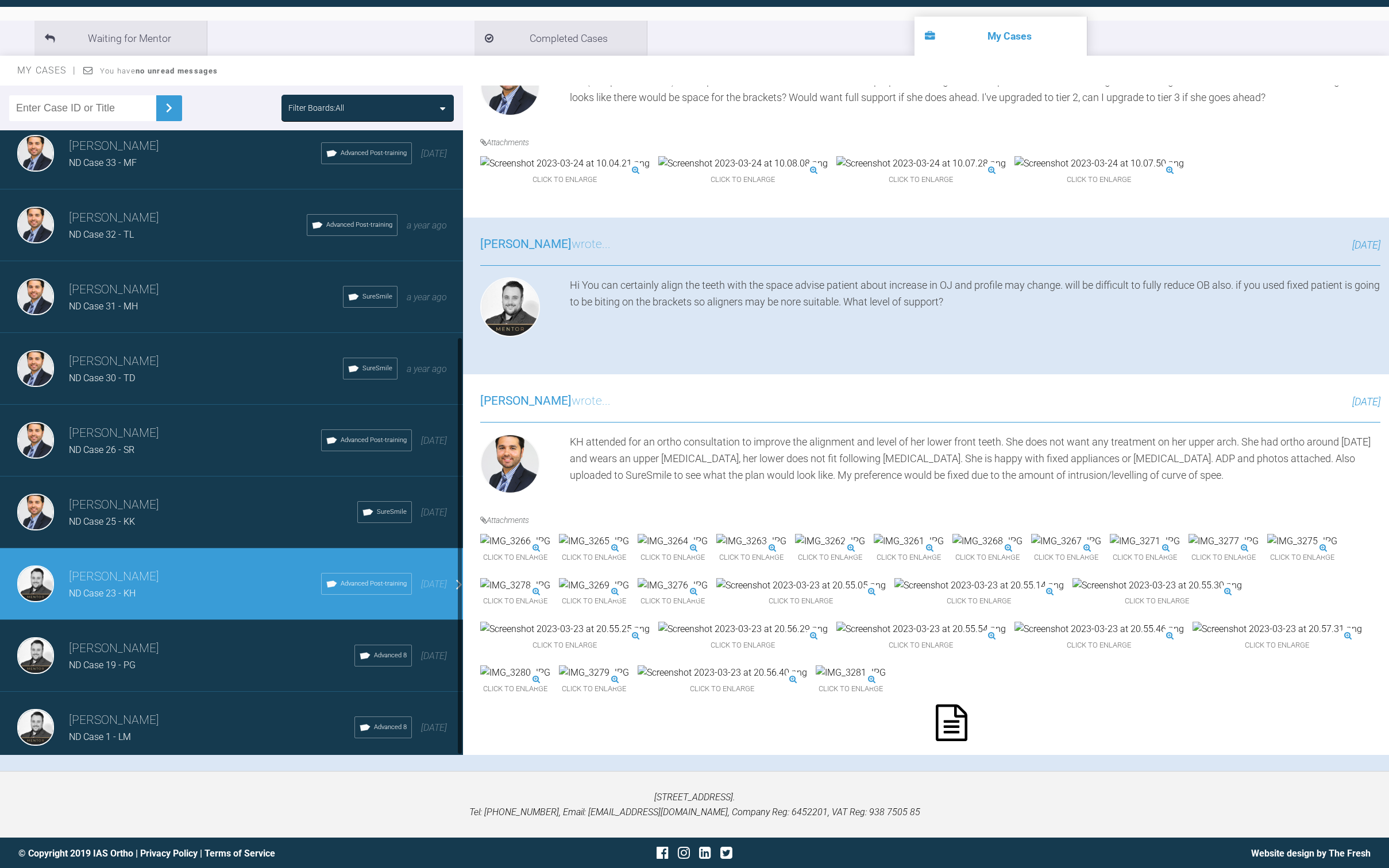
click at [178, 514] on div "ND Case 25 - KK" at bounding box center [213, 521] width 288 height 15
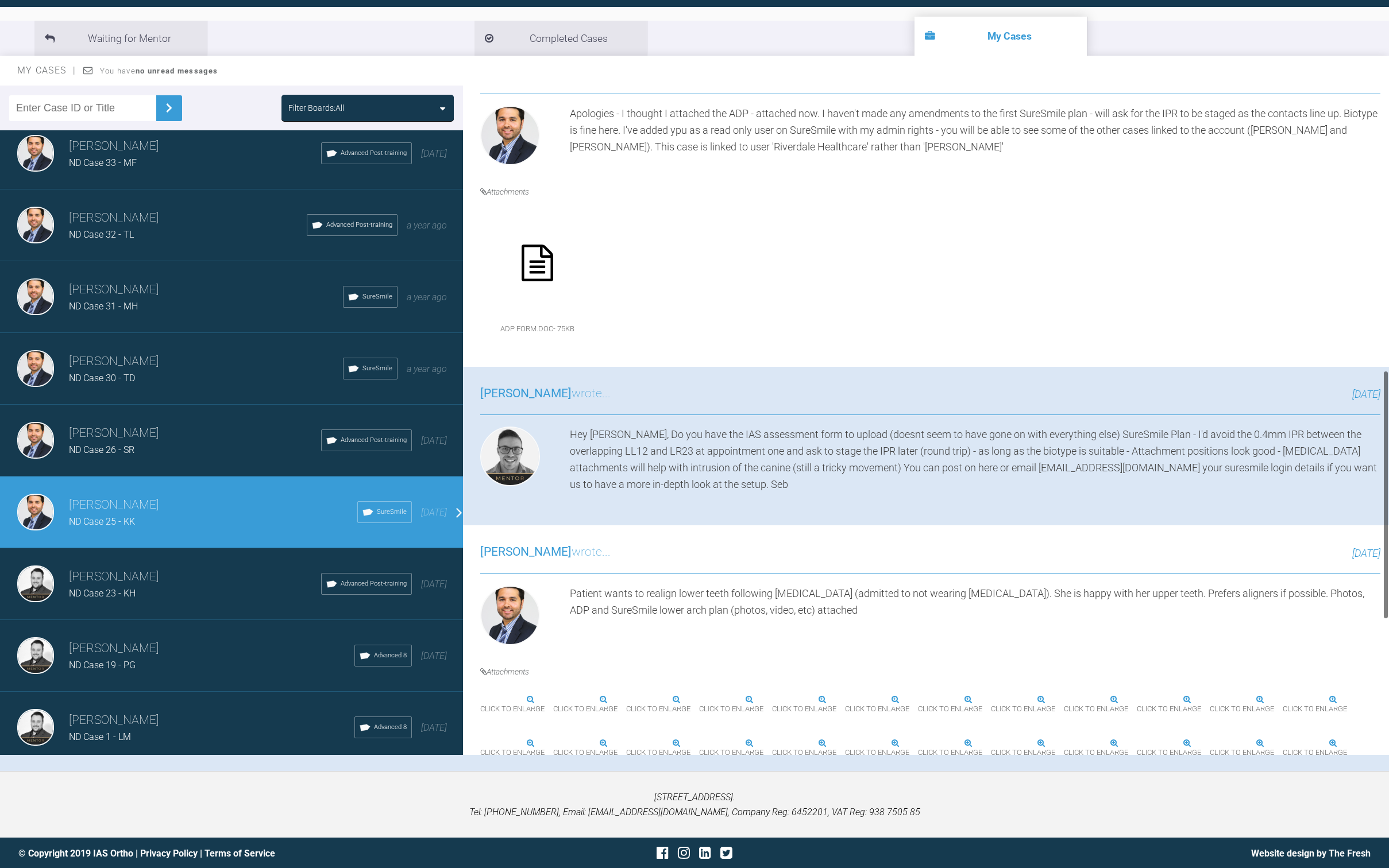
scroll to position [765, 0]
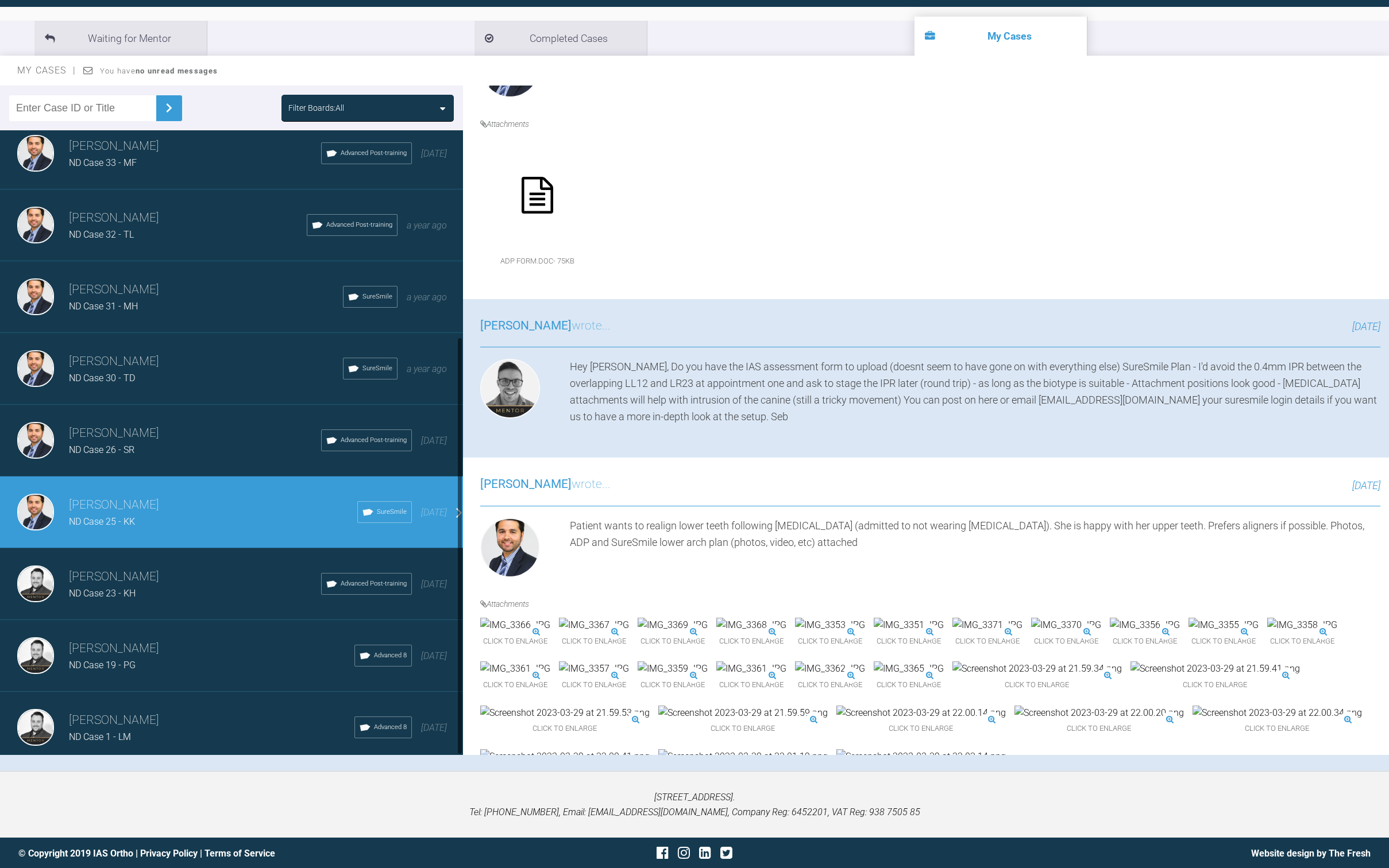
click at [191, 443] on div "ND Case 26 - SR" at bounding box center [195, 449] width 252 height 15
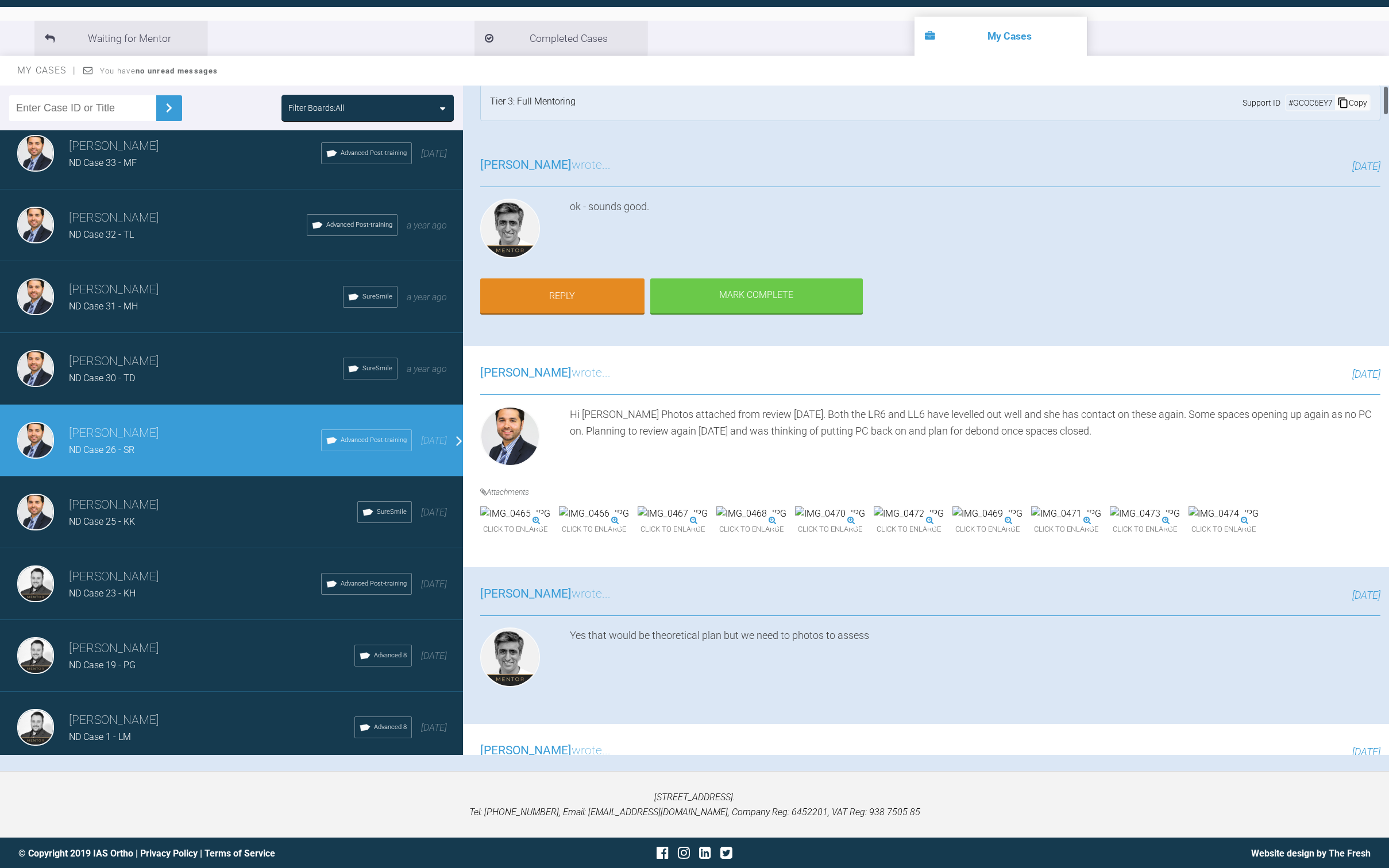
scroll to position [0, 0]
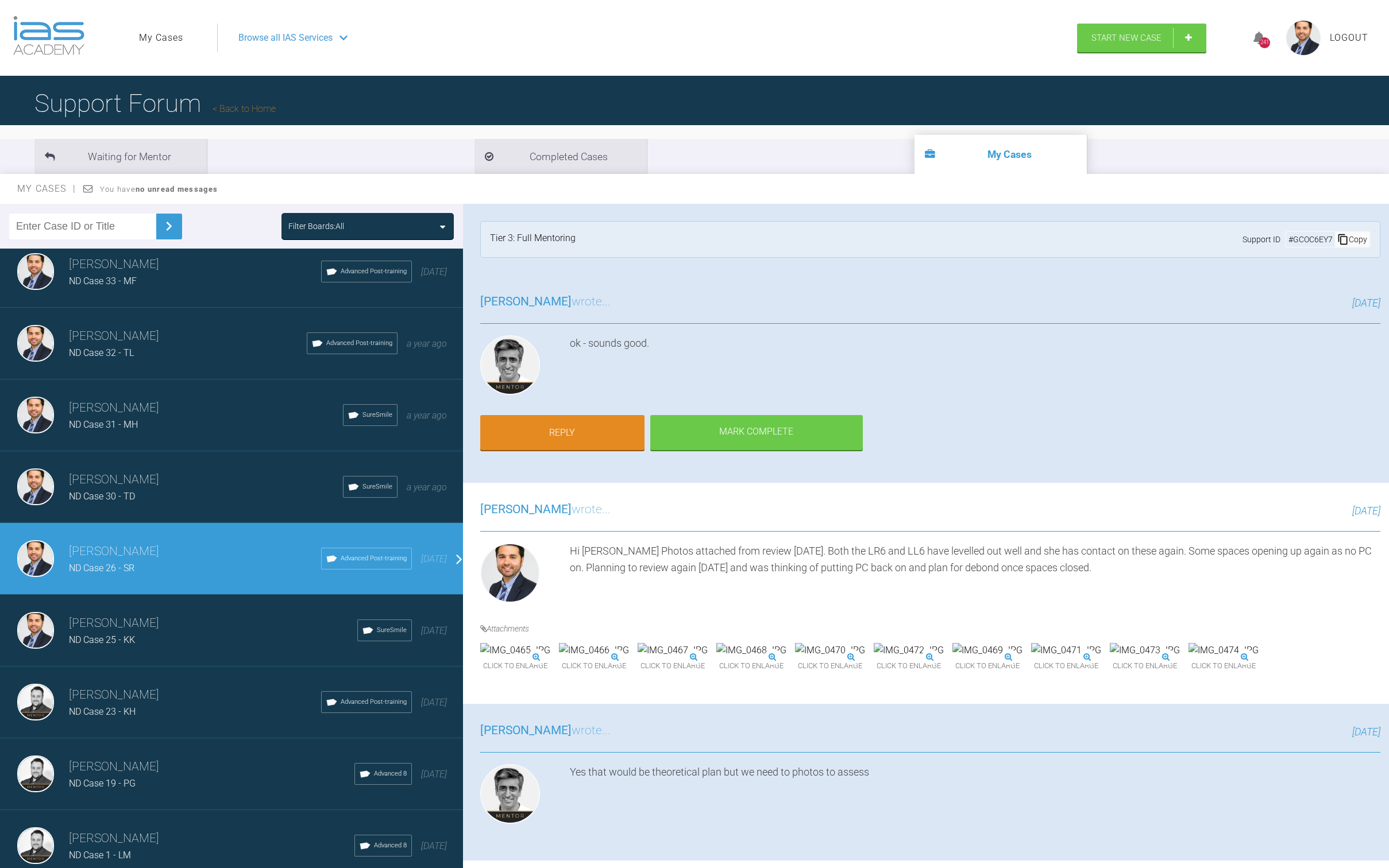
click at [217, 494] on div "ND Case 30 - TD" at bounding box center [206, 496] width 274 height 15
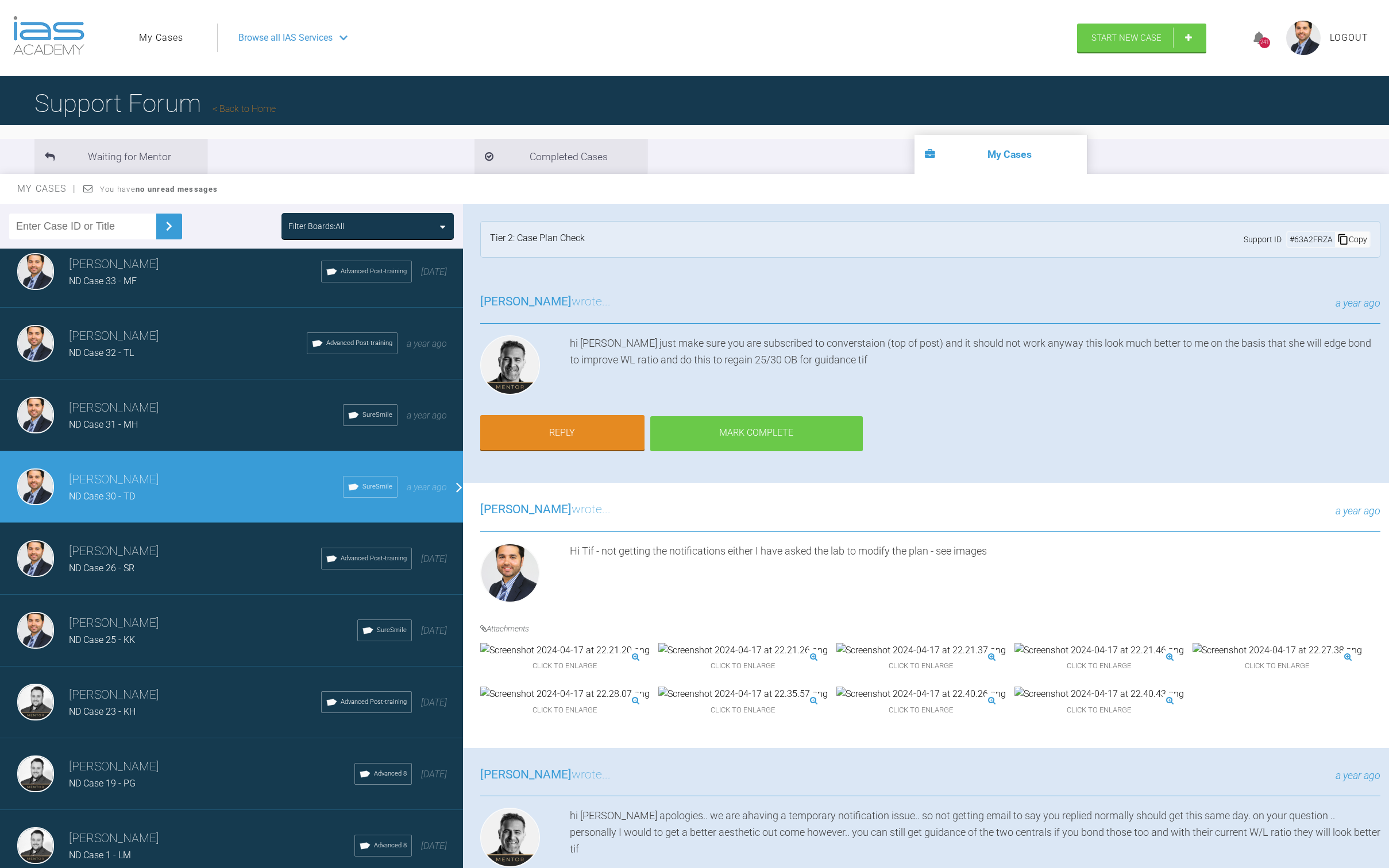
click at [696, 441] on div "Mark Complete" at bounding box center [756, 434] width 213 height 36
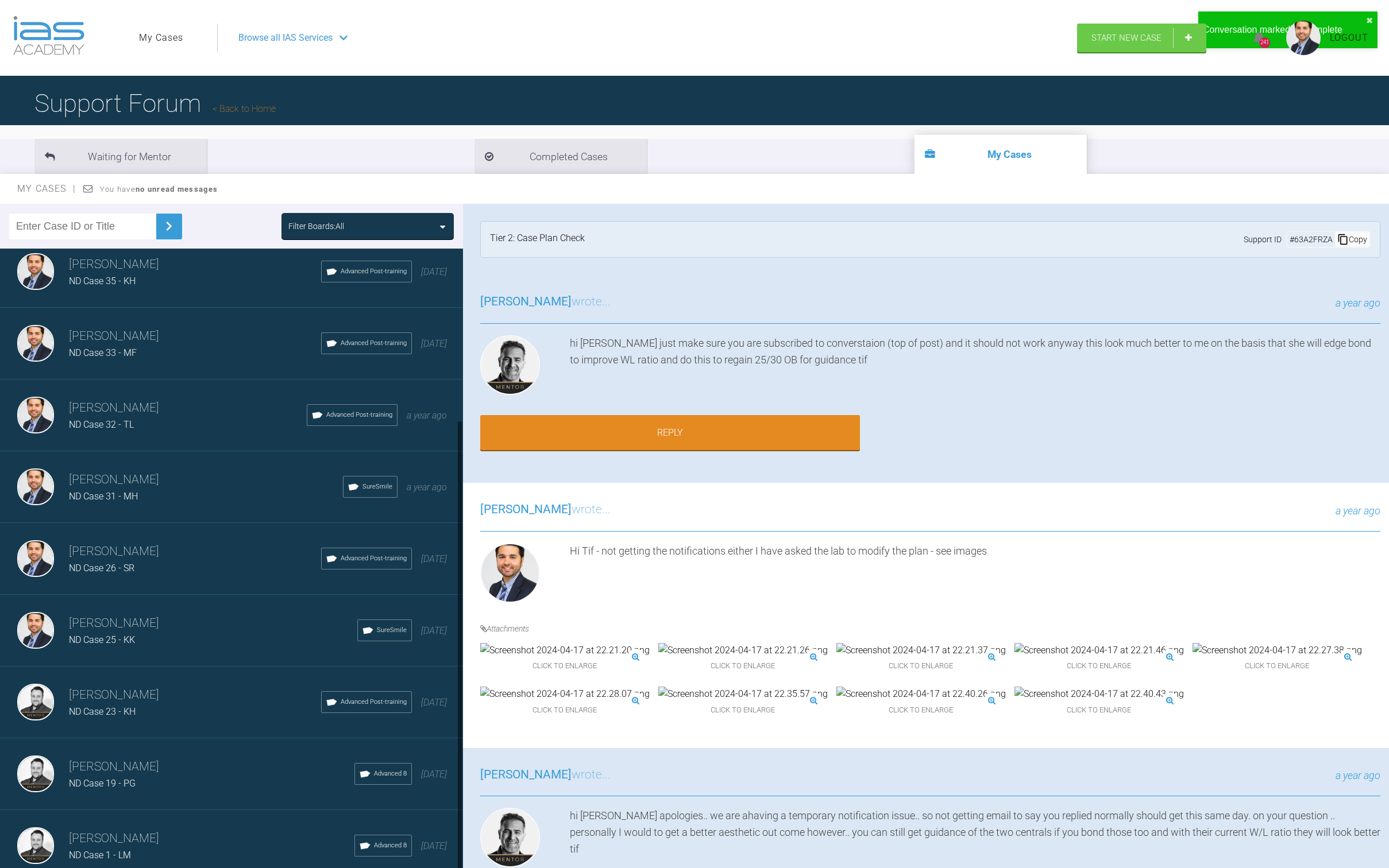
click at [196, 455] on div "[PERSON_NAME] ND Case 31 - MH SureSmile a year ago" at bounding box center [236, 487] width 472 height 72
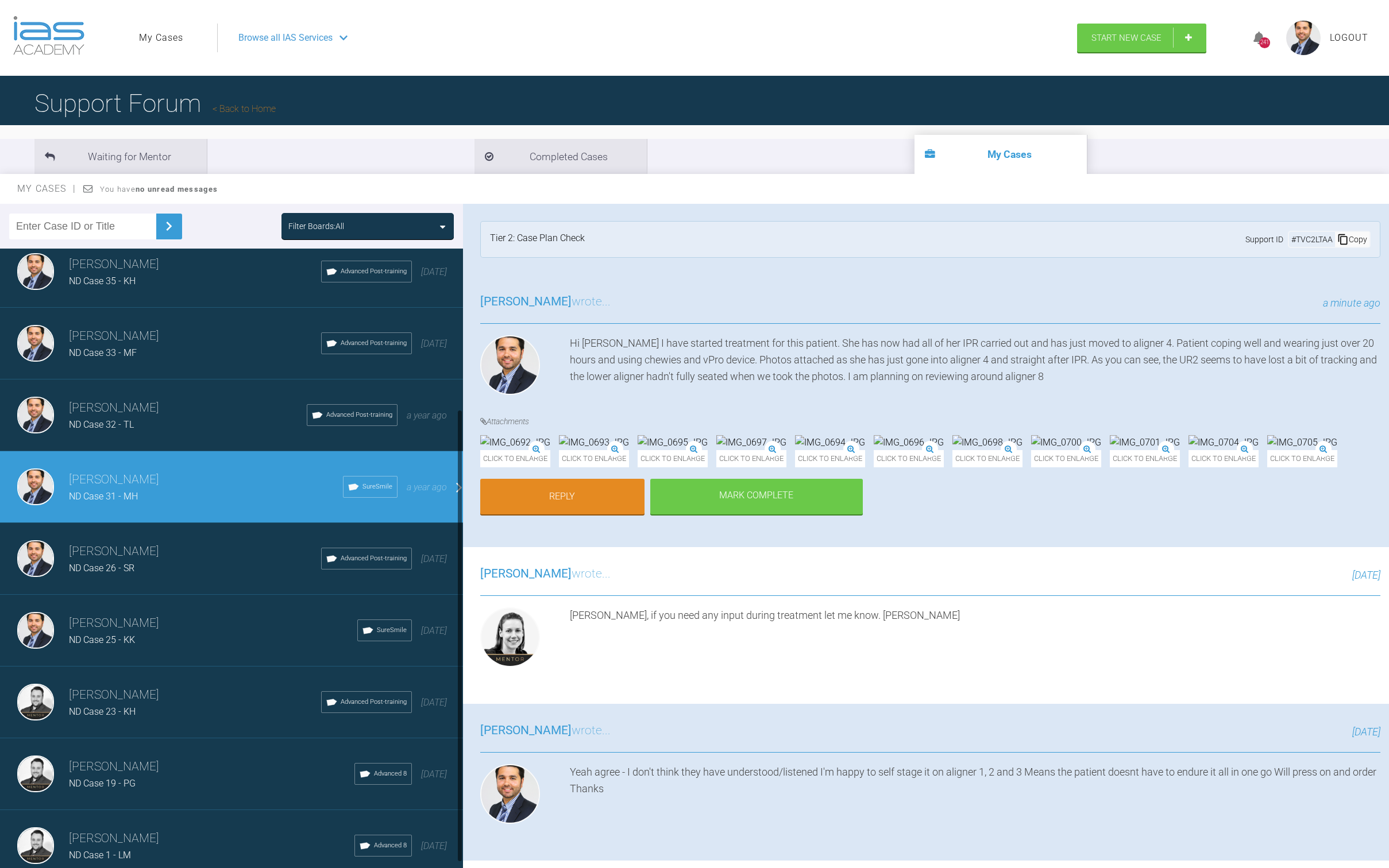
scroll to position [138, 0]
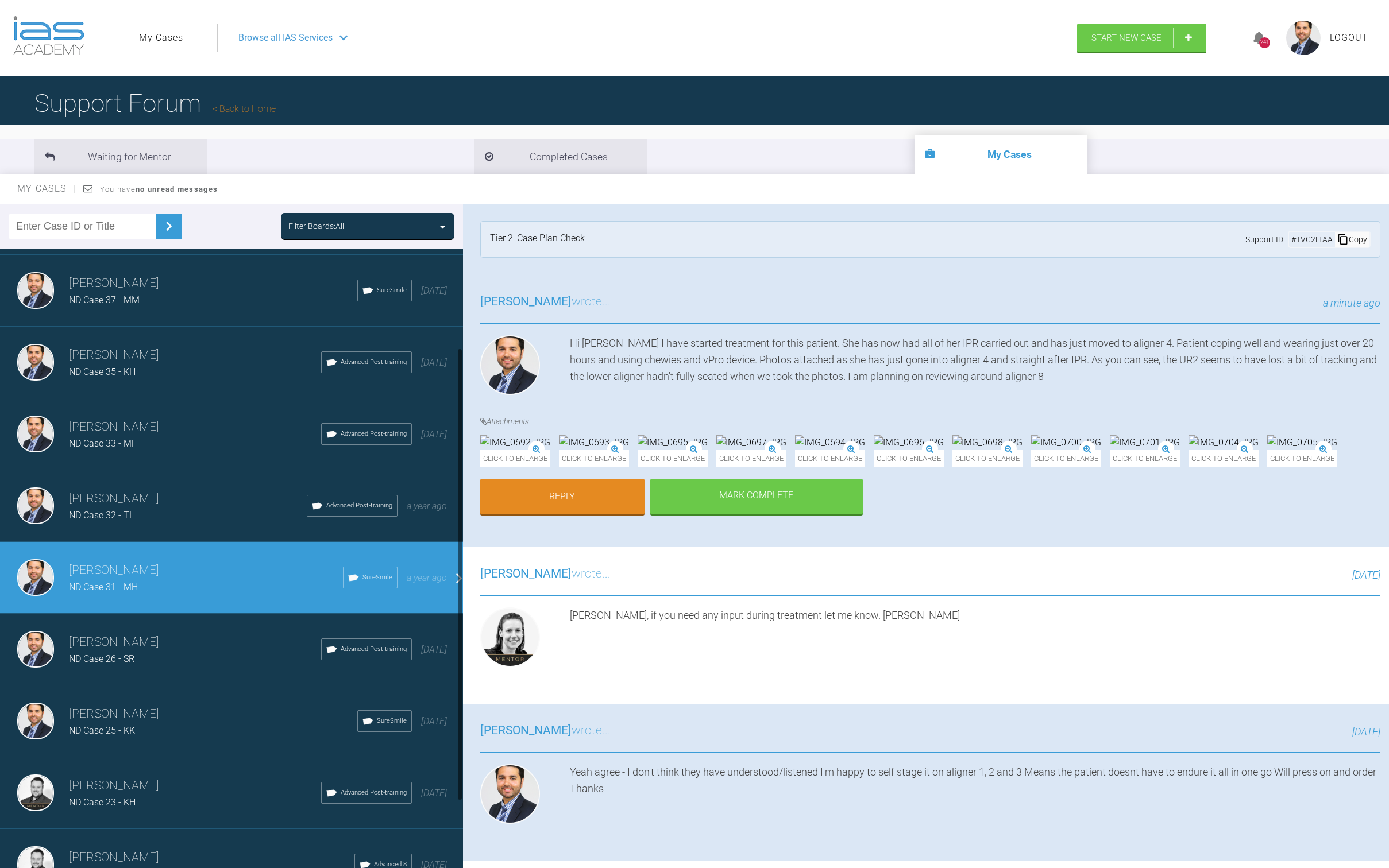
click at [242, 501] on h3 "[PERSON_NAME]" at bounding box center [188, 499] width 238 height 20
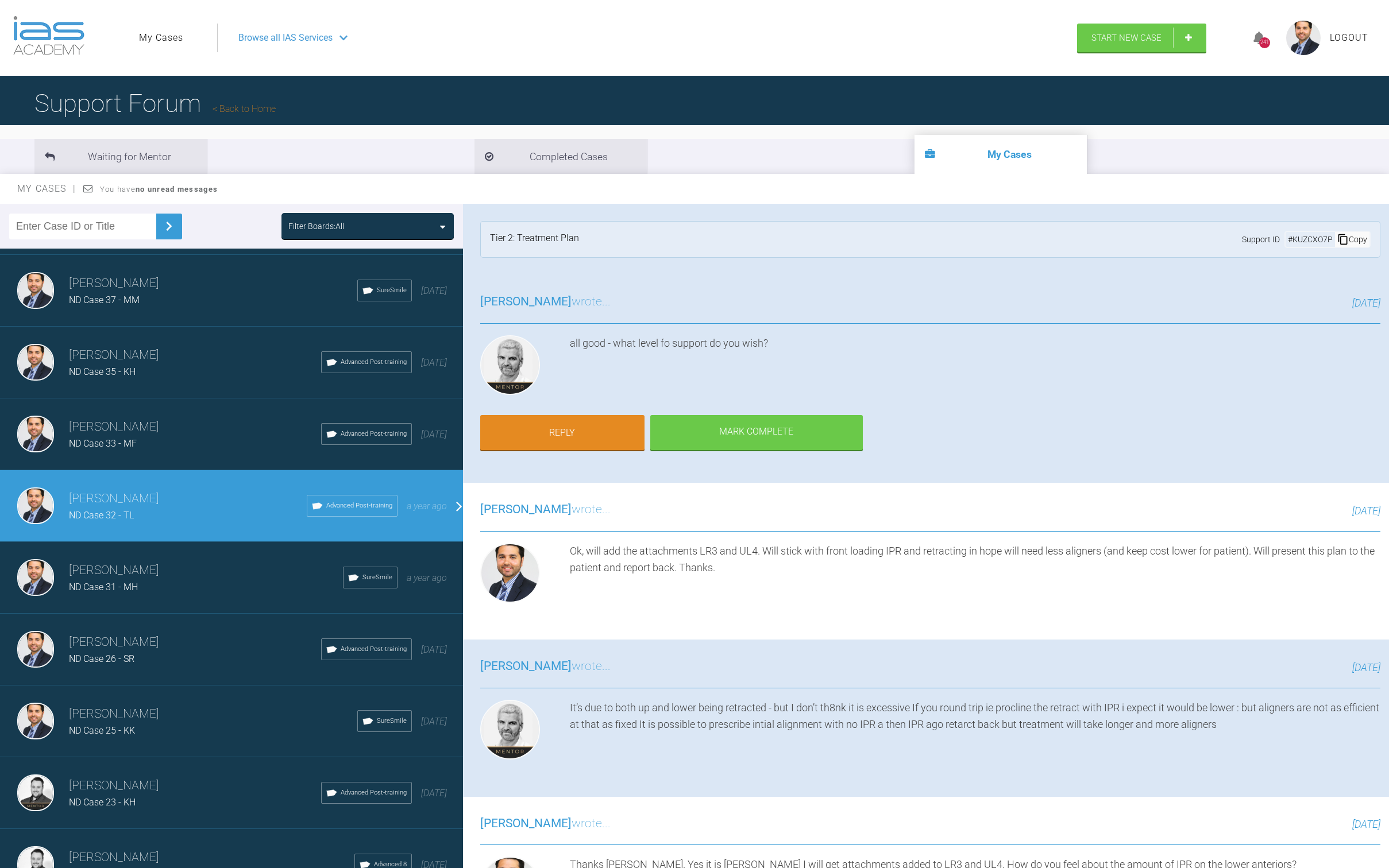
scroll to position [4, 0]
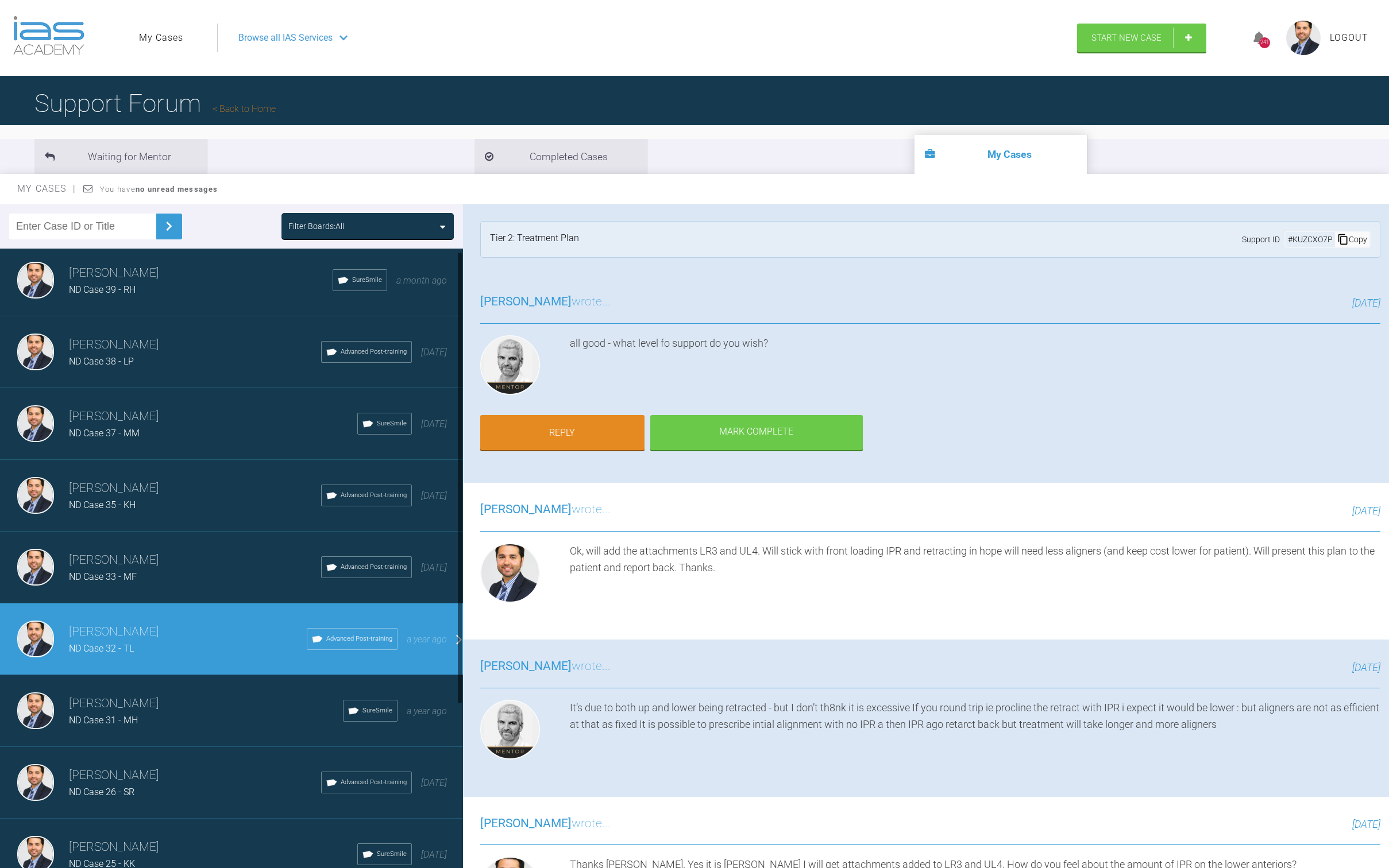
click at [116, 294] on span "ND Case 39 - RH" at bounding box center [103, 290] width 67 height 11
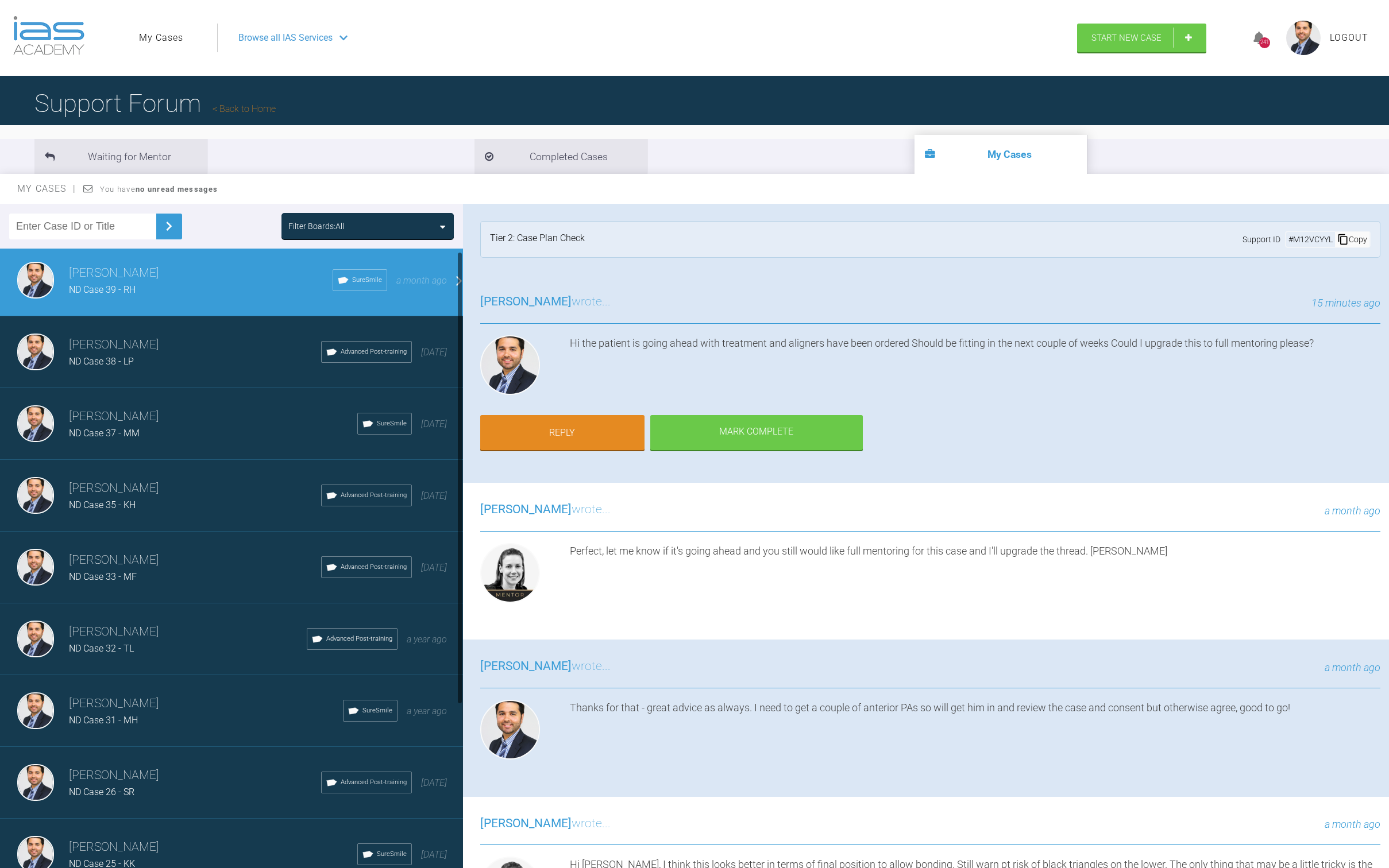
click at [166, 449] on div "[PERSON_NAME] ND Case 37 - MM SureSmile [DATE]" at bounding box center [236, 424] width 472 height 72
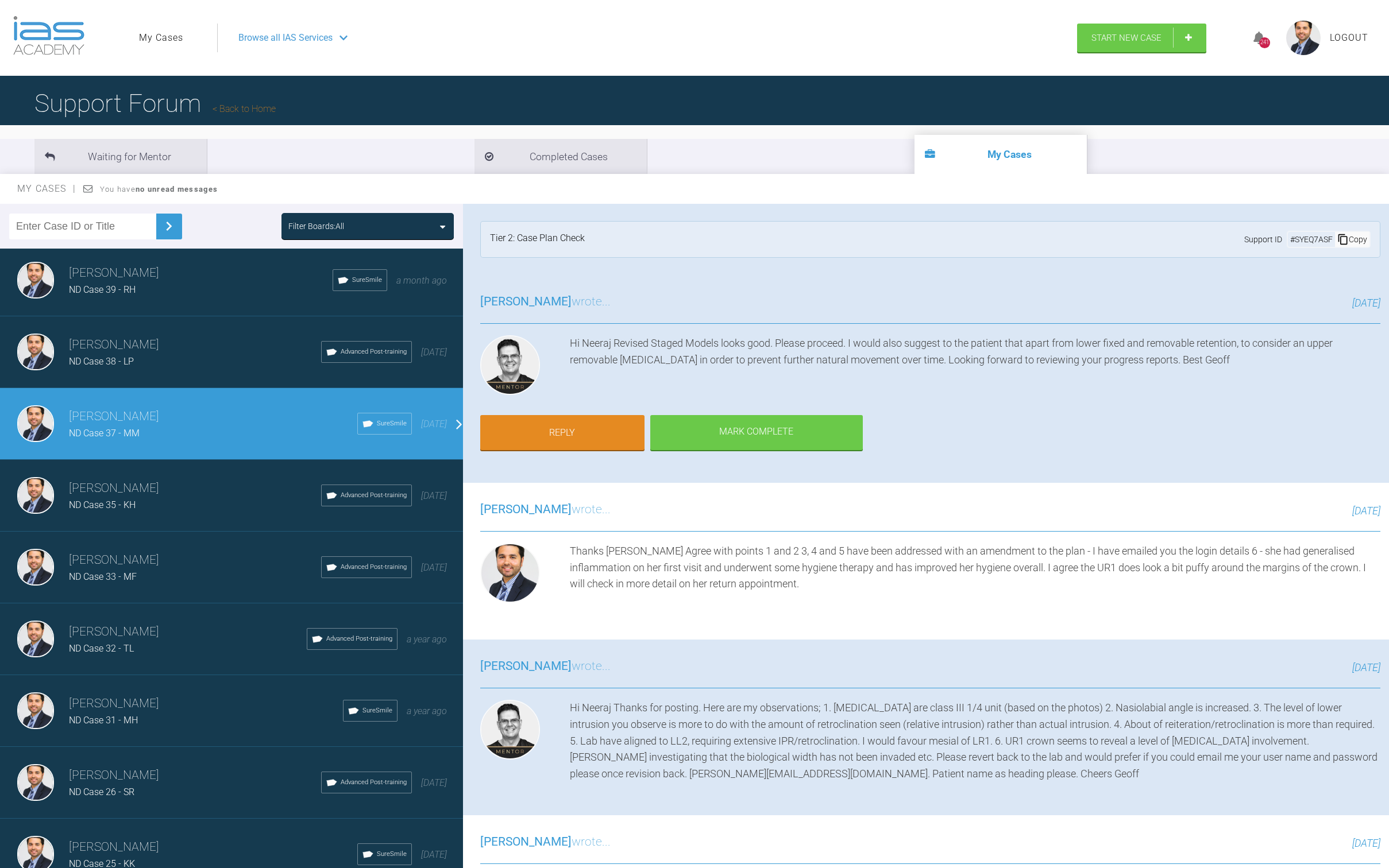
click at [172, 563] on h3 "[PERSON_NAME]" at bounding box center [195, 560] width 252 height 20
